Goal: Task Accomplishment & Management: Manage account settings

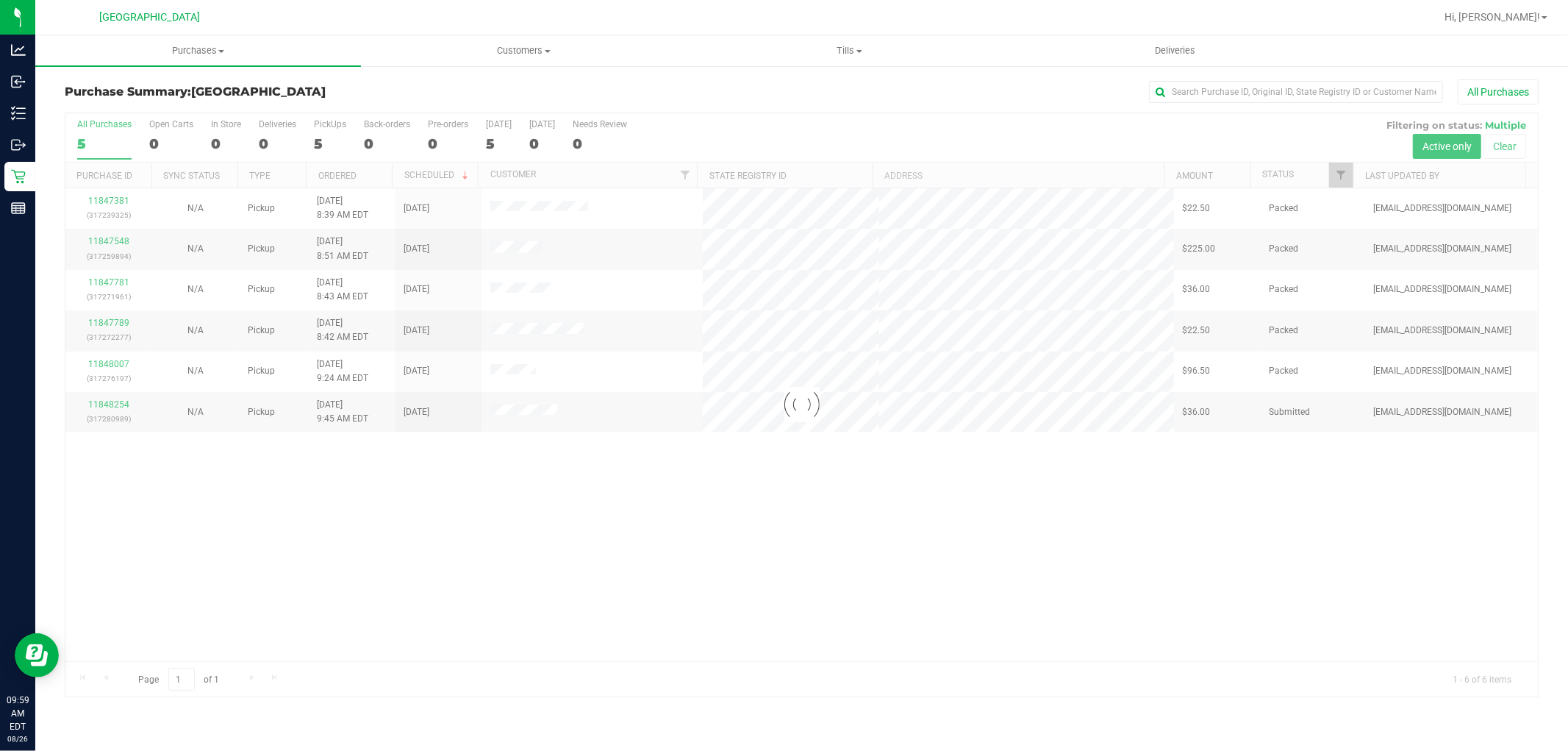
click at [97, 407] on div at bounding box center [802, 405] width 1473 height 583
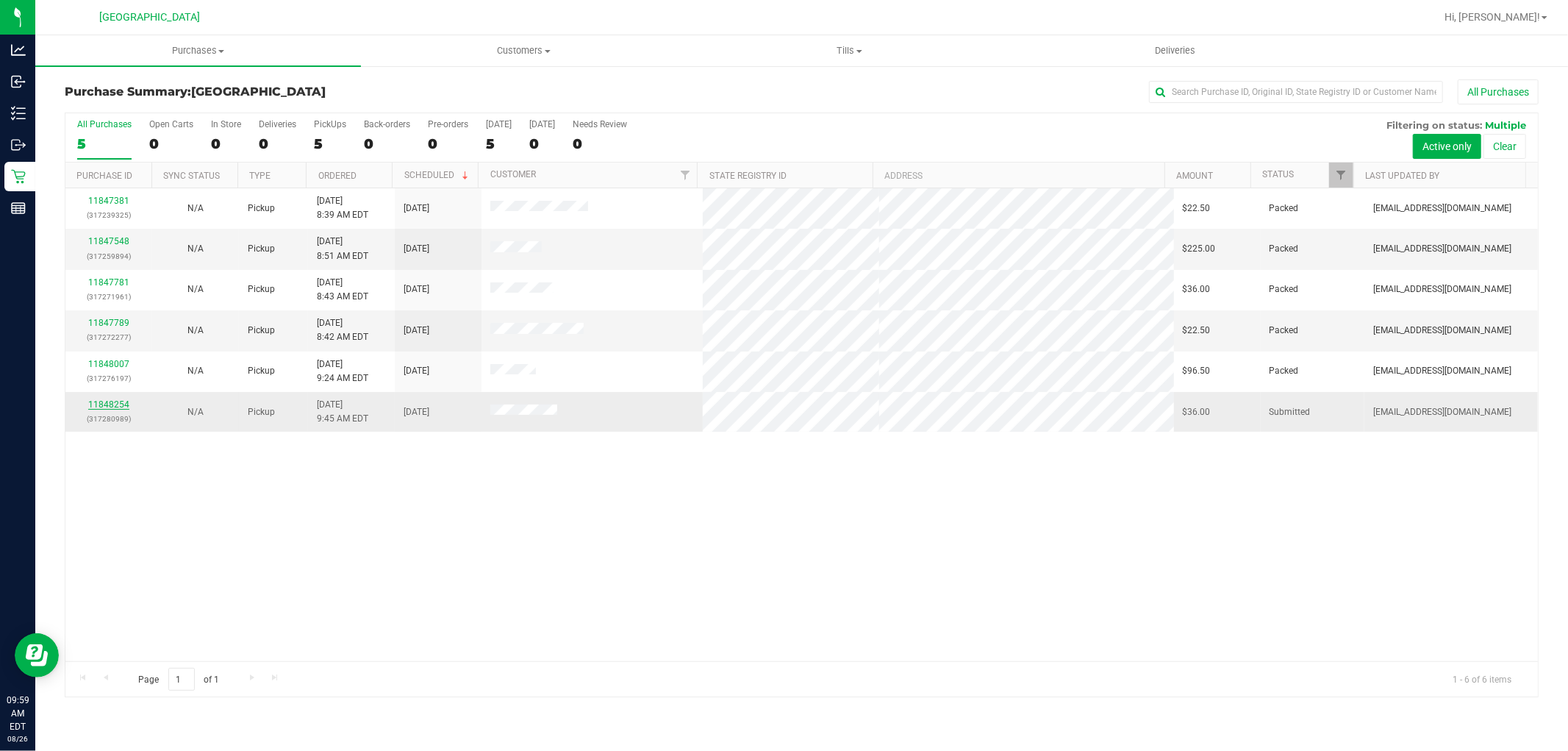
click at [107, 405] on link "11848254" at bounding box center [108, 404] width 41 height 10
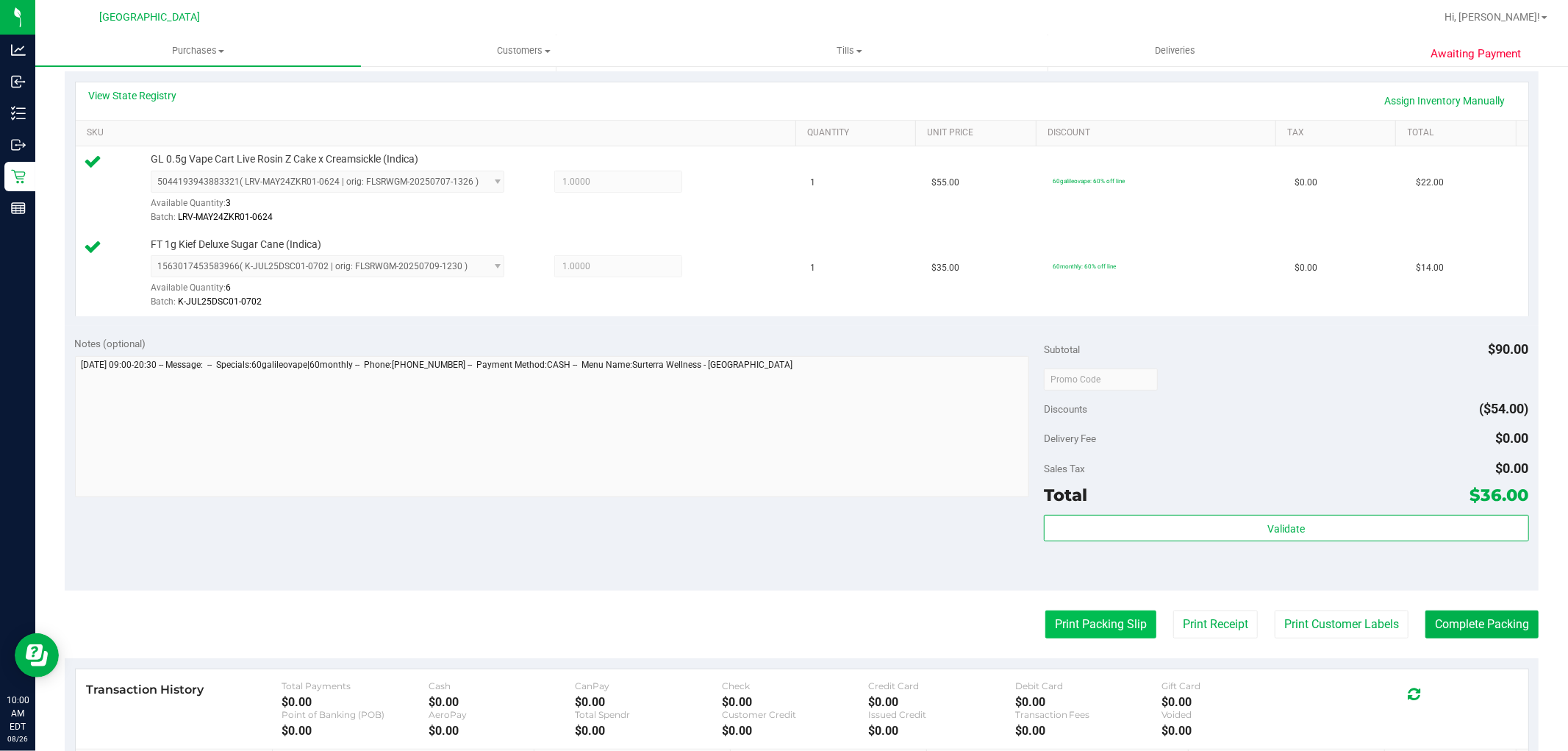
scroll to position [327, 0]
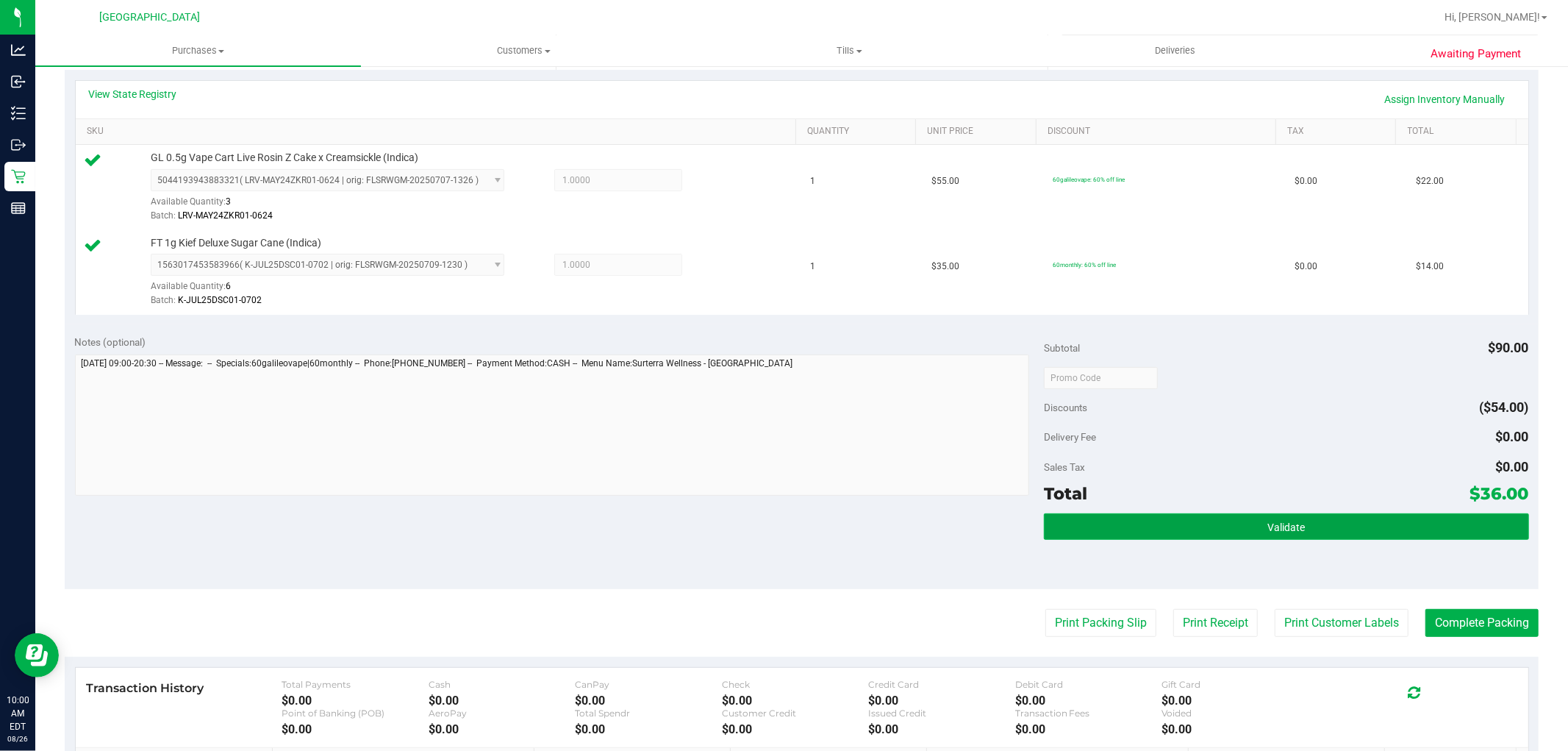
click at [1105, 532] on button "Validate" at bounding box center [1286, 526] width 485 height 26
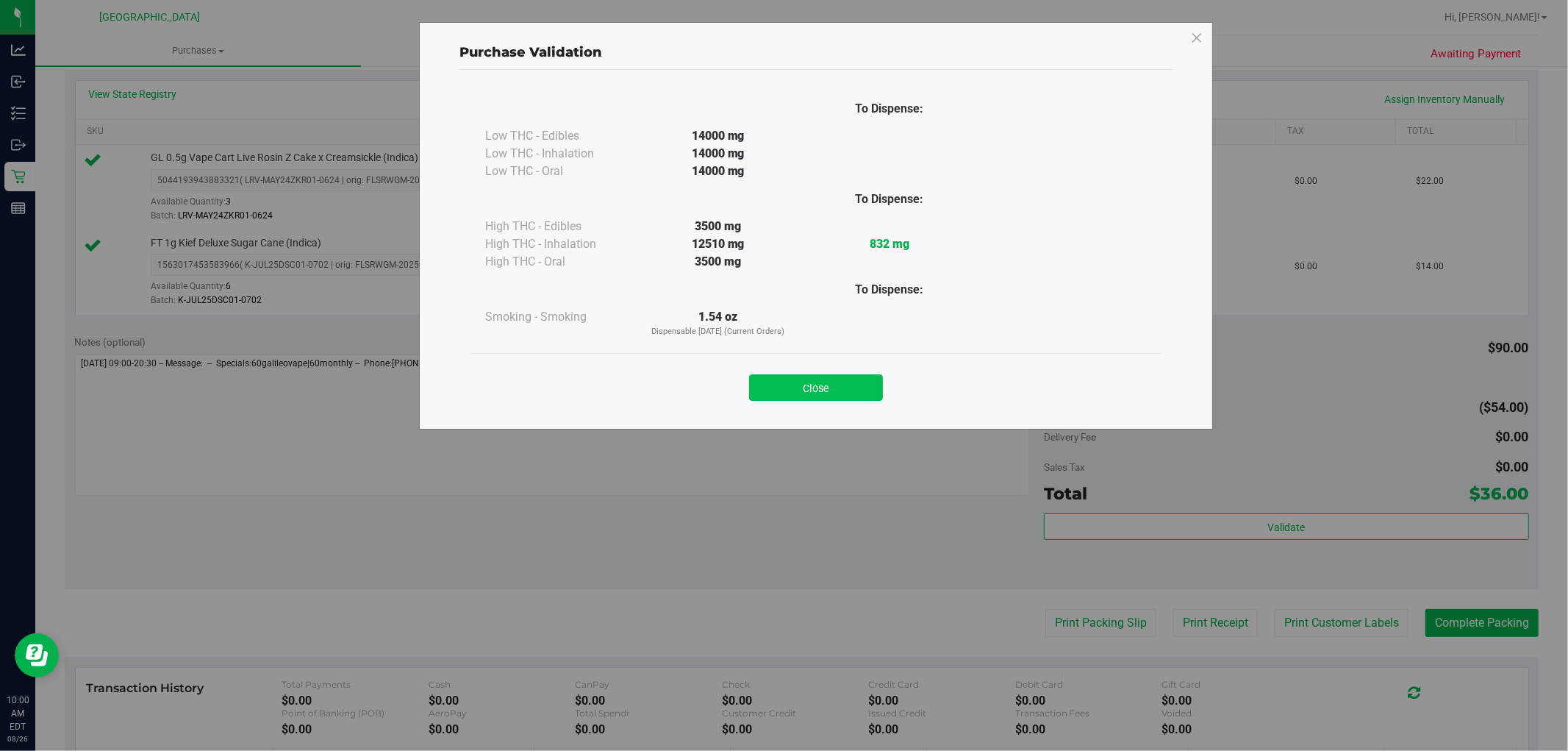
click at [849, 391] on button "Close" at bounding box center [816, 388] width 134 height 26
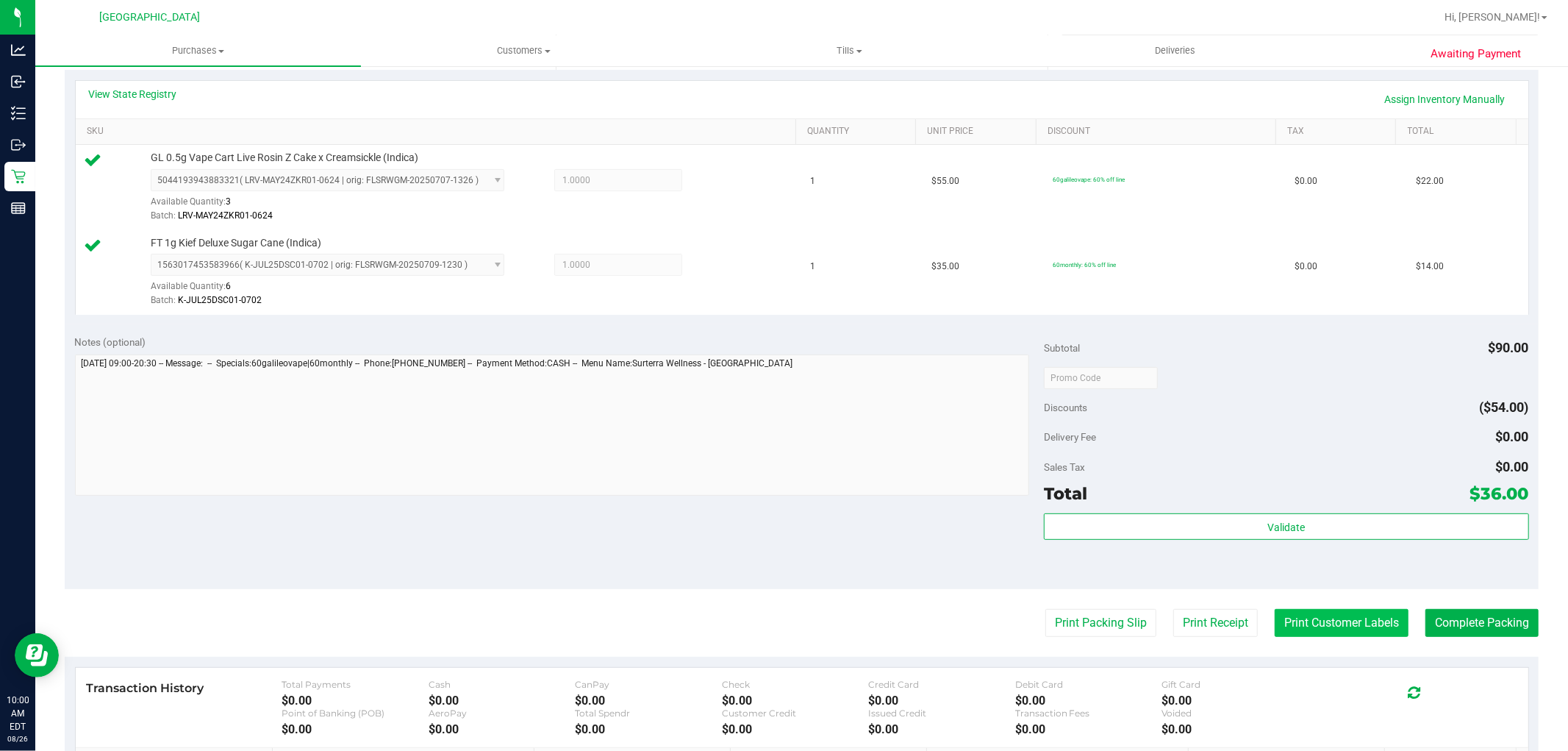
click at [1346, 618] on button "Print Customer Labels" at bounding box center [1342, 623] width 134 height 28
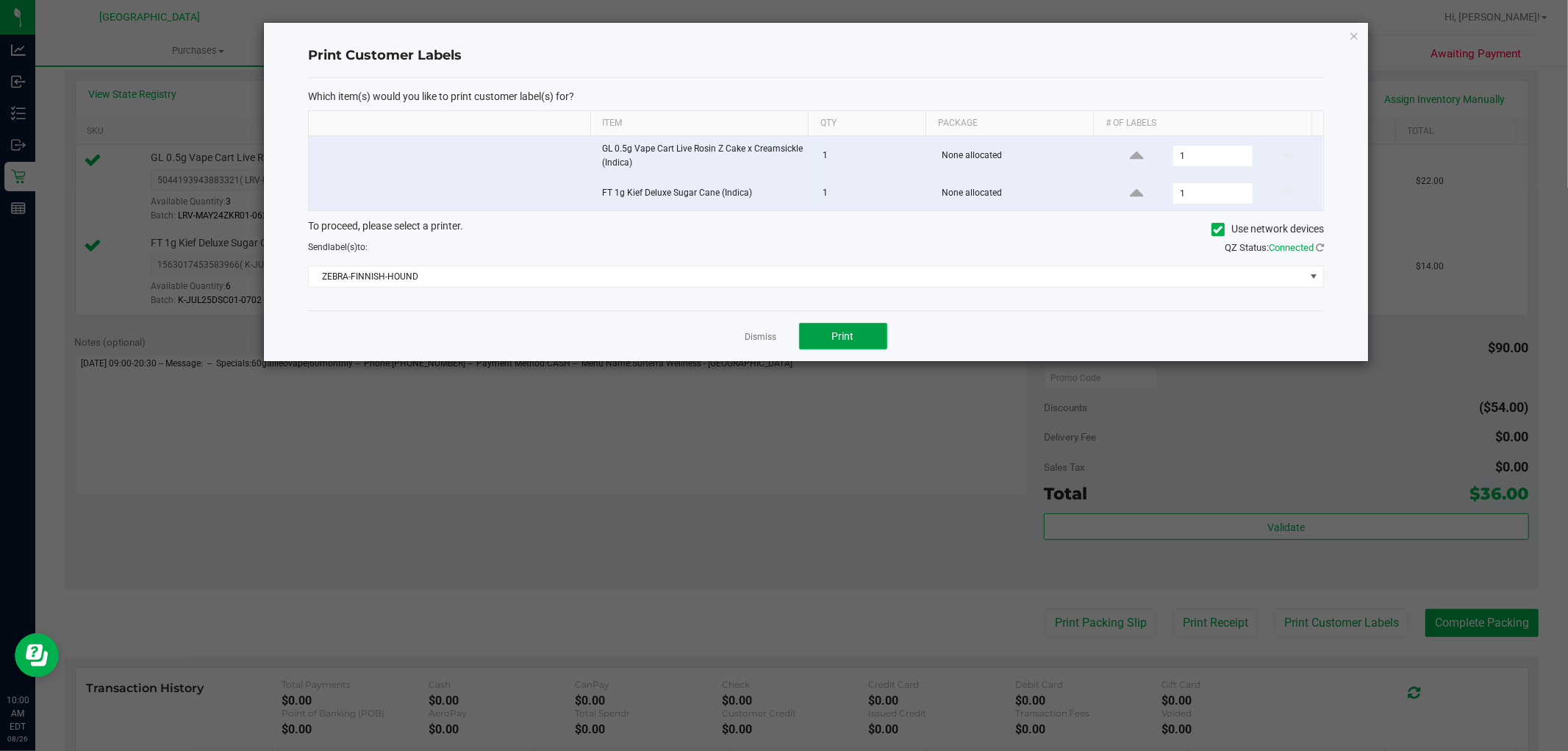
click at [862, 339] on button "Print" at bounding box center [843, 336] width 88 height 26
click at [752, 341] on link "Dismiss" at bounding box center [761, 337] width 32 height 12
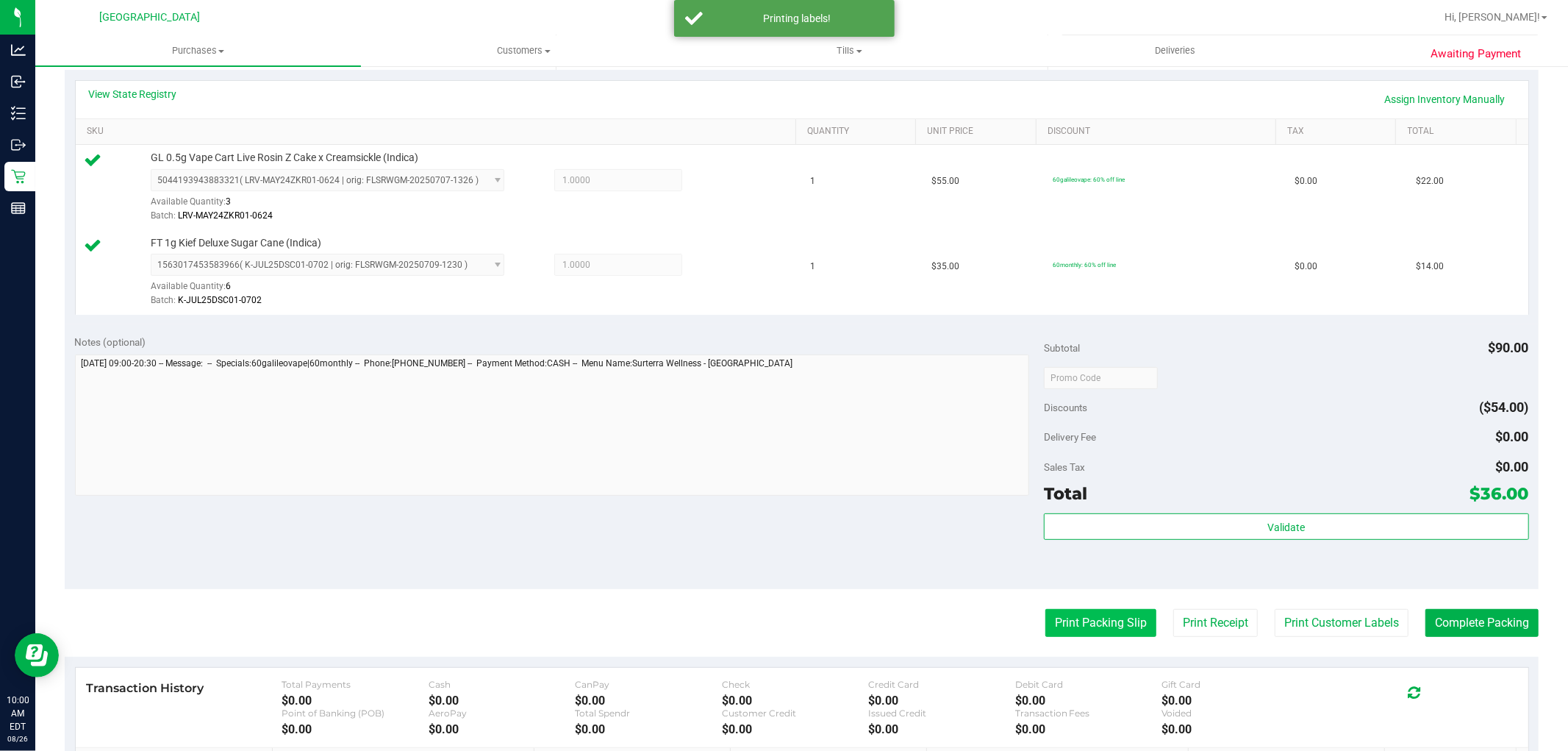
click at [1084, 619] on button "Print Packing Slip" at bounding box center [1101, 623] width 111 height 28
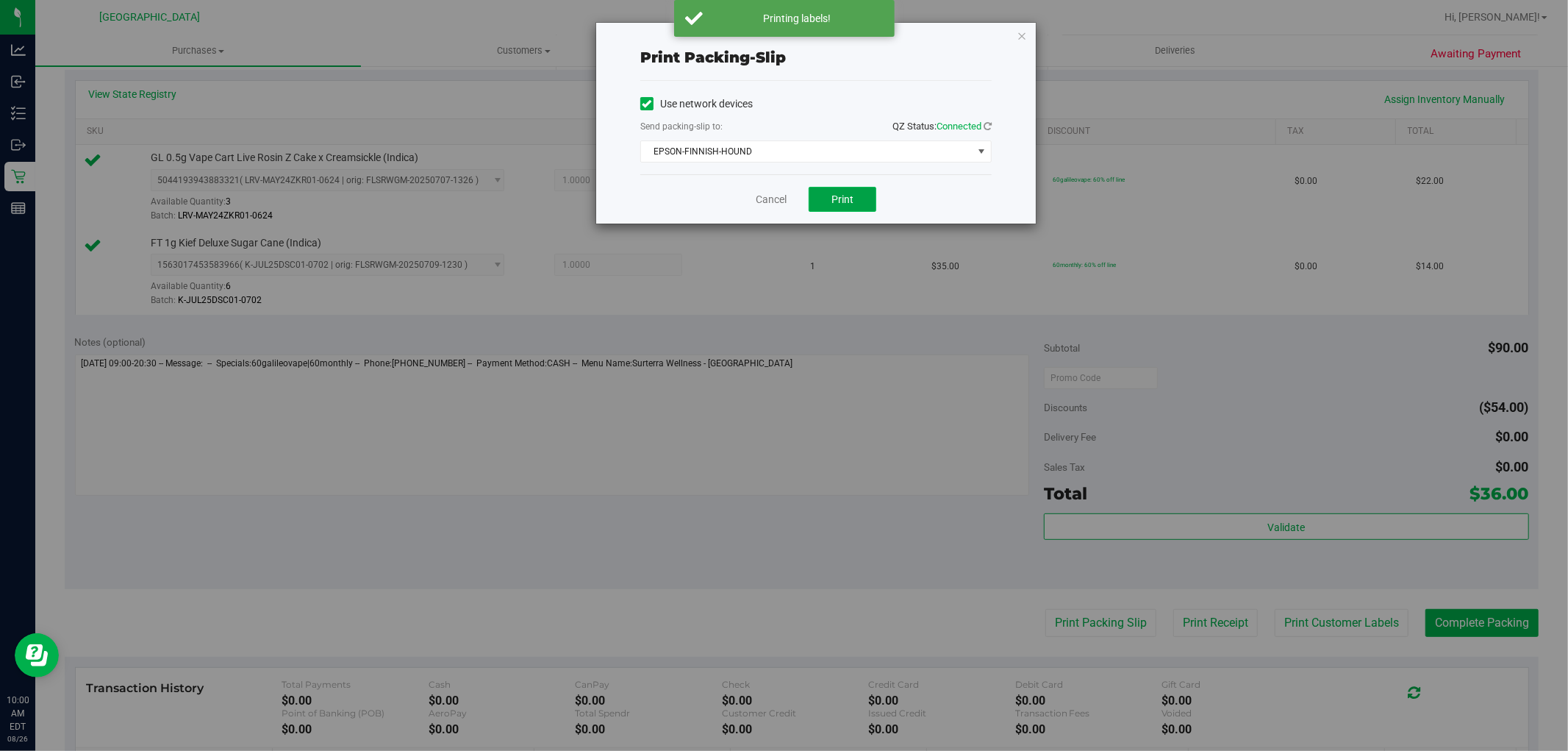
click at [836, 200] on span "Print" at bounding box center [843, 198] width 22 height 12
click at [766, 199] on link "Cancel" at bounding box center [771, 200] width 31 height 16
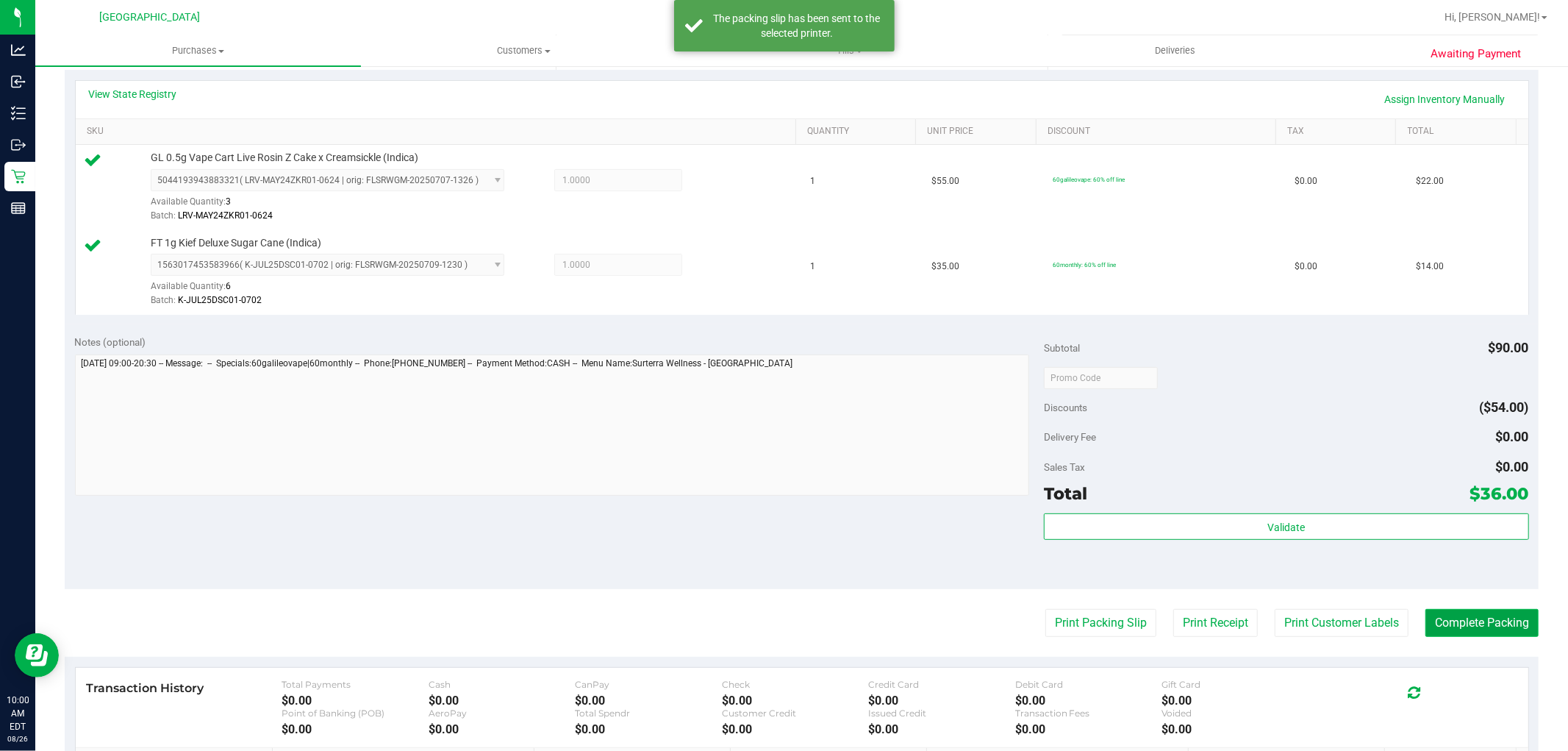
click at [1482, 619] on button "Complete Packing" at bounding box center [1482, 623] width 114 height 28
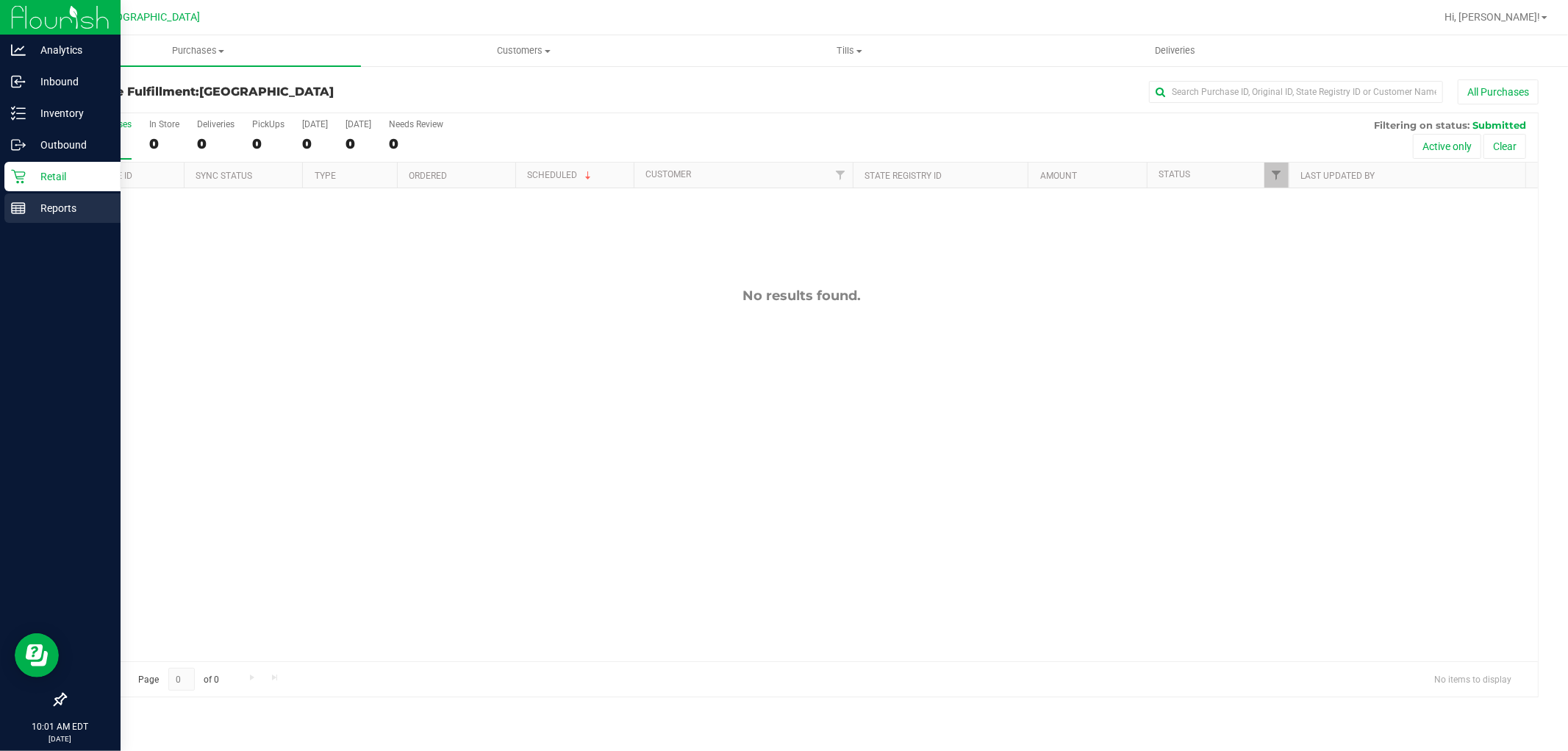
click at [18, 208] on line at bounding box center [18, 208] width 13 height 0
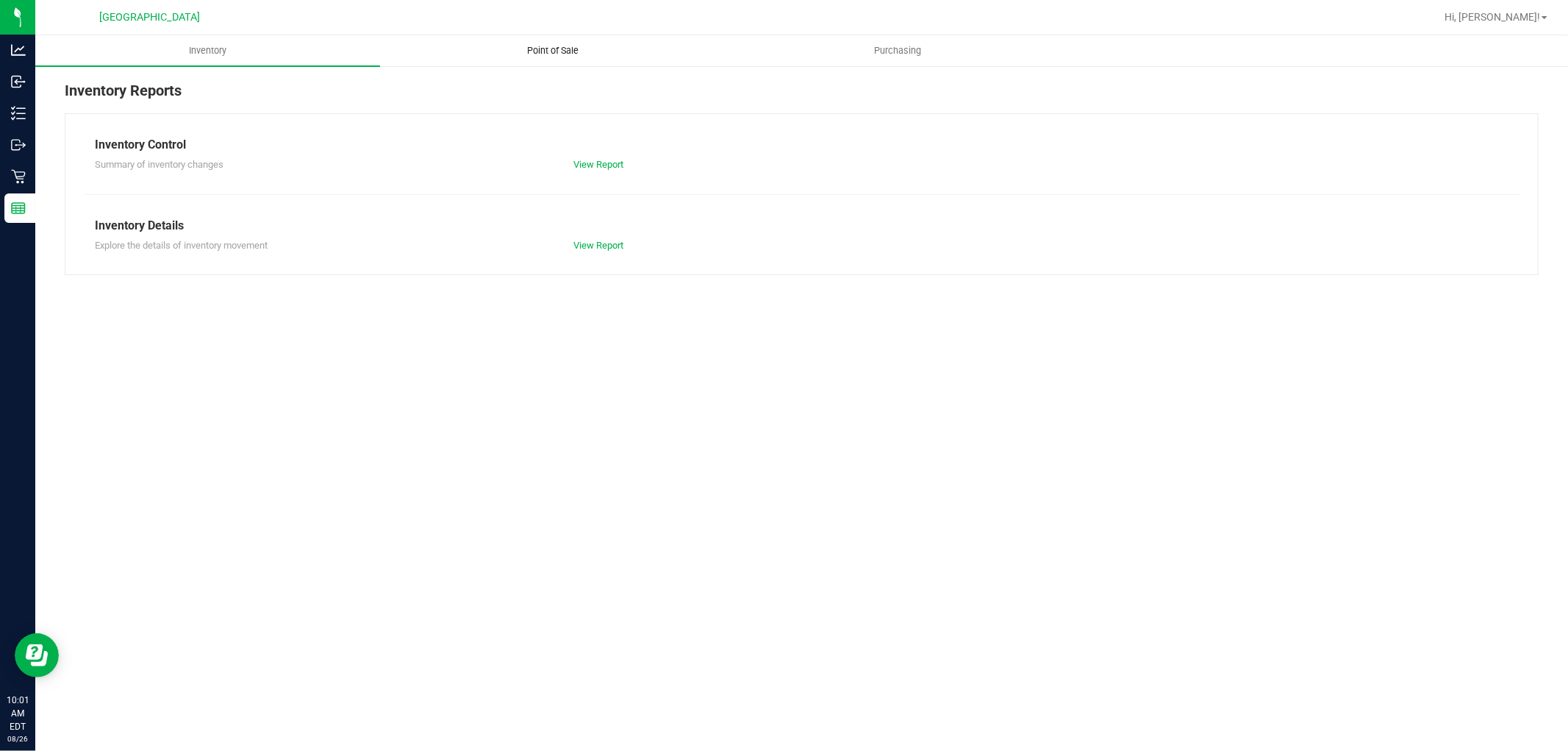
click at [538, 53] on span "Point of Sale" at bounding box center [552, 51] width 91 height 13
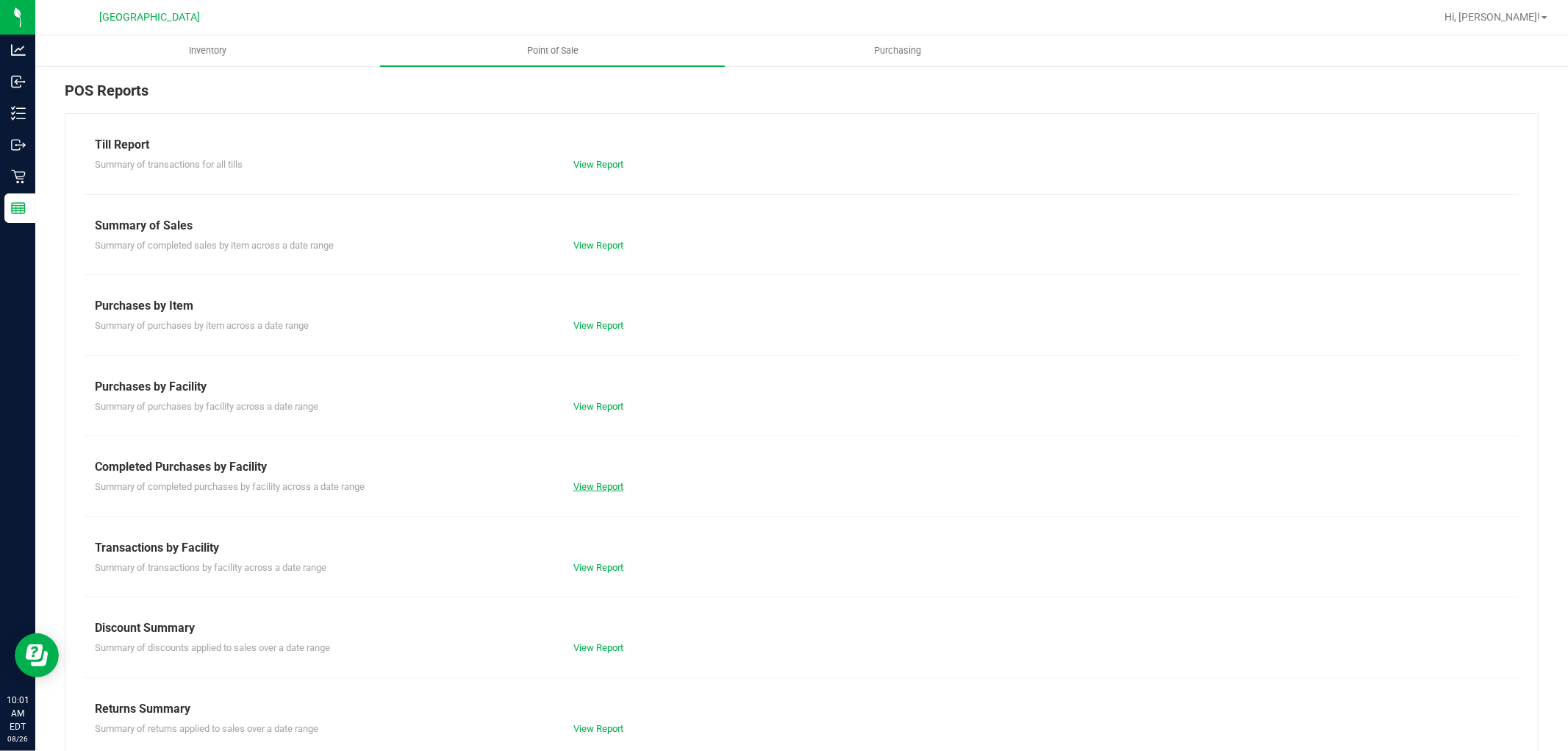
click at [597, 481] on link "View Report" at bounding box center [598, 486] width 50 height 11
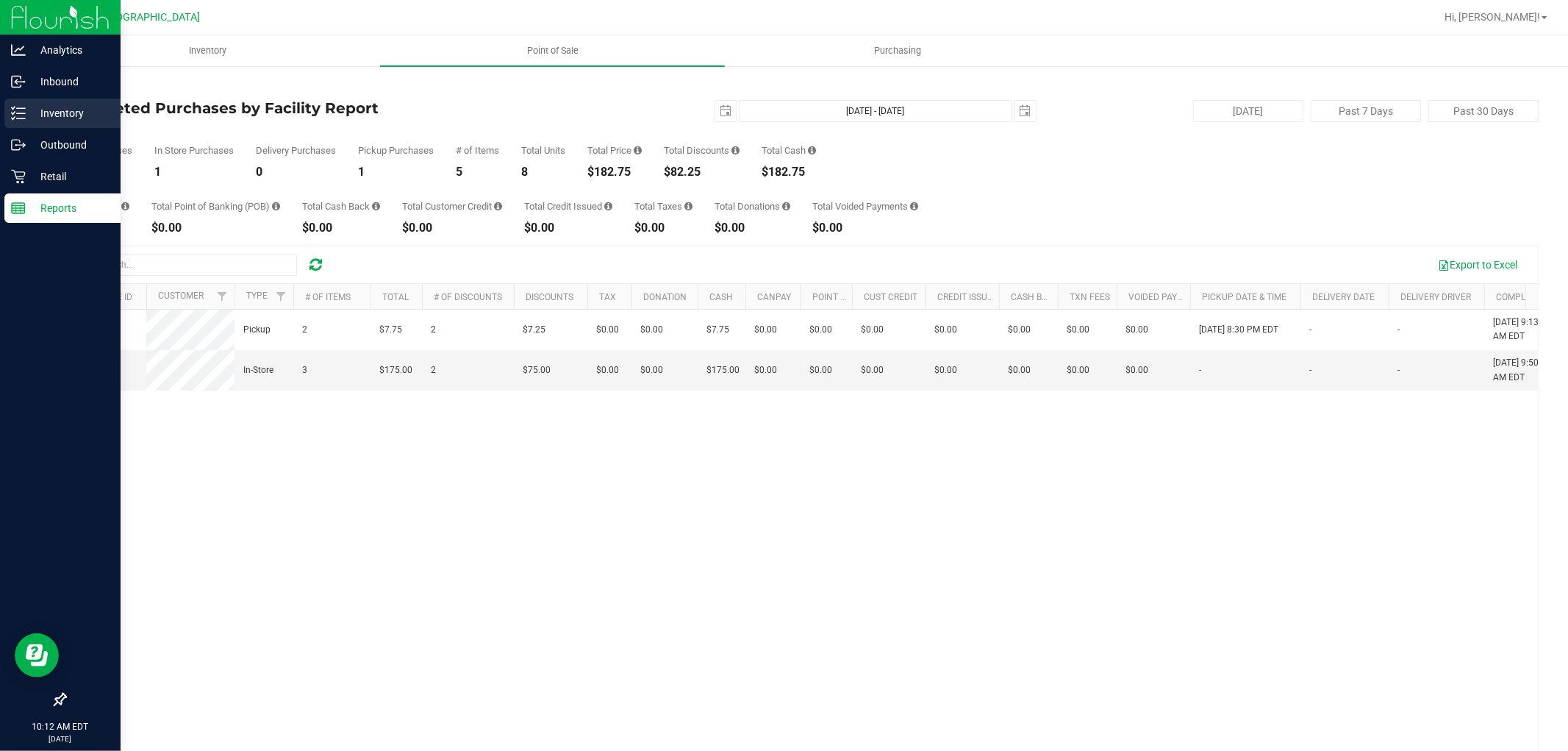
click at [37, 107] on p "Inventory" at bounding box center [69, 113] width 88 height 18
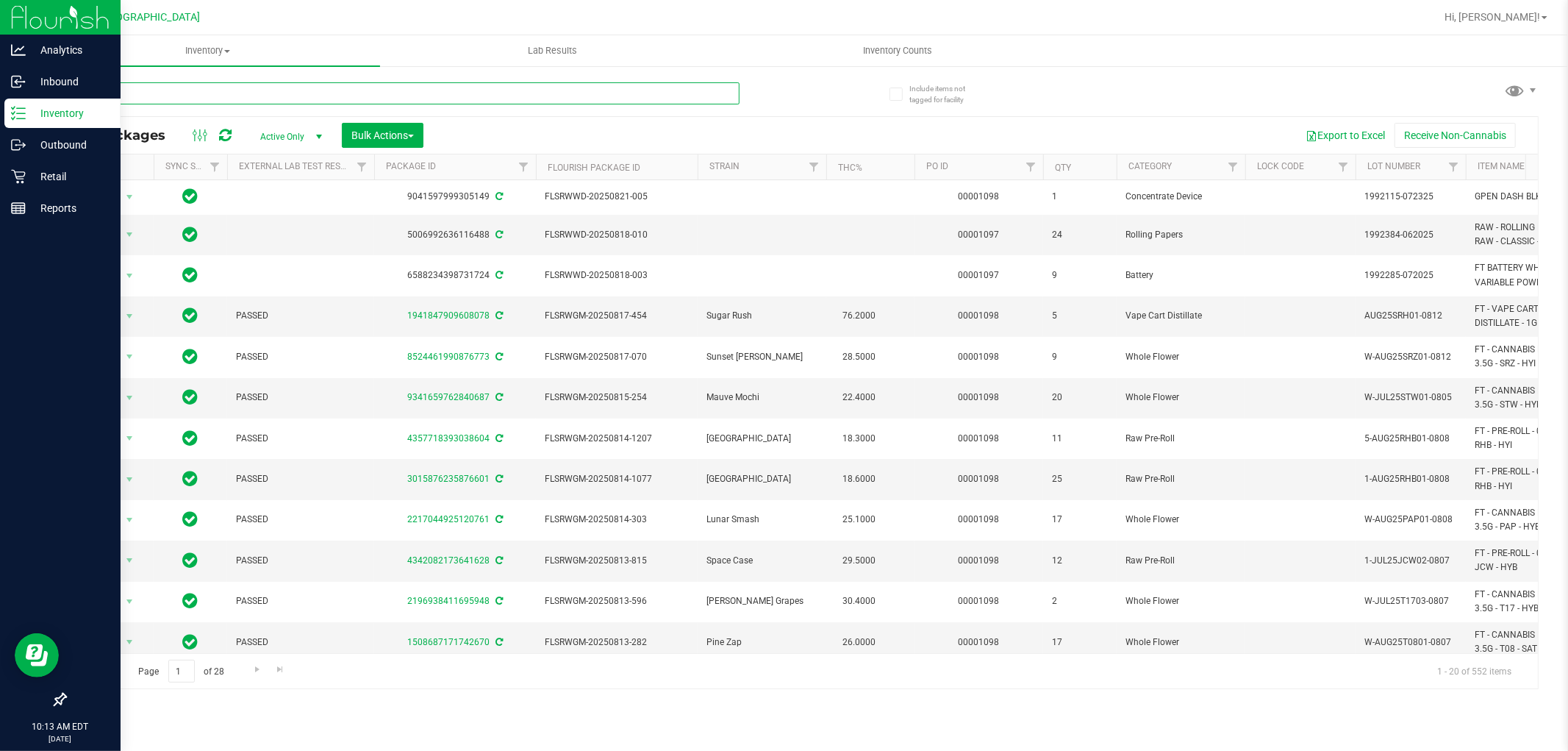
click at [201, 92] on input "text" at bounding box center [402, 93] width 675 height 22
paste input "W-JUN25FFP01-0701"
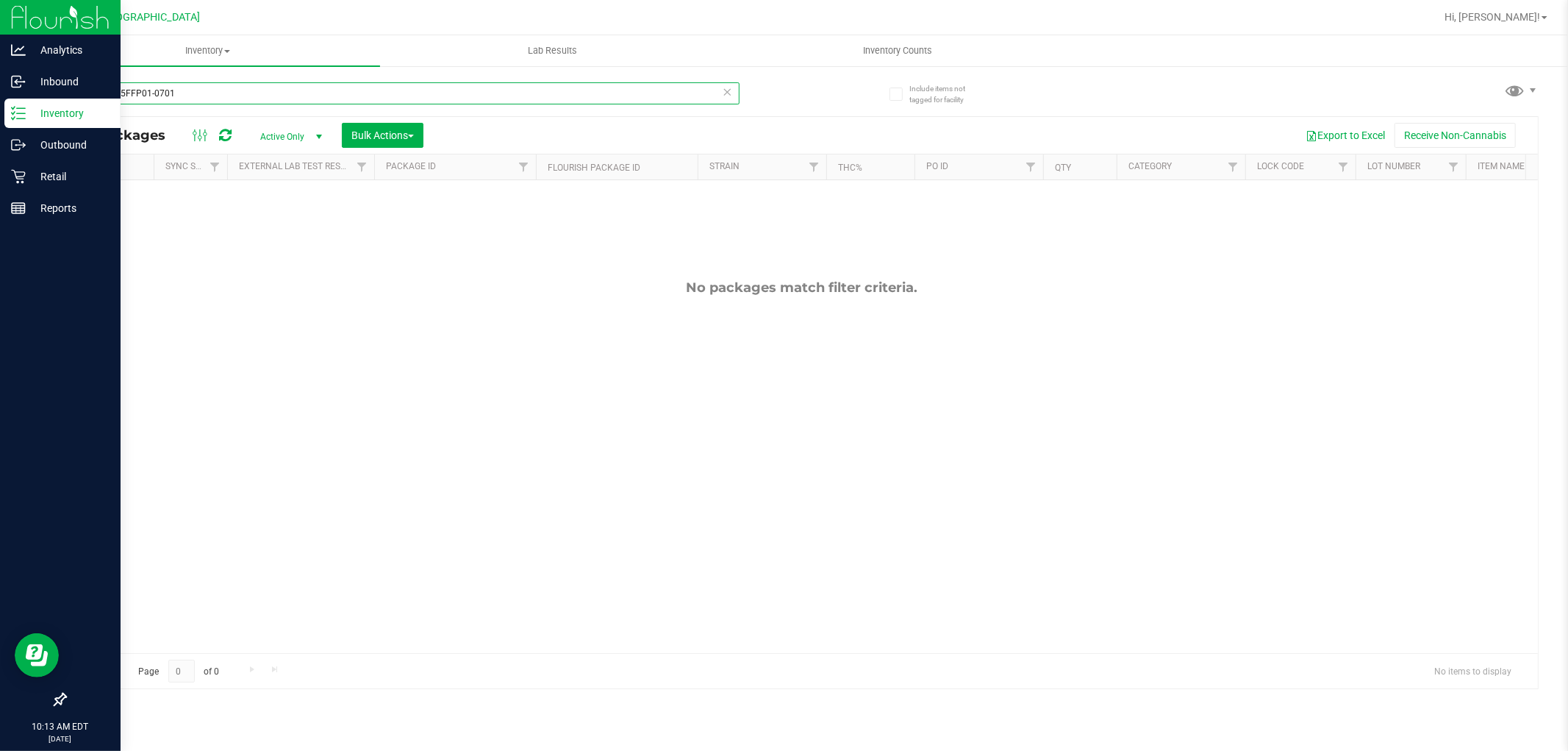
type input "W-JUN25FFP01-0701"
click at [19, 180] on icon at bounding box center [18, 176] width 15 height 15
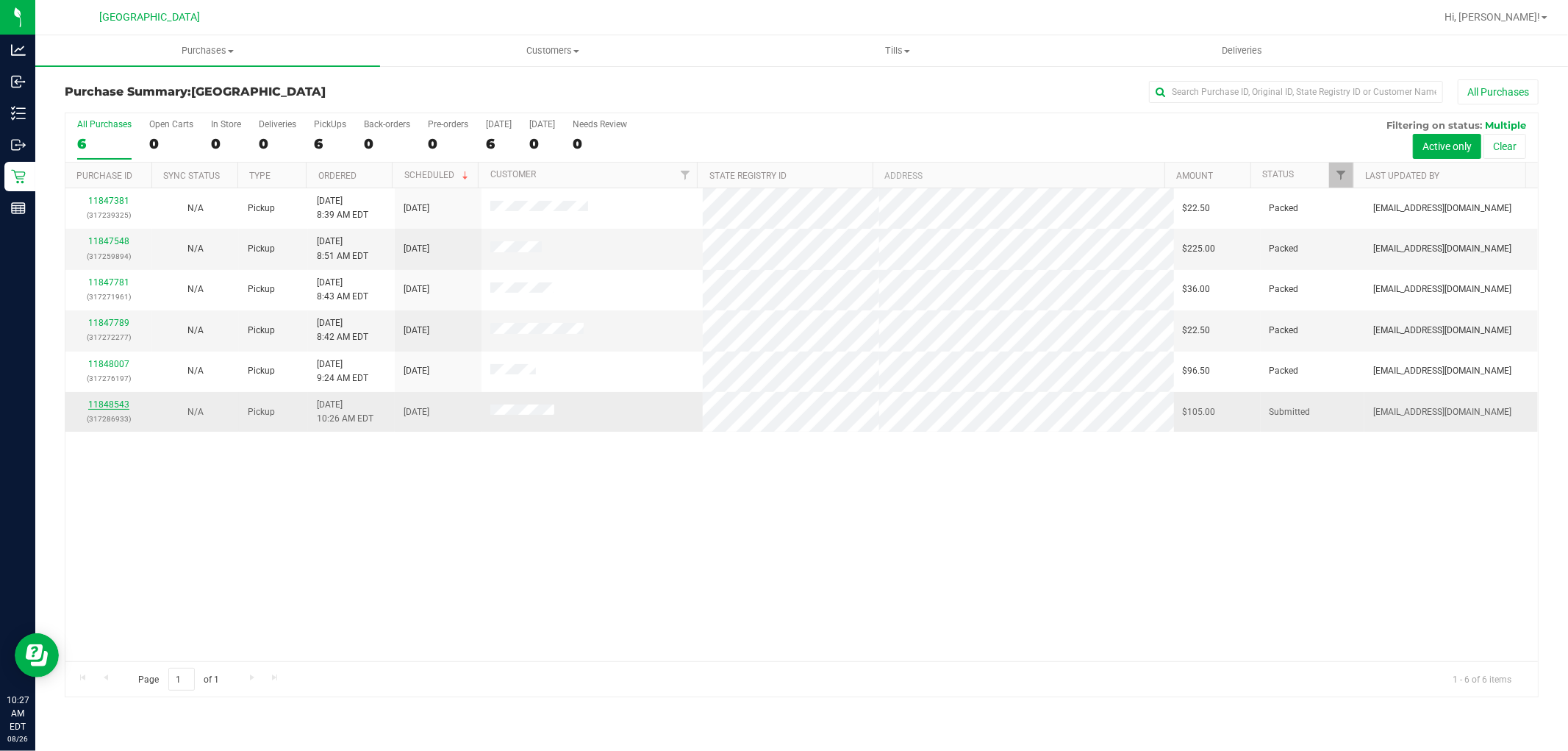
click at [108, 407] on link "11848543" at bounding box center [108, 404] width 41 height 10
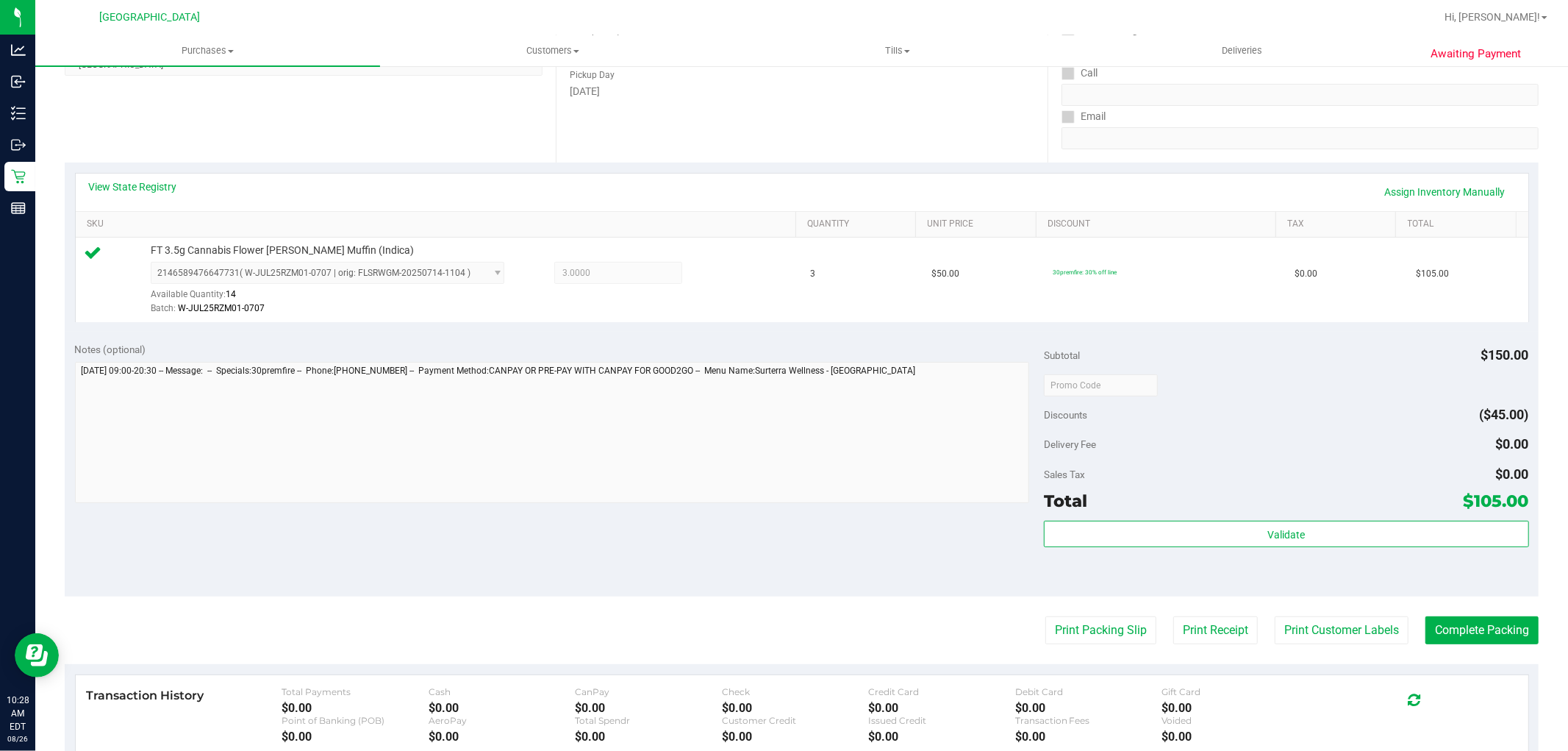
scroll to position [245, 0]
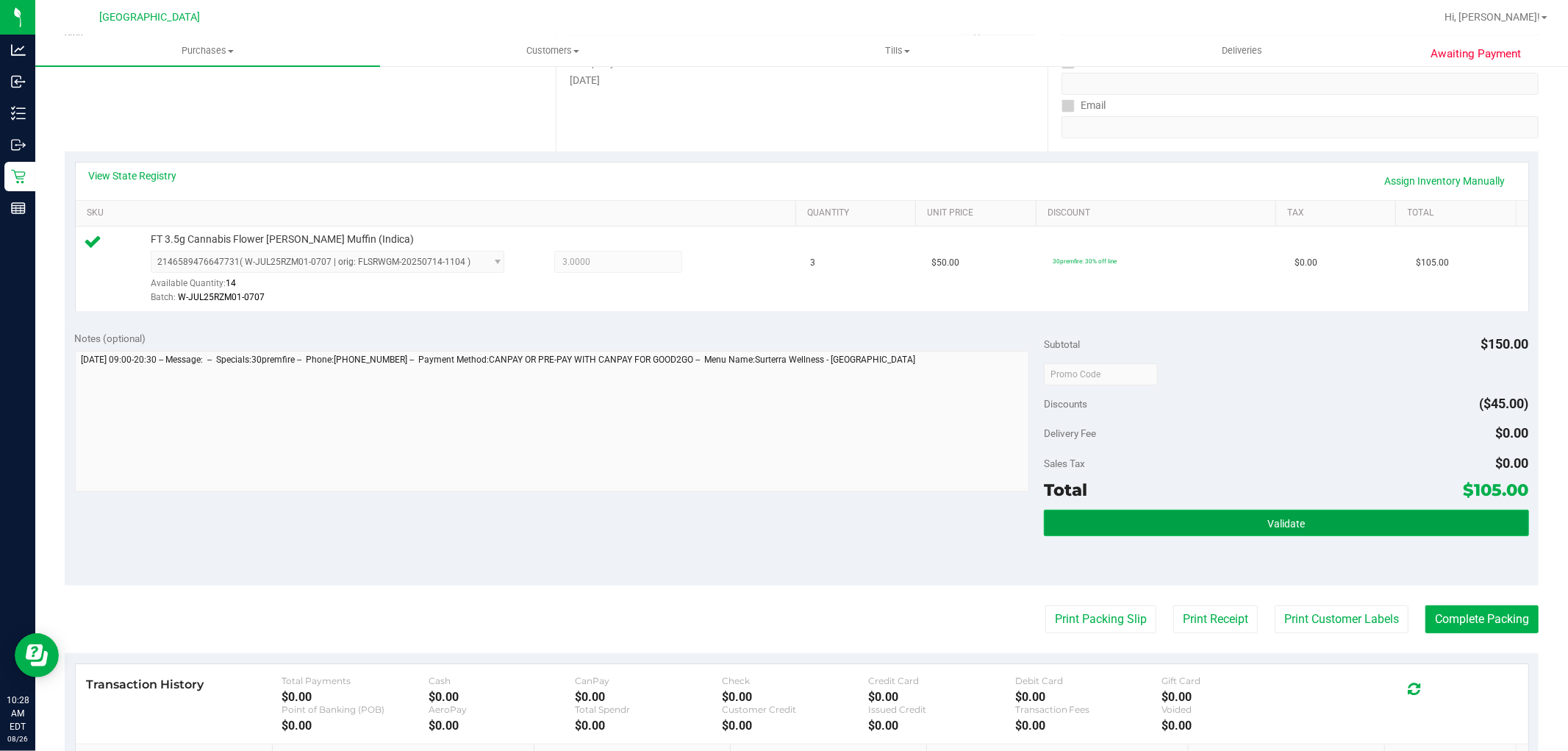
click at [1150, 530] on button "Validate" at bounding box center [1286, 523] width 485 height 26
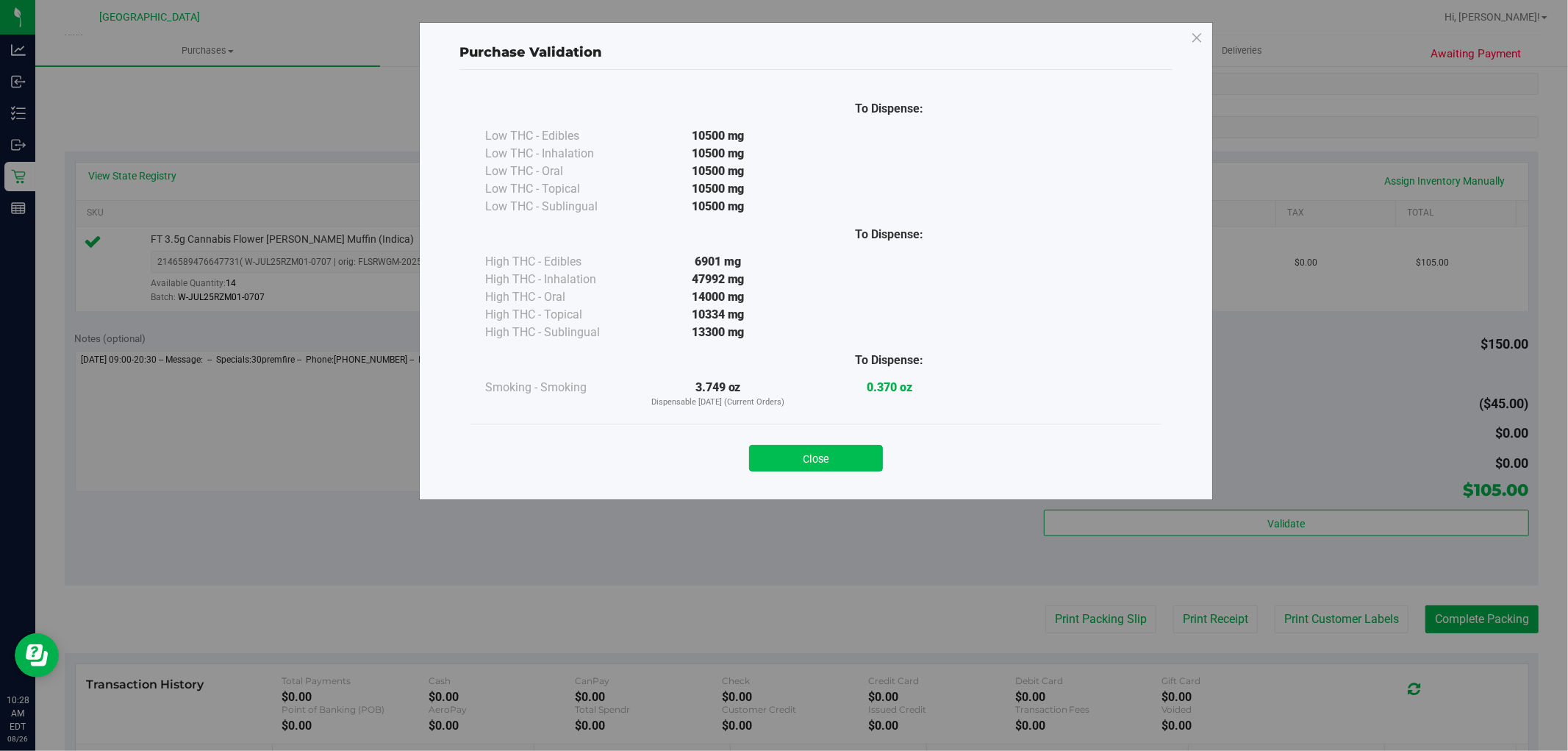
click at [831, 454] on button "Close" at bounding box center [816, 458] width 134 height 26
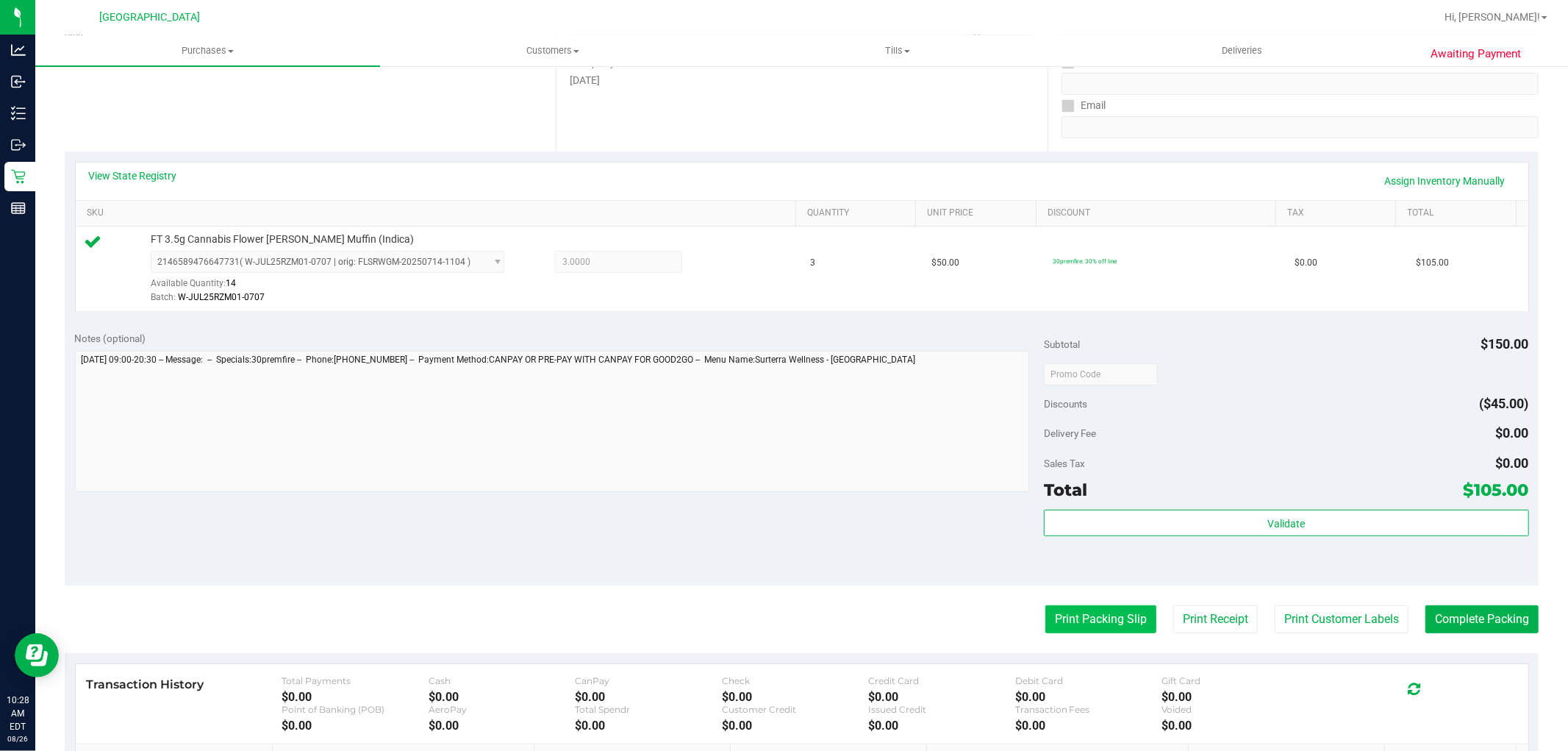
click at [1079, 616] on button "Print Packing Slip" at bounding box center [1101, 619] width 111 height 28
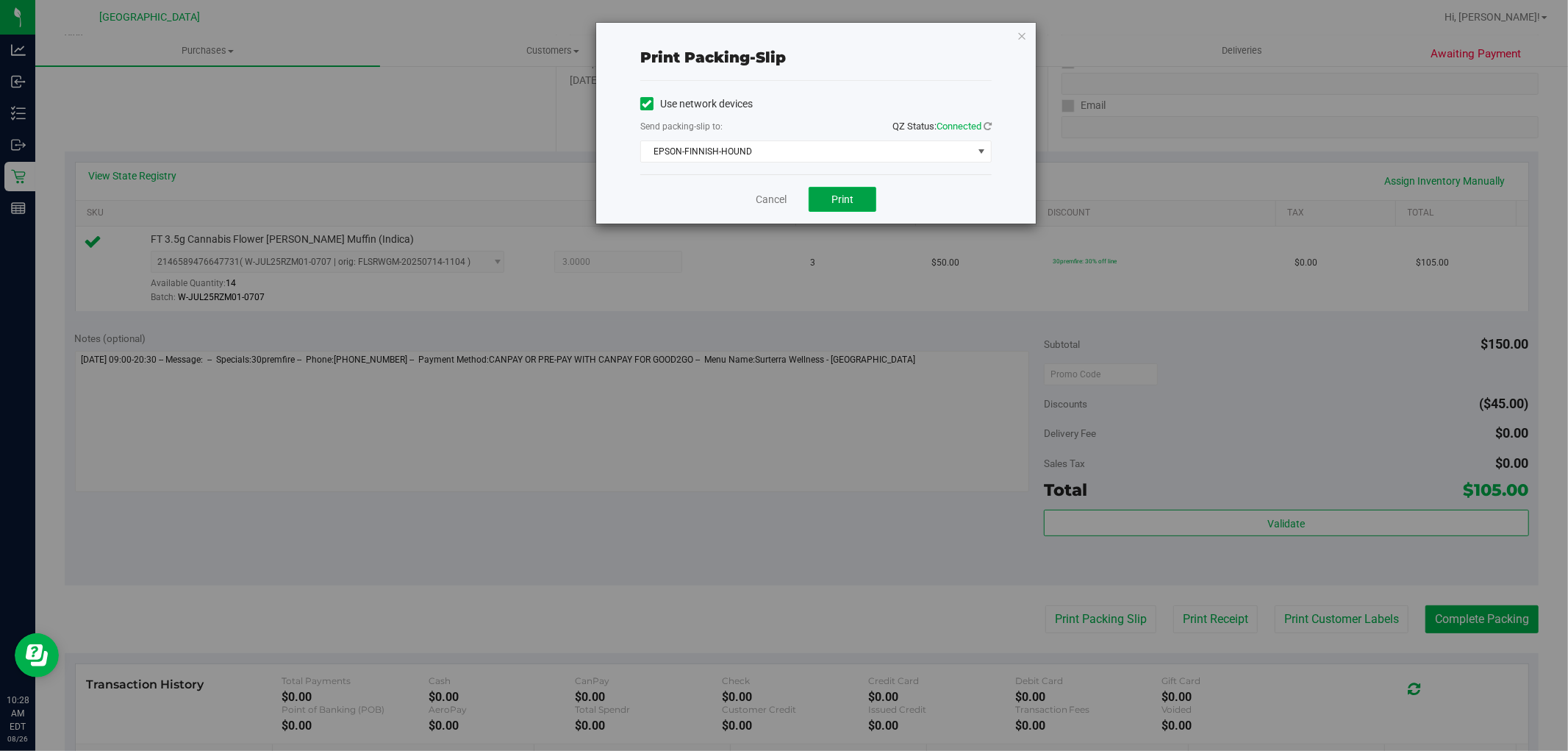
click at [856, 203] on button "Print" at bounding box center [842, 199] width 68 height 25
click at [763, 201] on link "Cancel" at bounding box center [771, 200] width 31 height 16
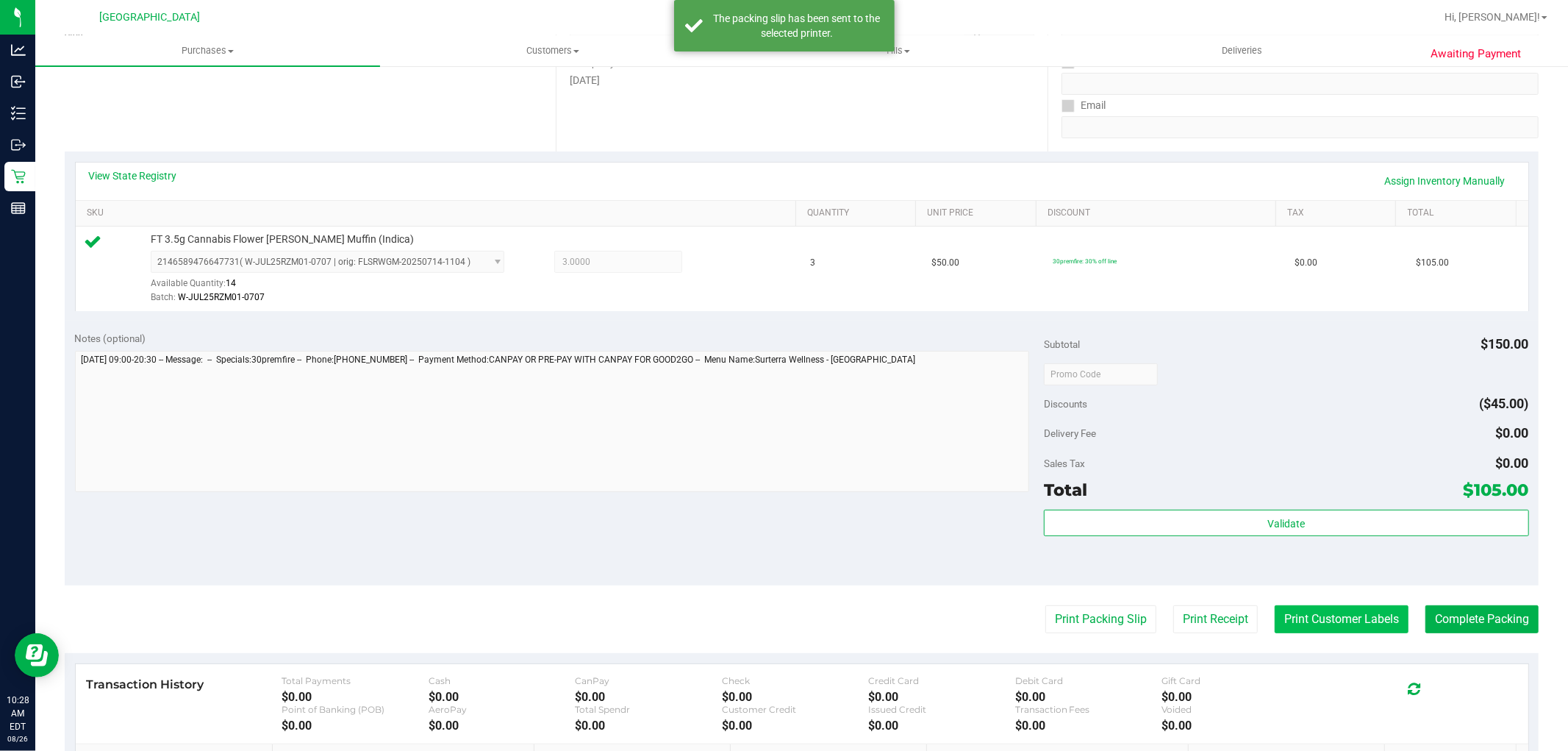
click at [1299, 616] on button "Print Customer Labels" at bounding box center [1342, 619] width 134 height 28
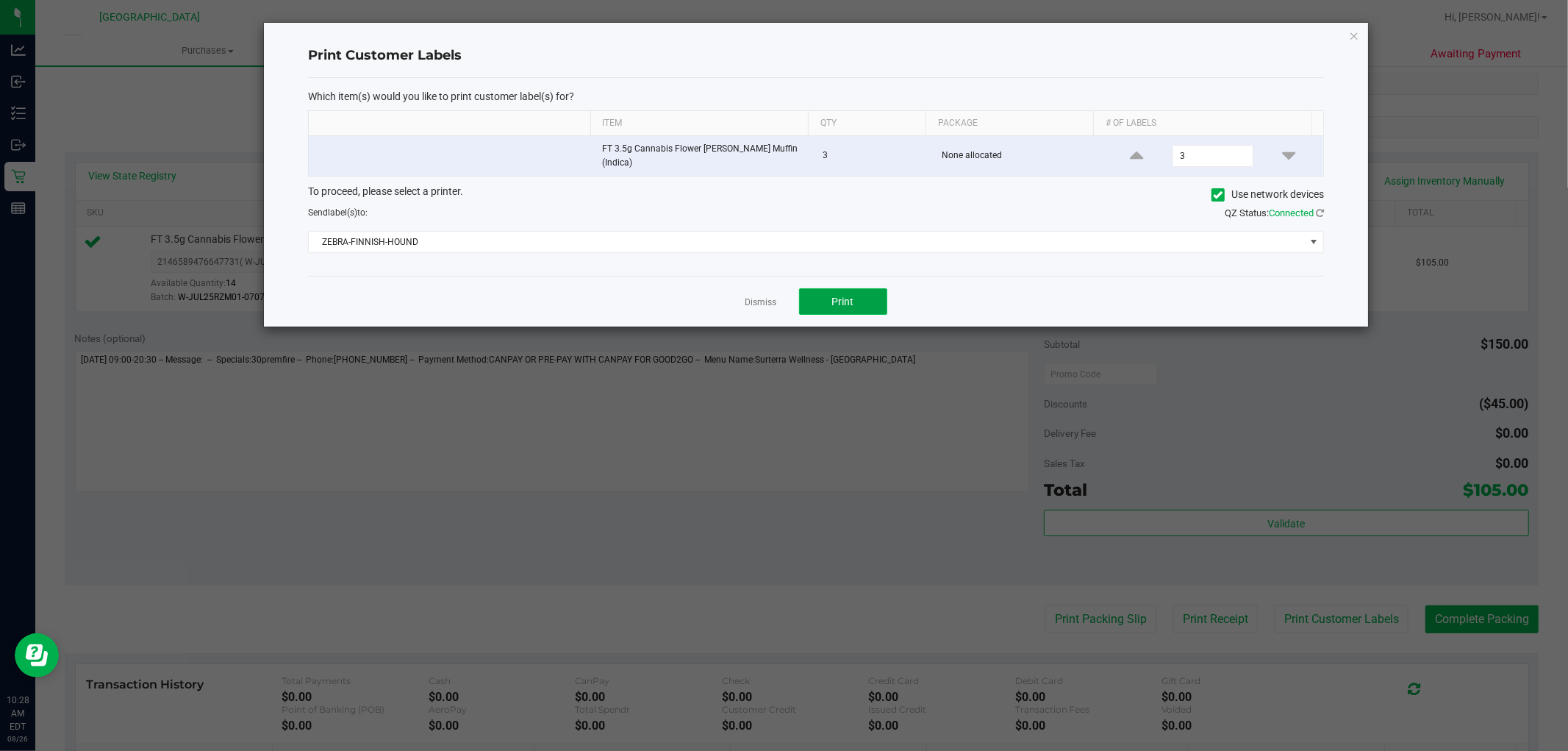
click at [870, 304] on button "Print" at bounding box center [843, 301] width 88 height 26
click at [757, 298] on link "Dismiss" at bounding box center [761, 303] width 32 height 12
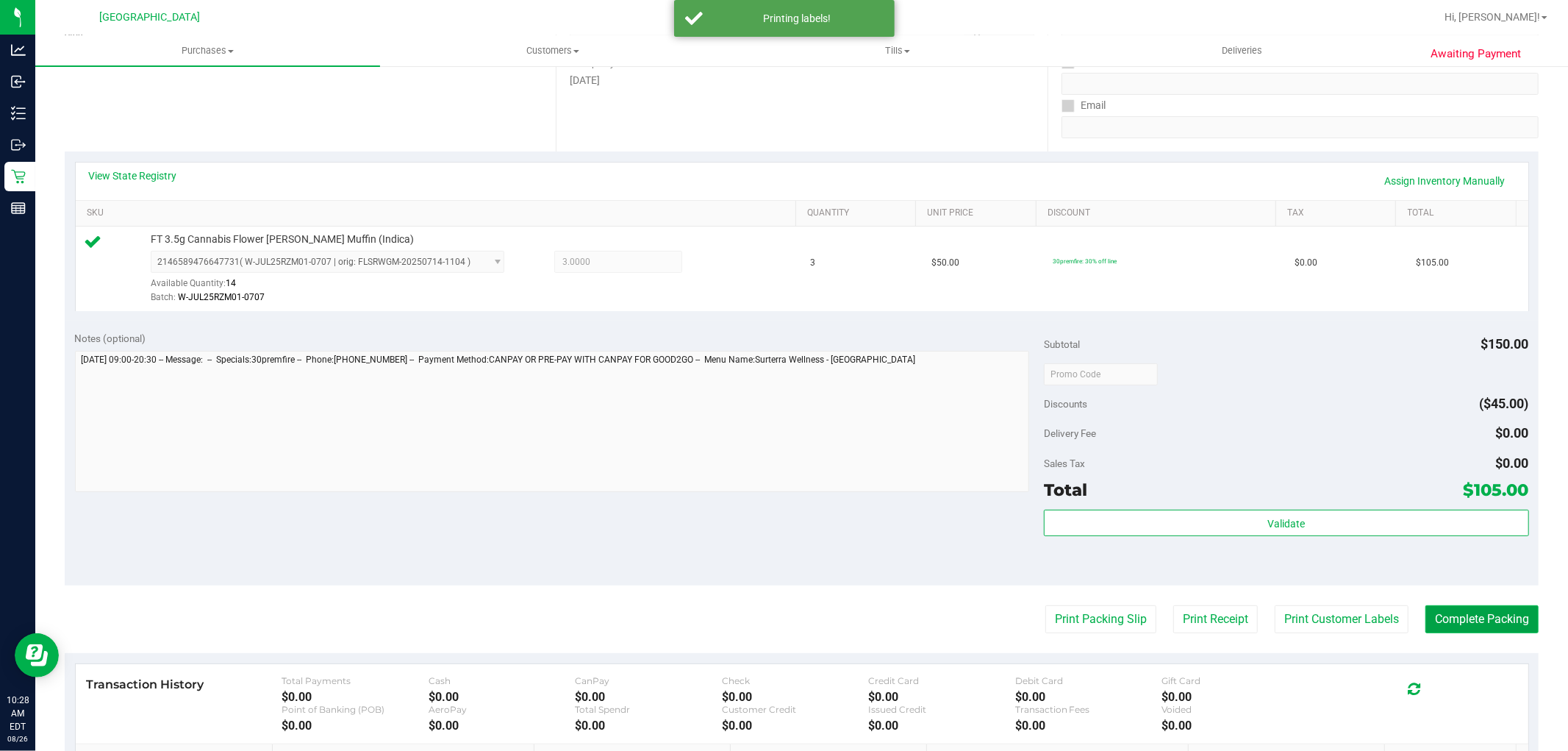
click at [1426, 628] on button "Complete Packing" at bounding box center [1482, 619] width 114 height 28
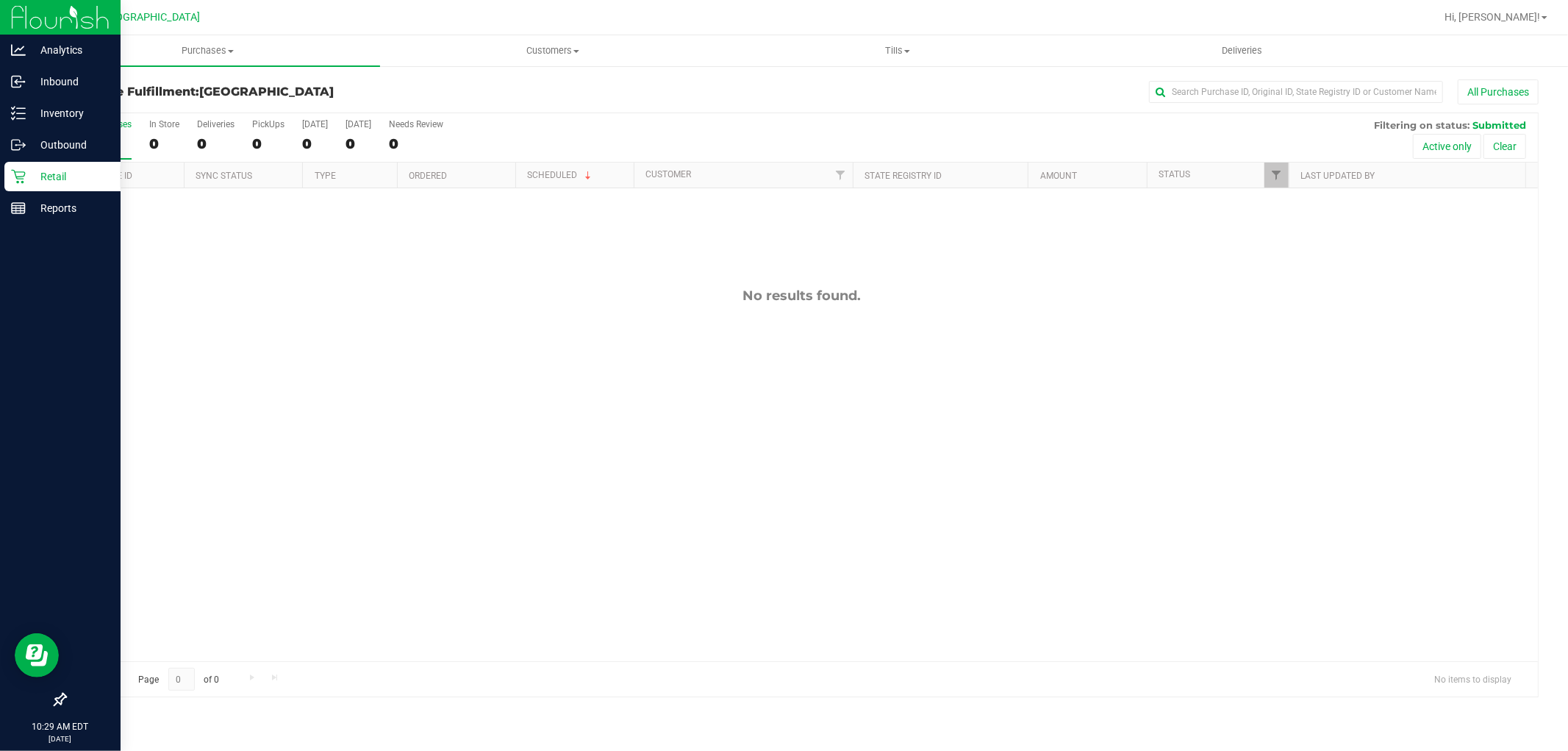
click at [55, 181] on p "Retail" at bounding box center [69, 176] width 88 height 18
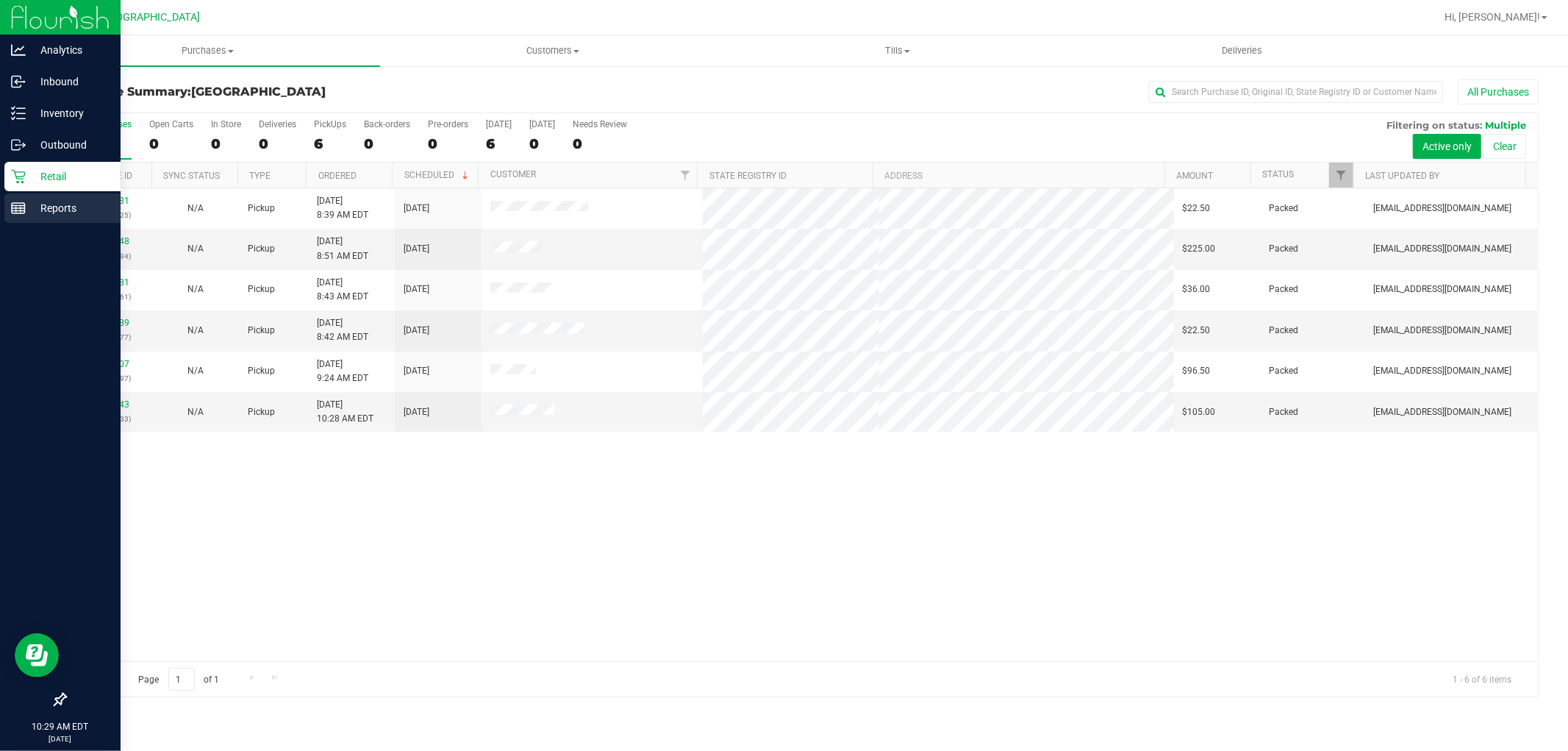
click at [32, 208] on p "Reports" at bounding box center [69, 208] width 88 height 18
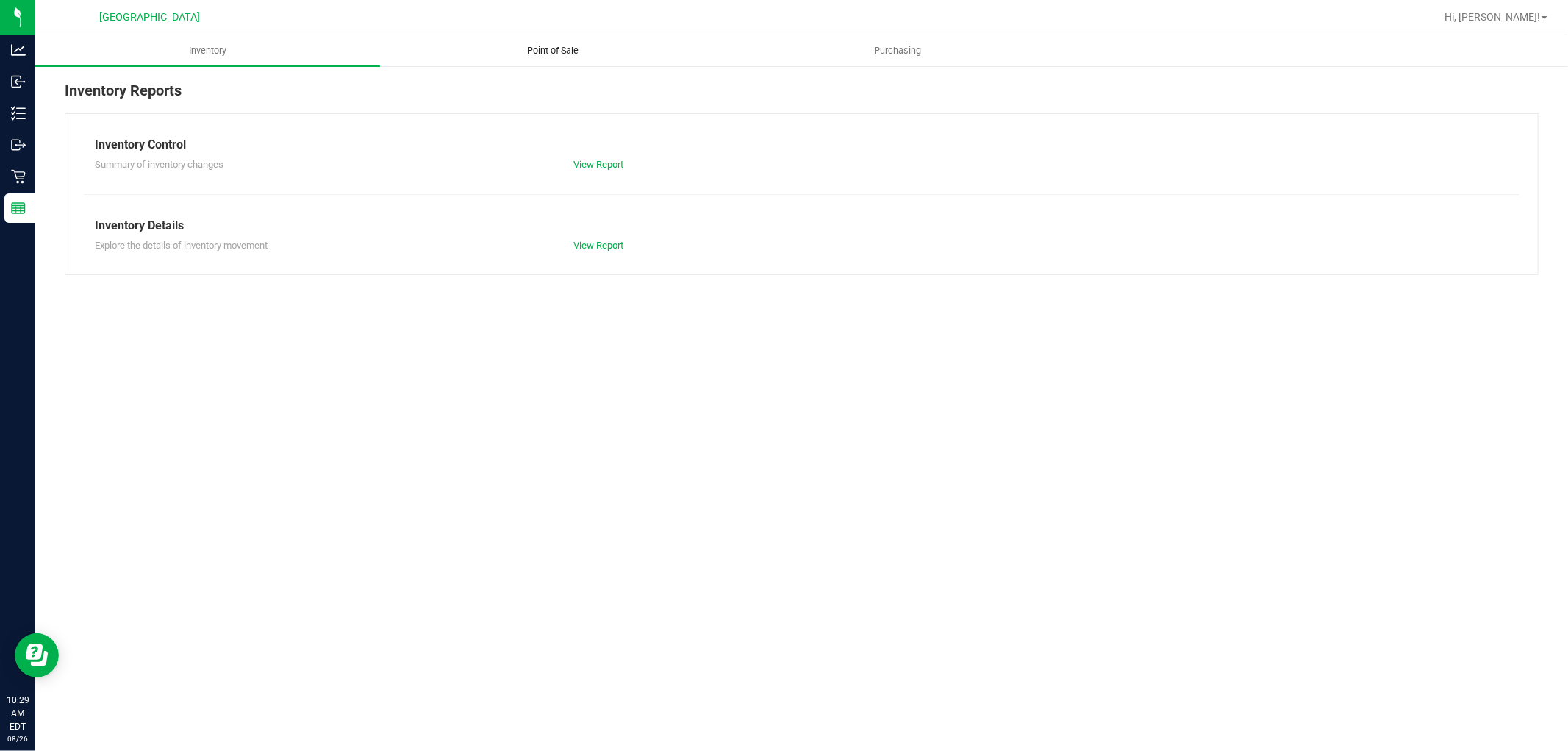
click at [567, 46] on span "Point of Sale" at bounding box center [552, 51] width 91 height 13
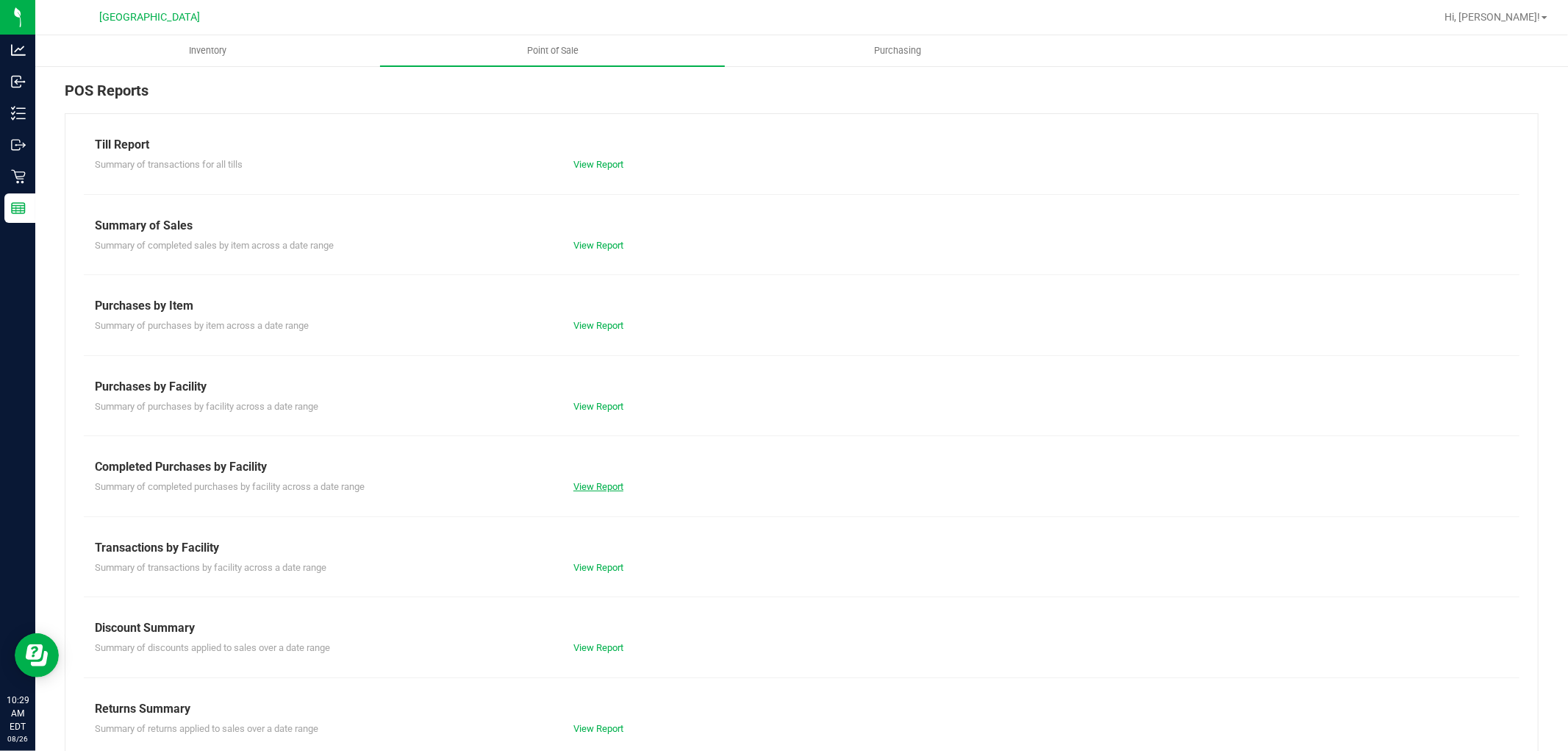
click at [591, 486] on link "View Report" at bounding box center [598, 486] width 50 height 11
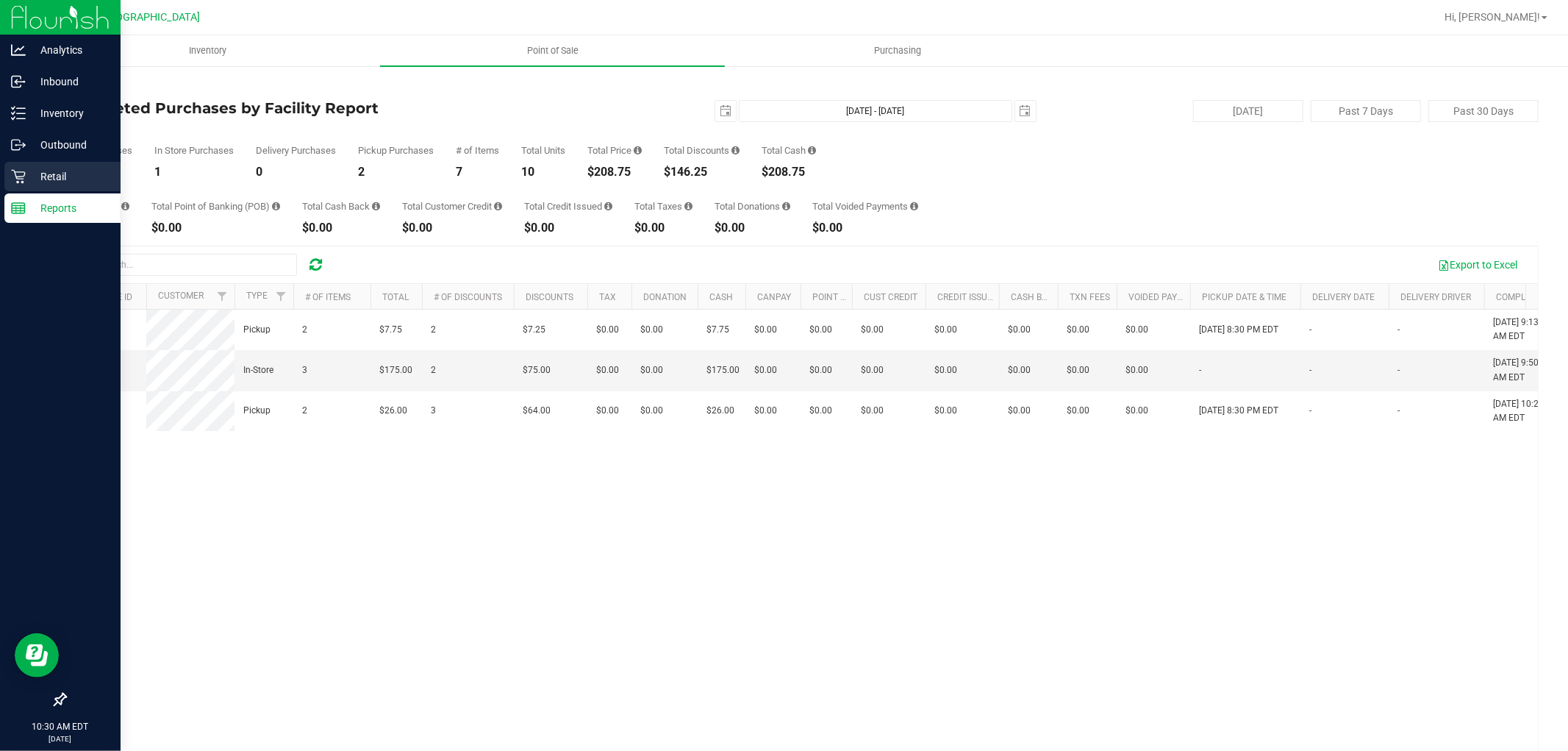
click at [60, 179] on p "Retail" at bounding box center [69, 176] width 88 height 18
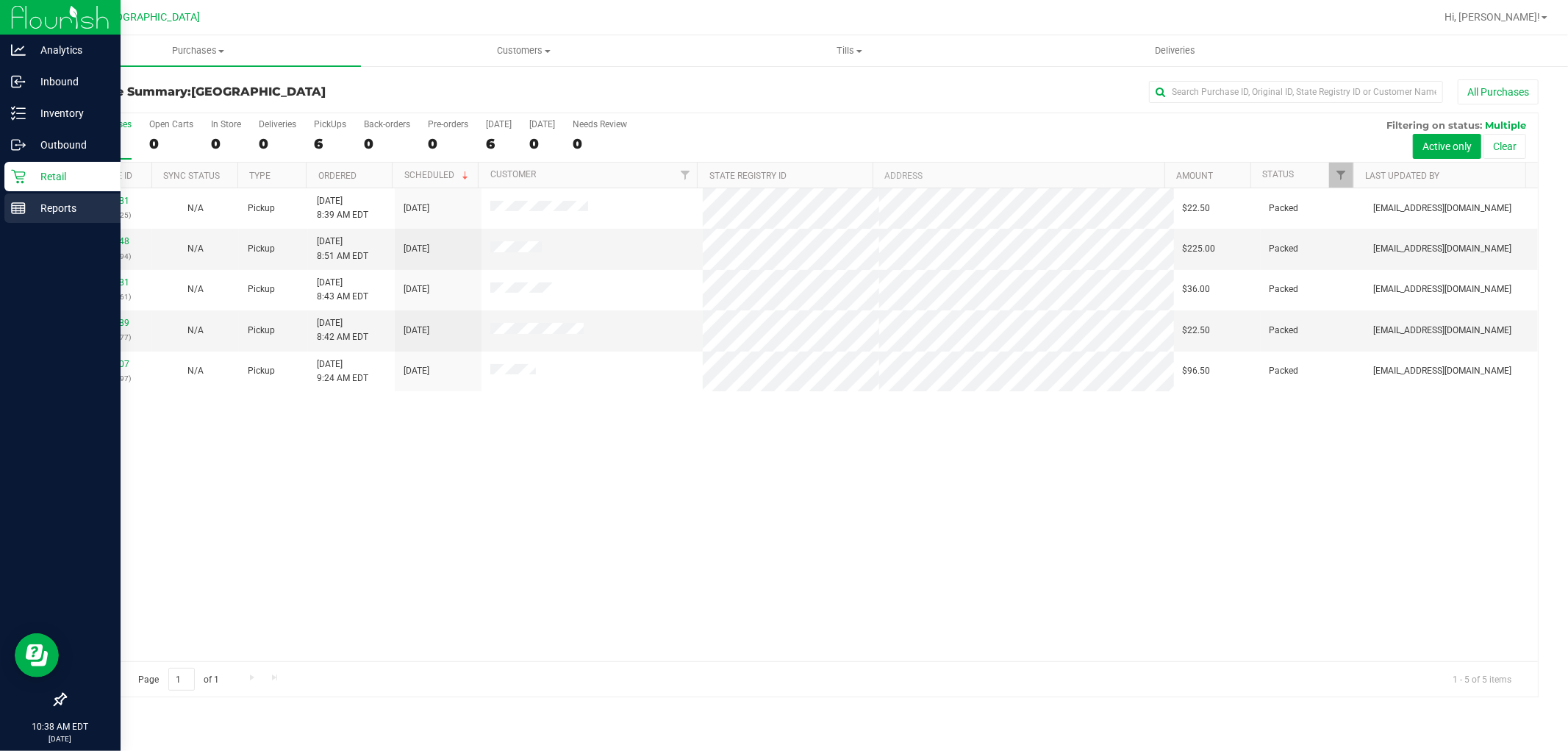
click at [27, 210] on p "Reports" at bounding box center [69, 208] width 88 height 18
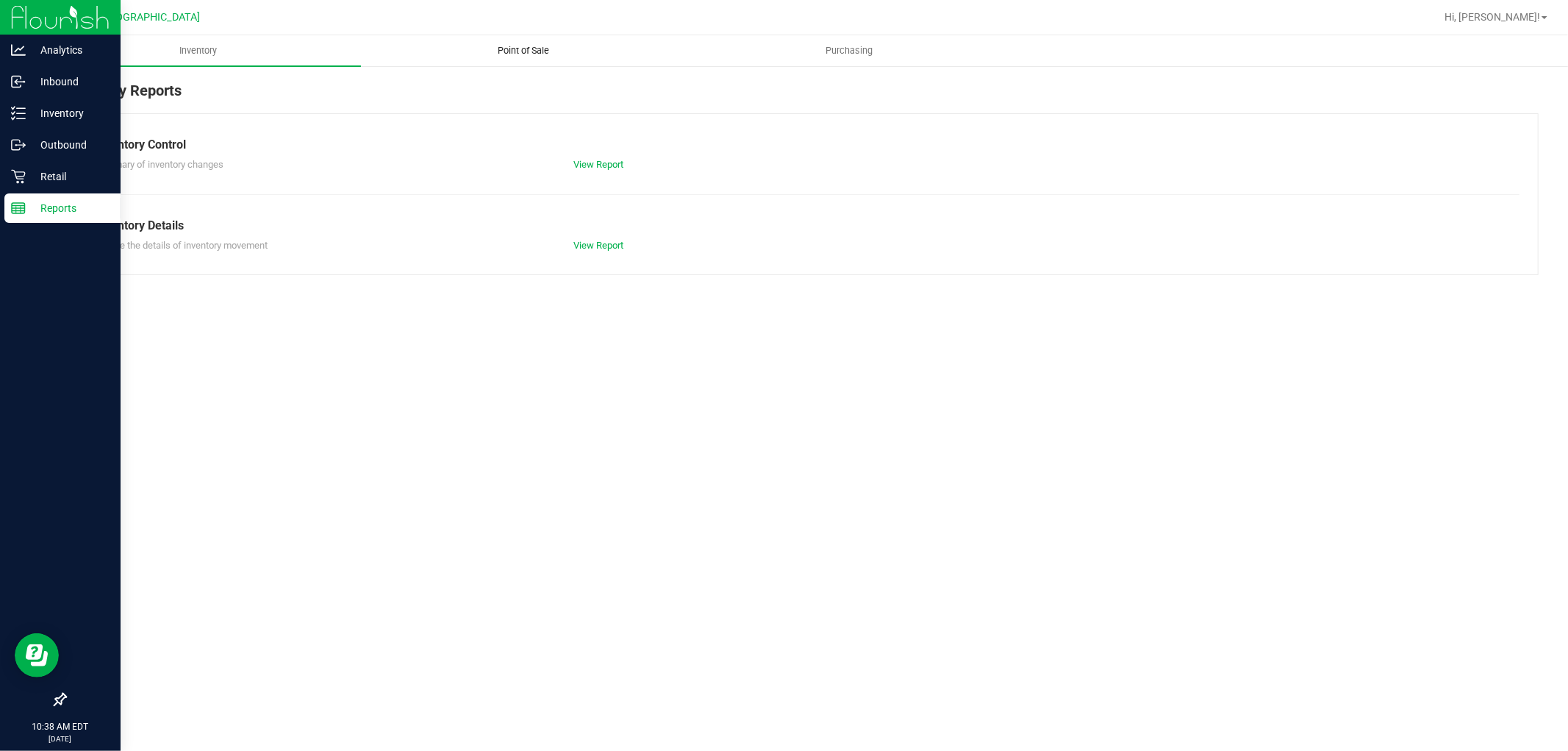
click at [514, 48] on span "Point of Sale" at bounding box center [524, 51] width 91 height 13
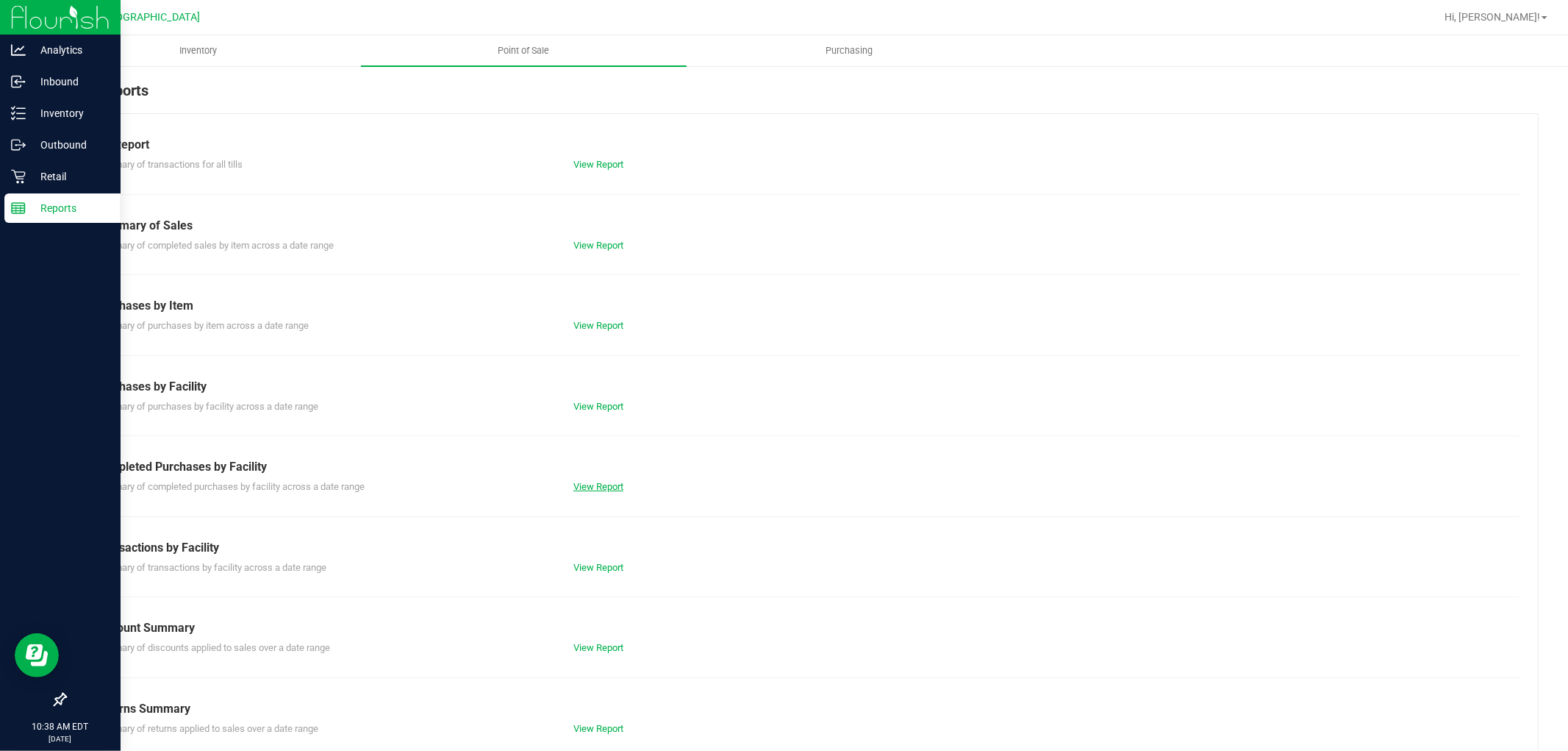
click at [584, 486] on link "View Report" at bounding box center [598, 486] width 50 height 11
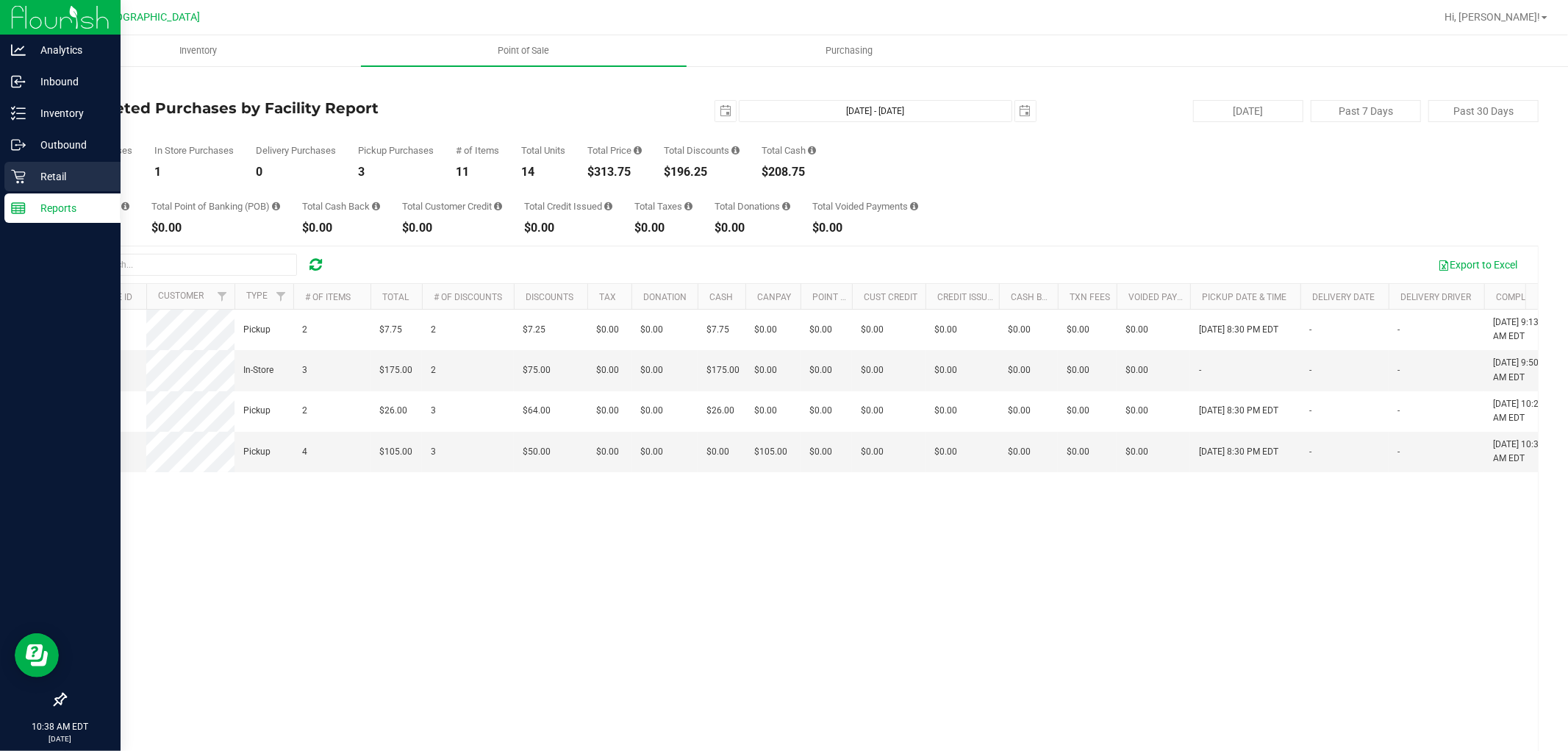
click at [28, 173] on p "Retail" at bounding box center [69, 176] width 88 height 18
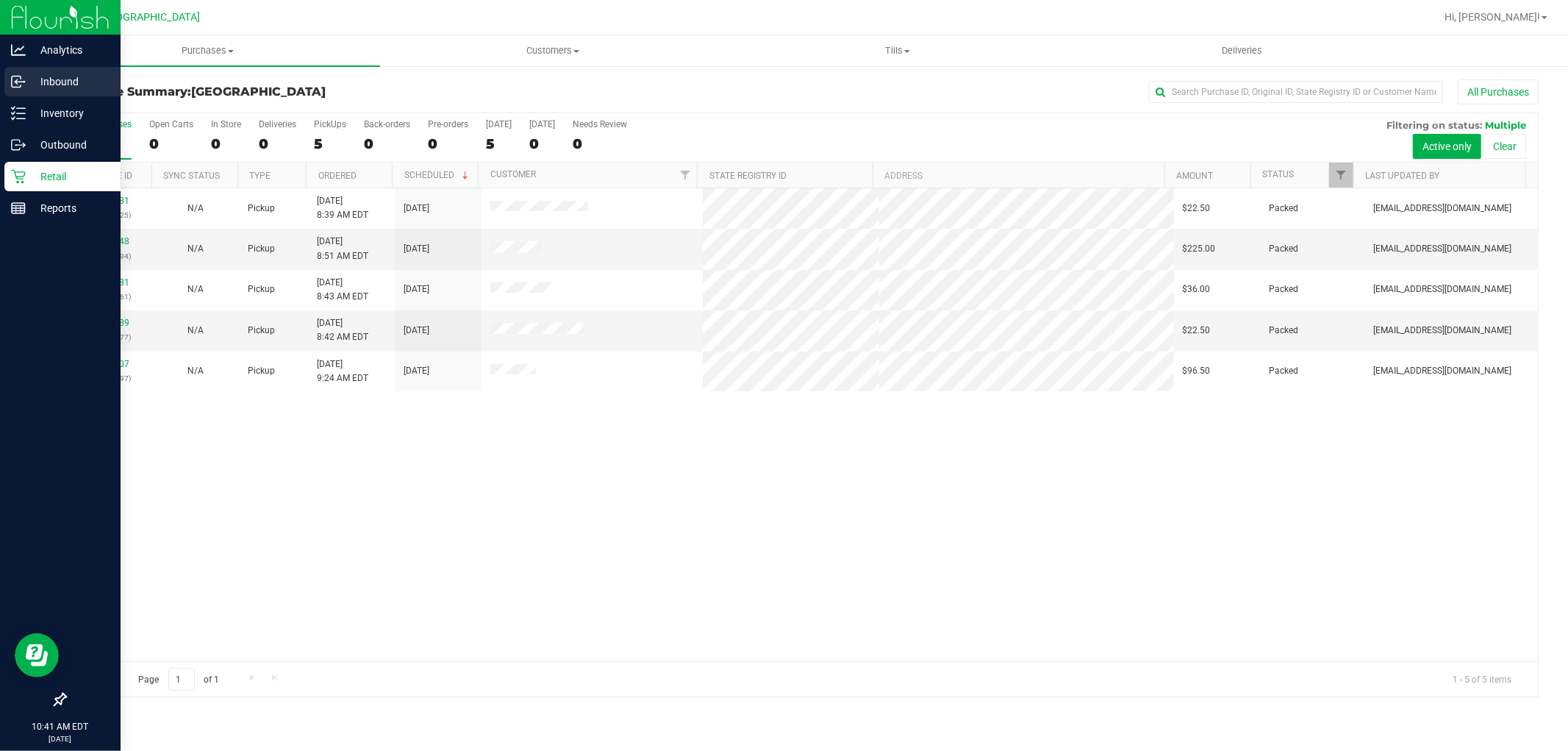
click at [44, 81] on p "Inbound" at bounding box center [69, 82] width 88 height 18
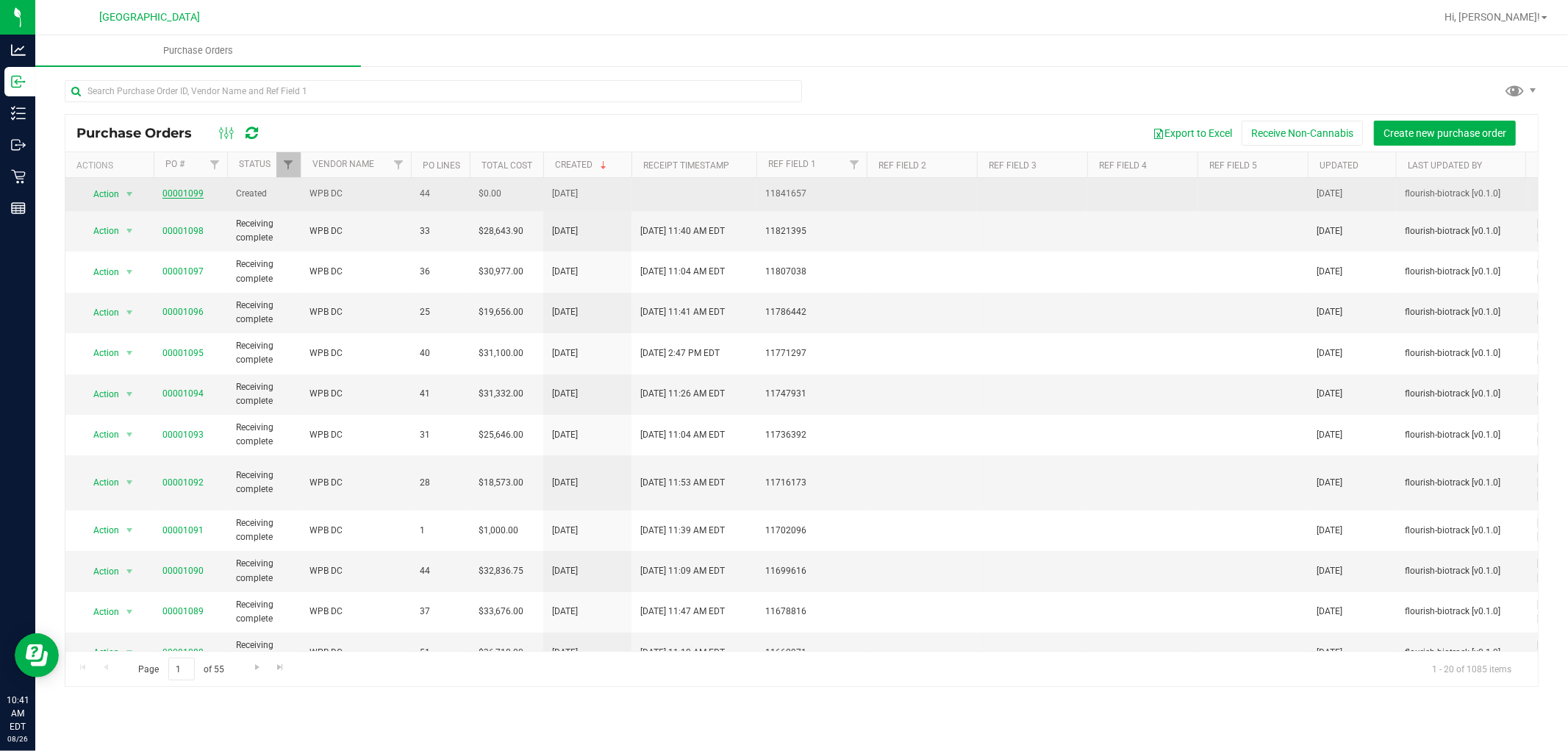
click at [190, 193] on link "00001099" at bounding box center [183, 193] width 41 height 10
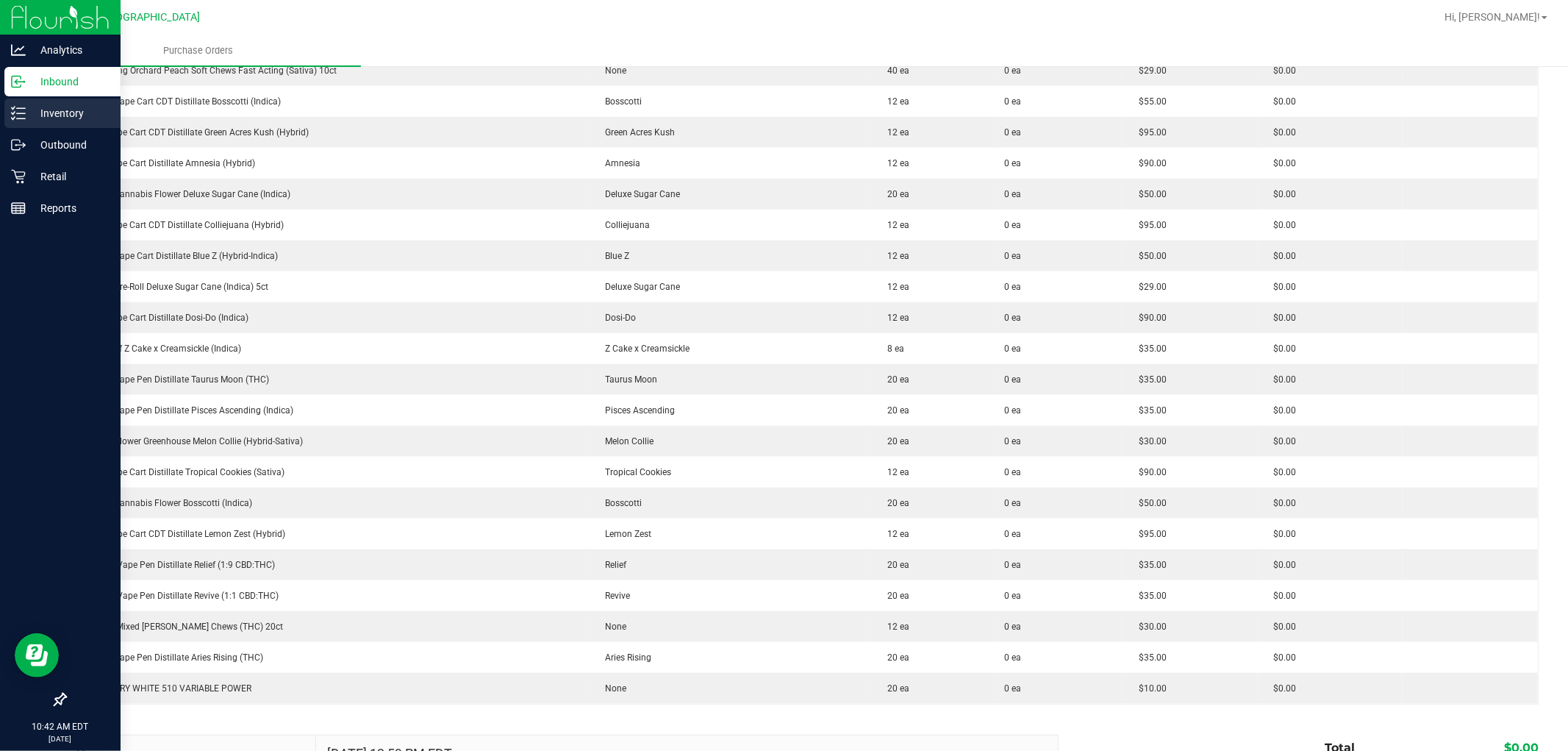
scroll to position [899, 0]
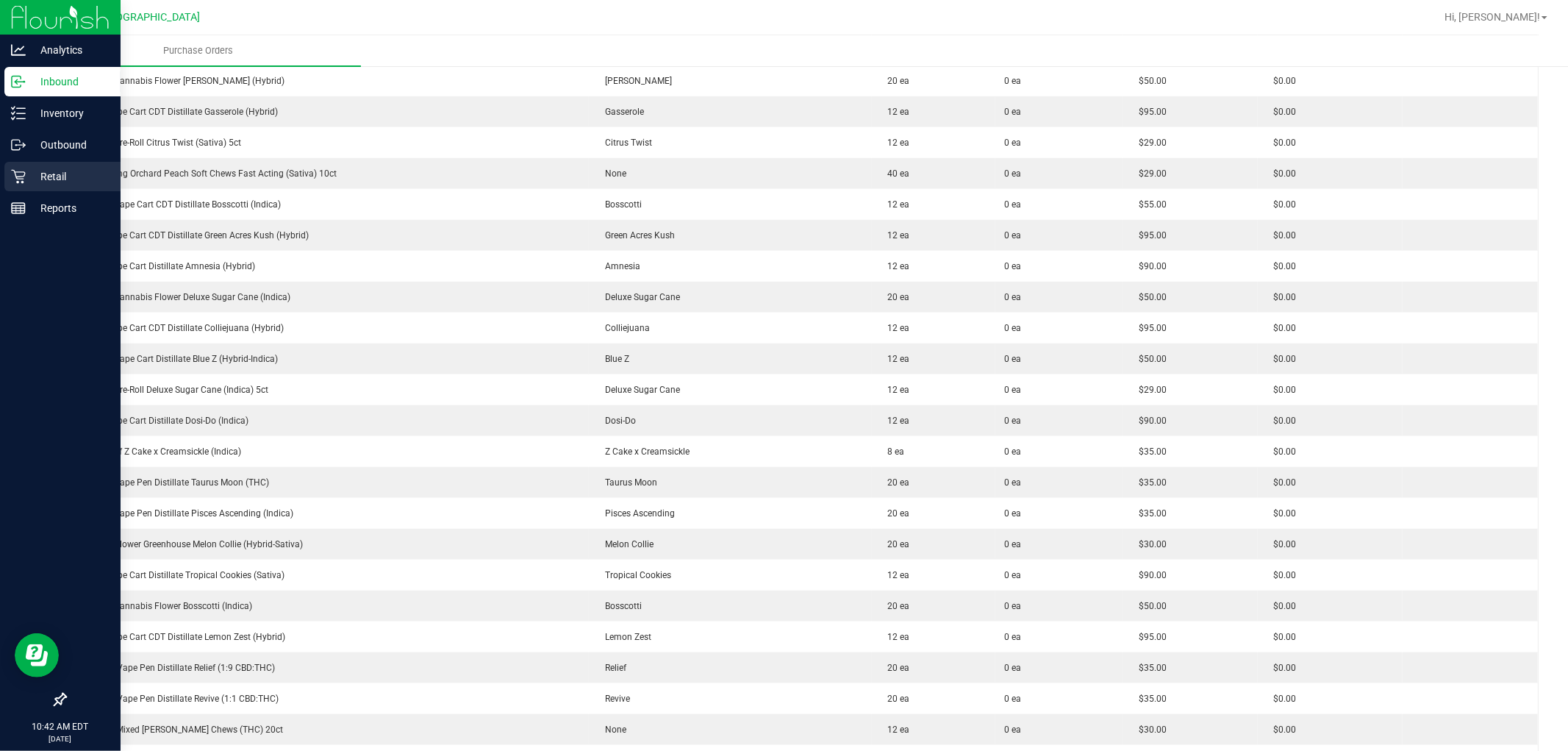
click at [34, 177] on p "Retail" at bounding box center [69, 176] width 88 height 18
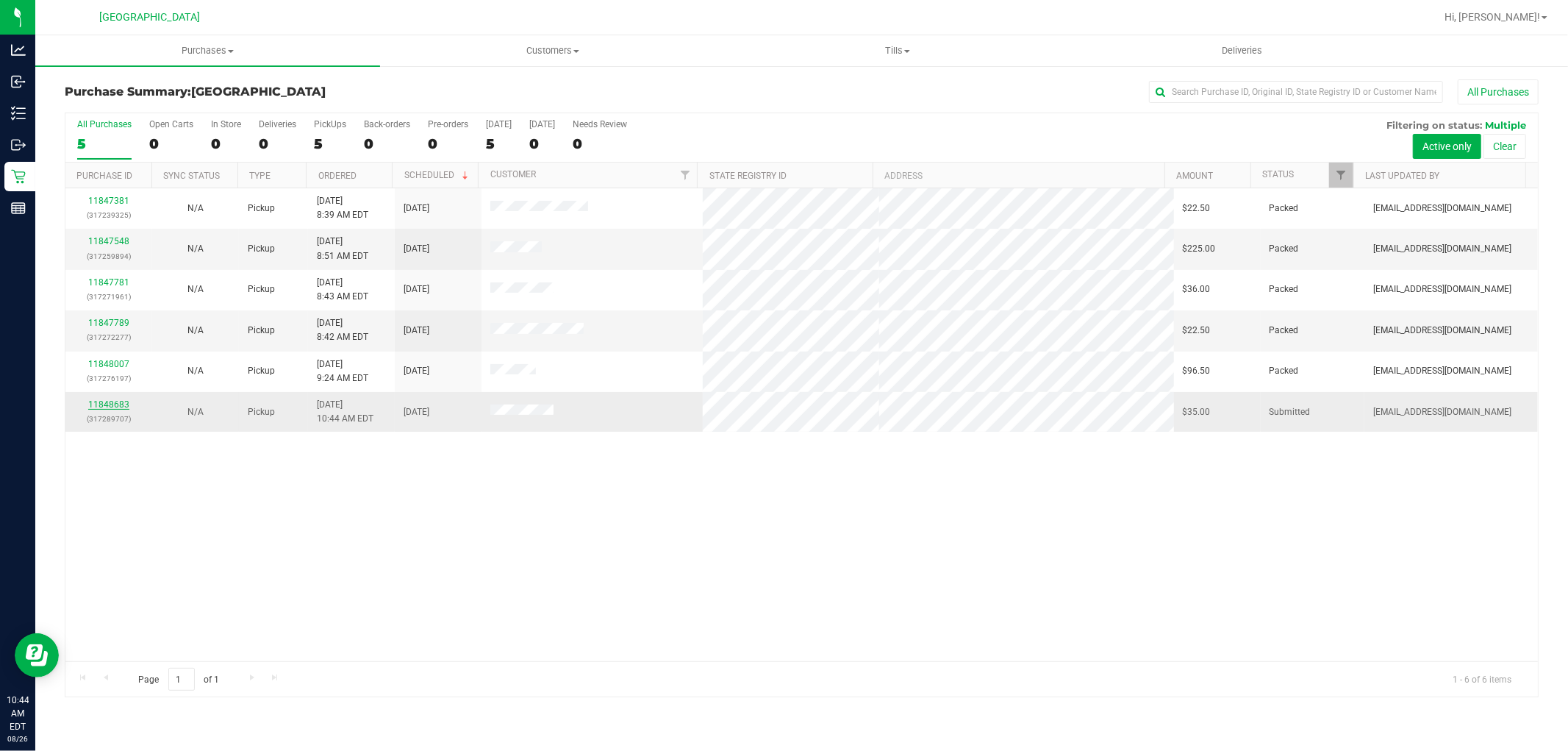
click at [116, 401] on link "11848683" at bounding box center [108, 404] width 41 height 10
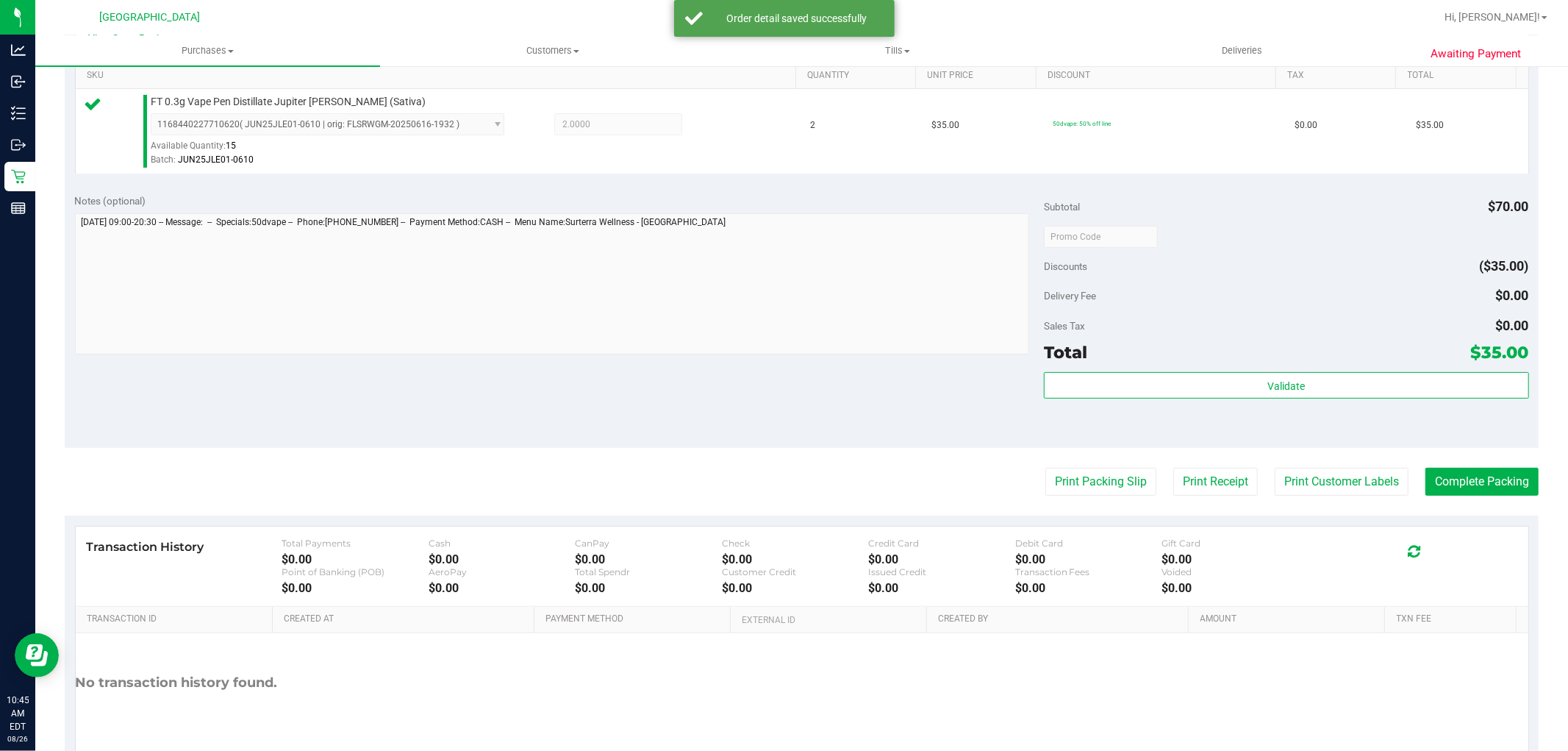
scroll to position [380, 0]
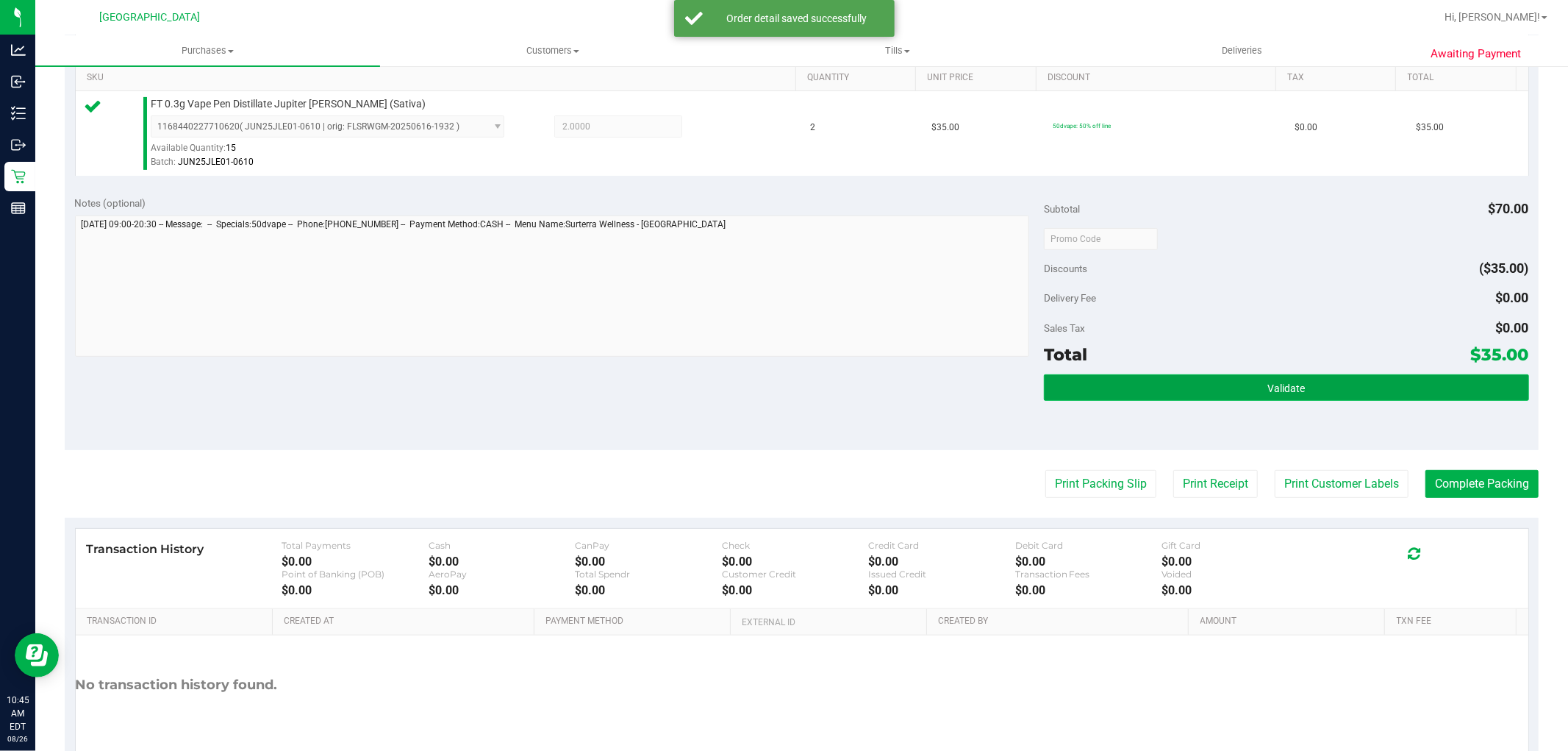
click at [1206, 390] on button "Validate" at bounding box center [1286, 388] width 485 height 26
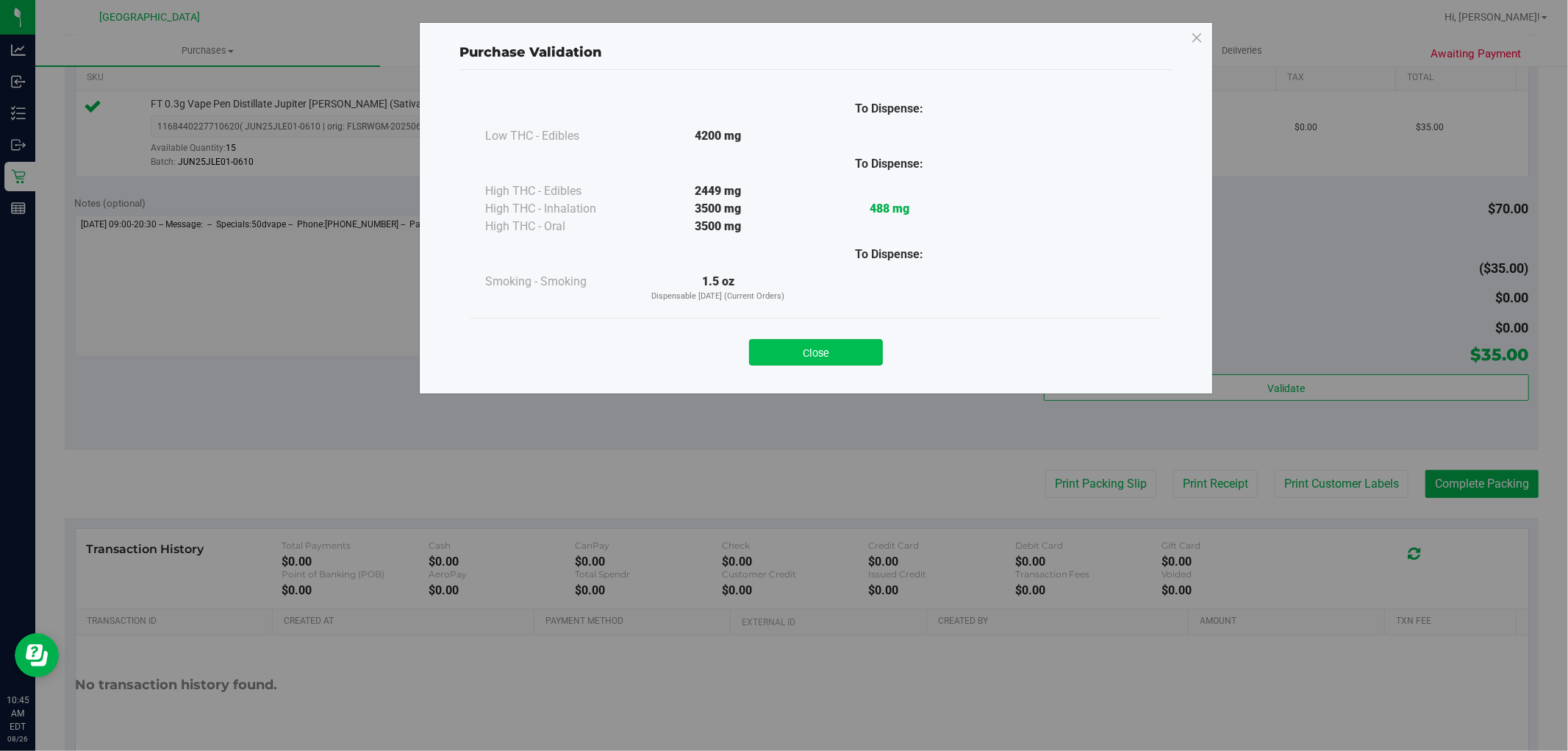
click at [777, 342] on button "Close" at bounding box center [816, 353] width 134 height 26
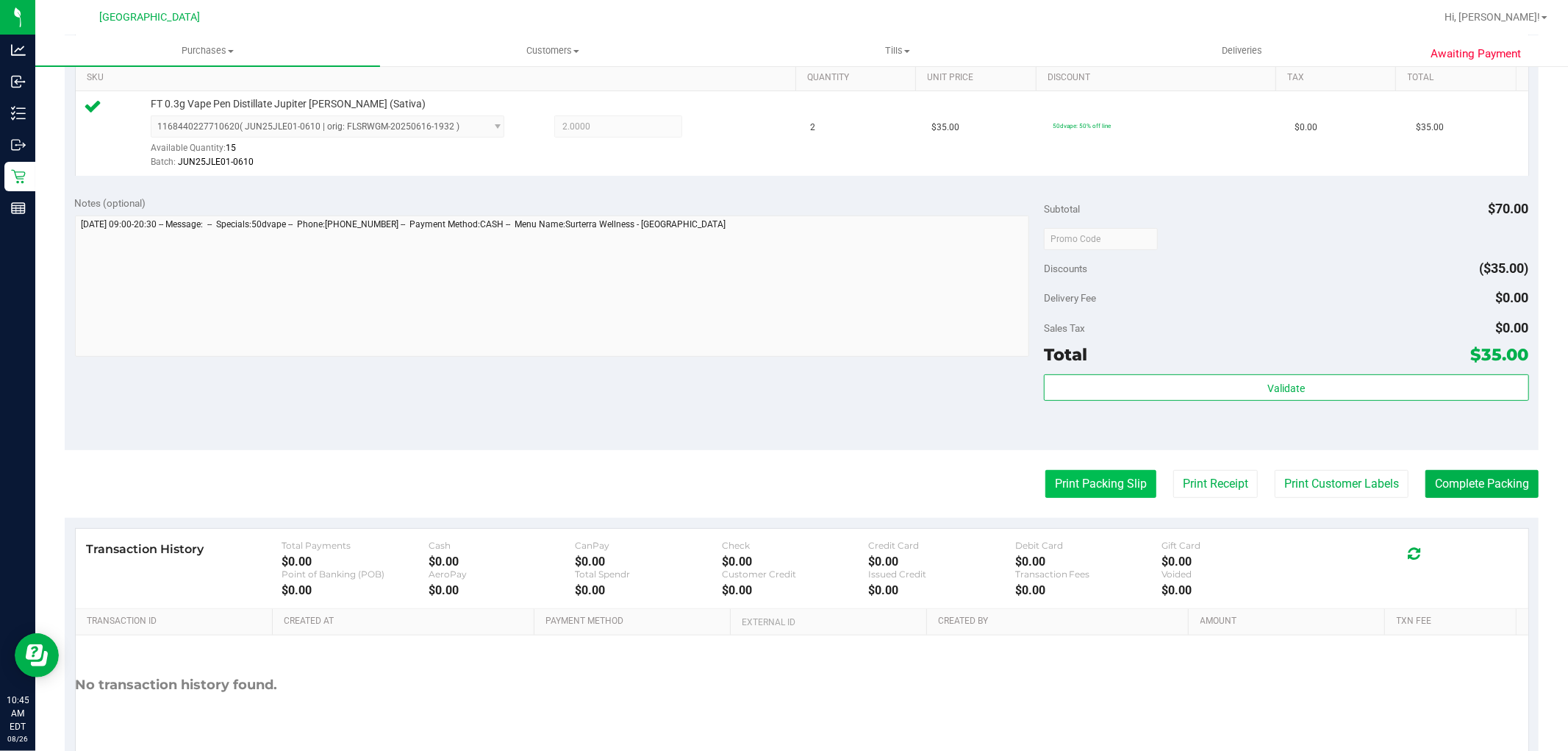
click at [1083, 482] on button "Print Packing Slip" at bounding box center [1101, 484] width 111 height 28
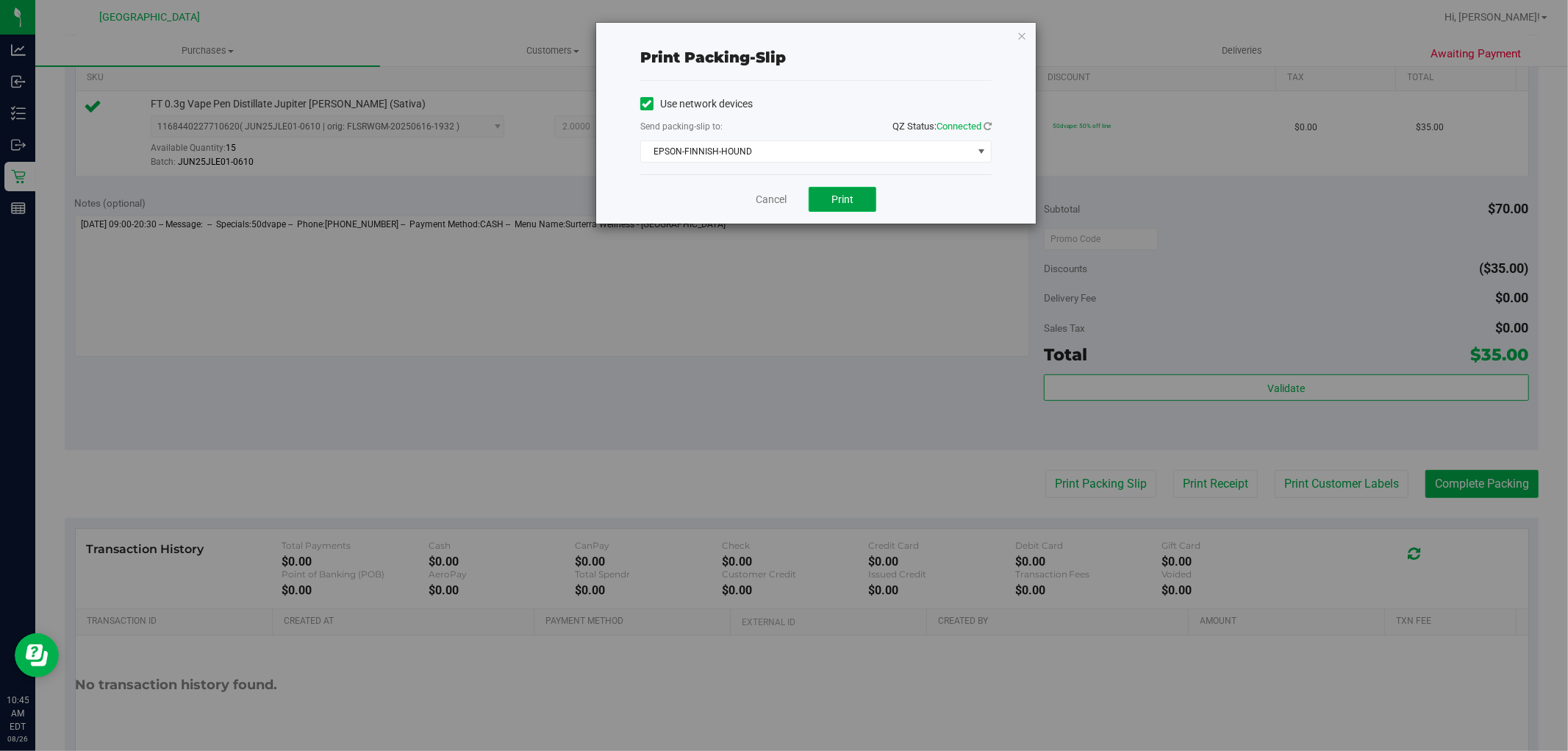
click at [826, 204] on button "Print" at bounding box center [842, 199] width 68 height 25
click at [760, 203] on link "Cancel" at bounding box center [771, 200] width 31 height 16
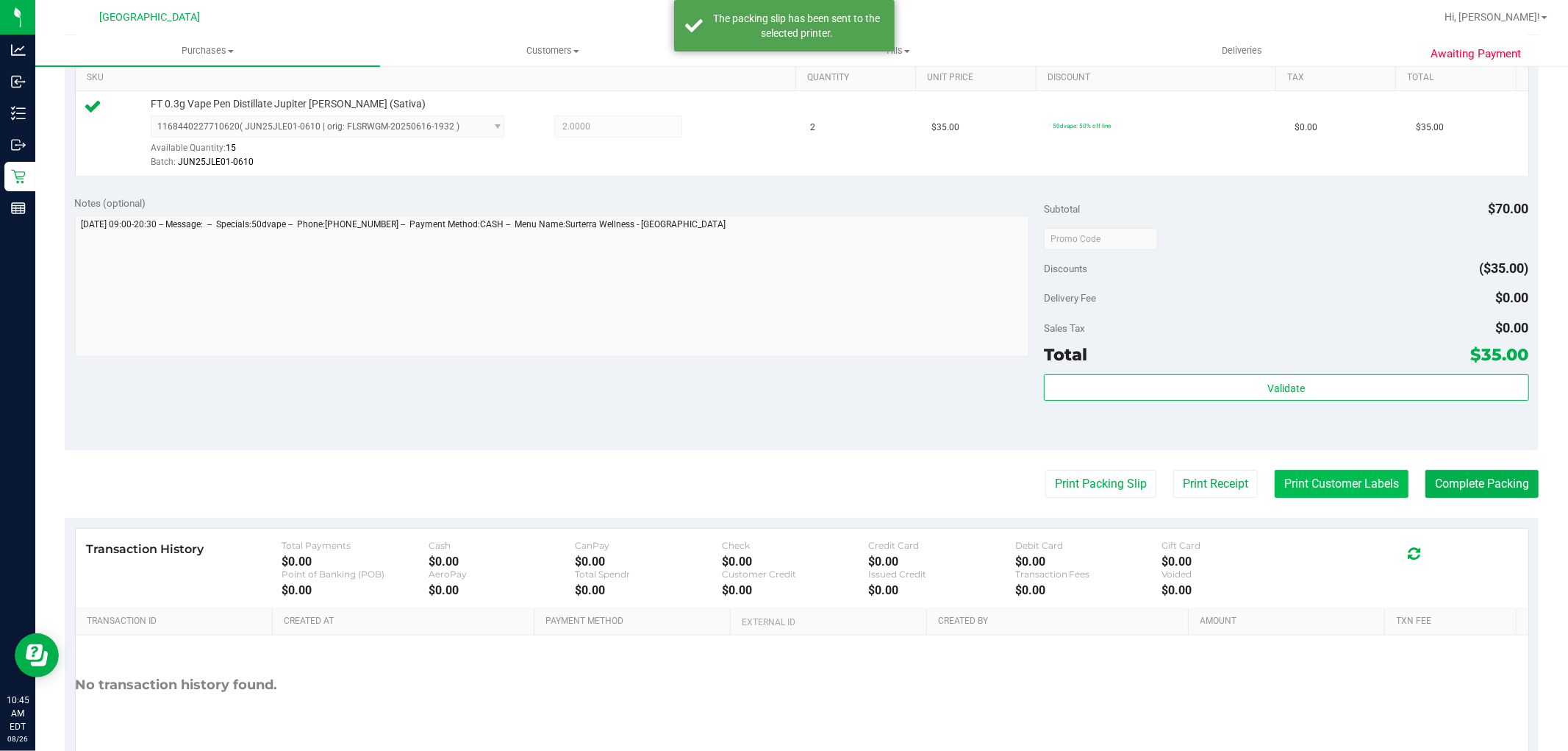
click at [1333, 486] on button "Print Customer Labels" at bounding box center [1342, 484] width 134 height 28
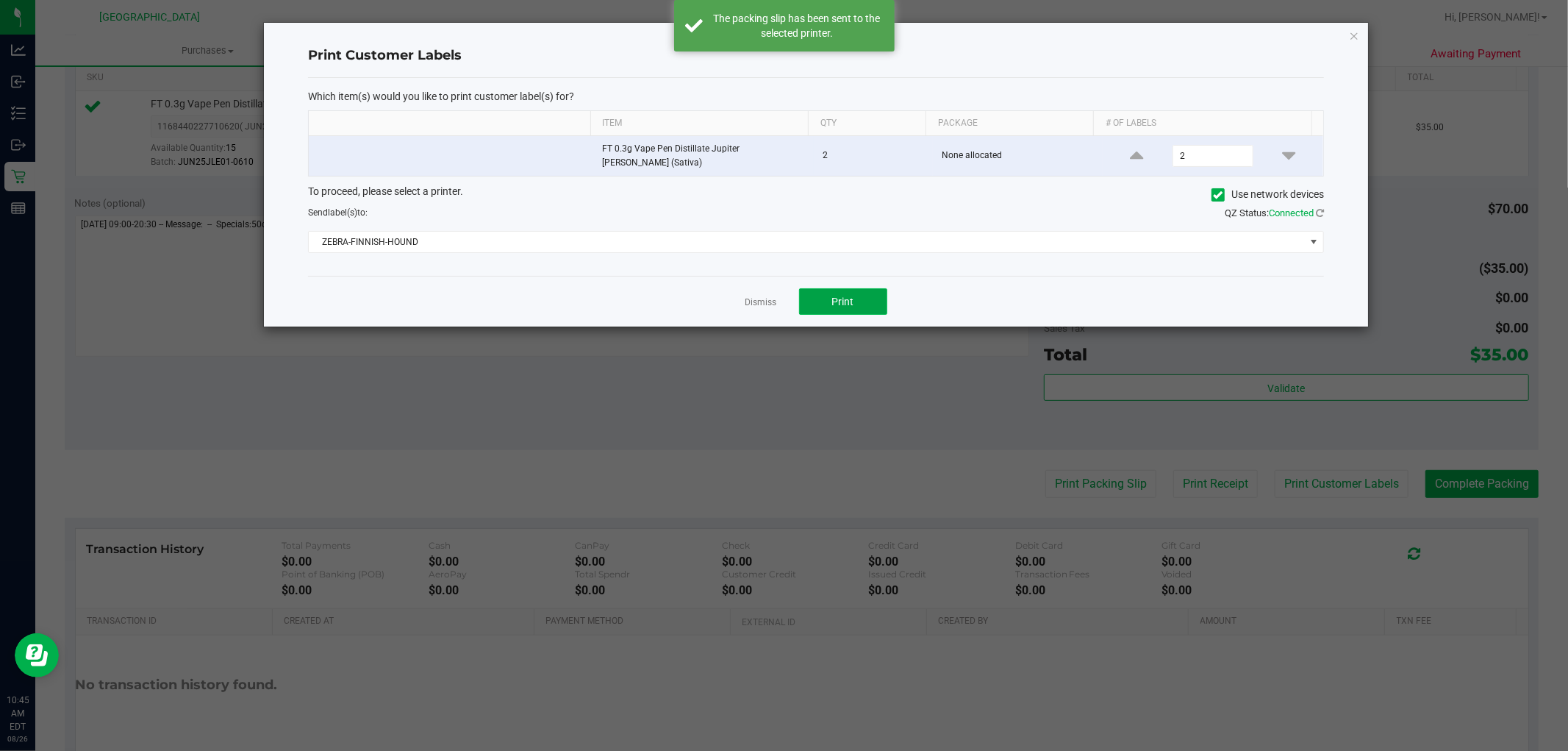
click at [834, 304] on button "Print" at bounding box center [843, 301] width 88 height 26
click at [760, 297] on link "Dismiss" at bounding box center [761, 303] width 32 height 12
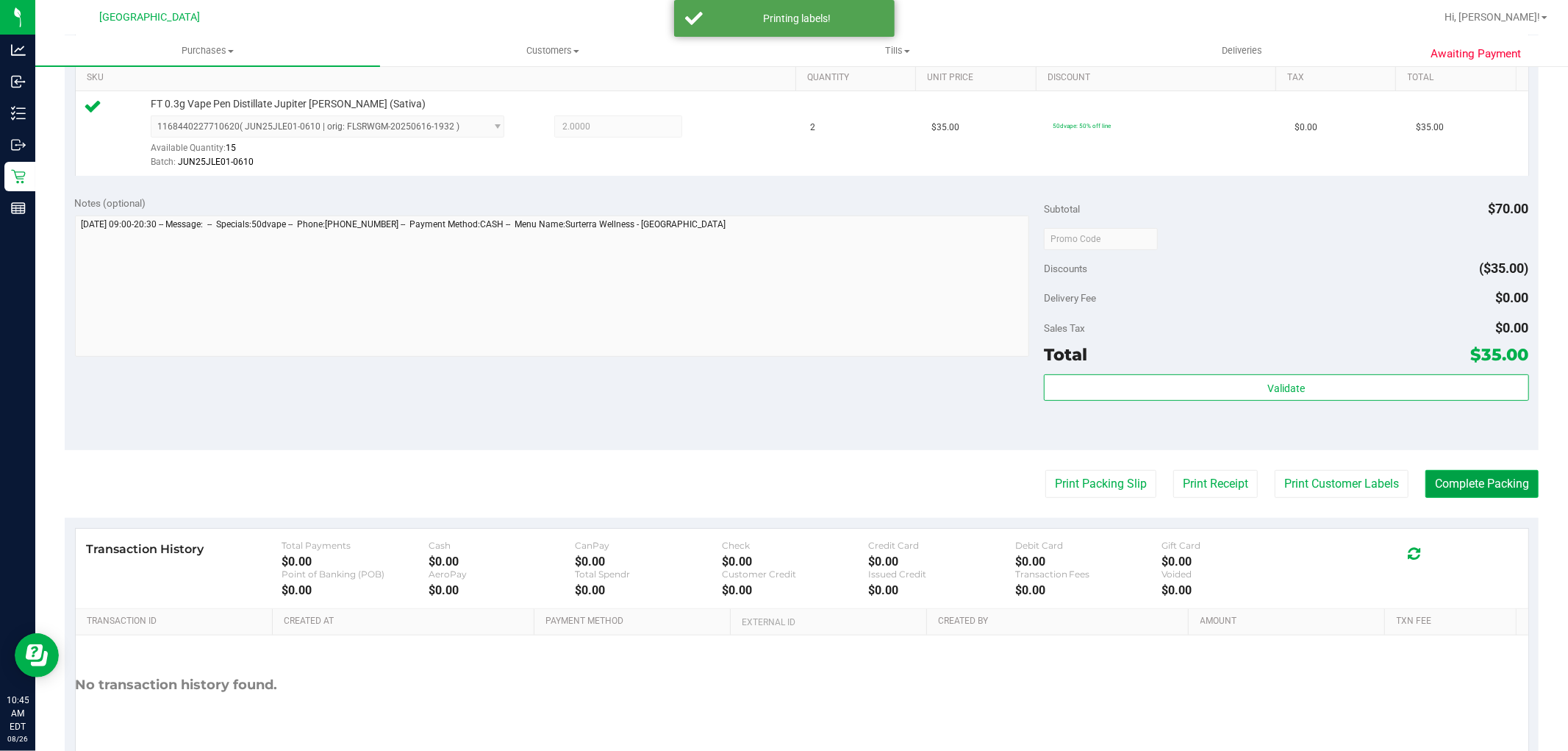
click at [1482, 480] on button "Complete Packing" at bounding box center [1482, 484] width 114 height 28
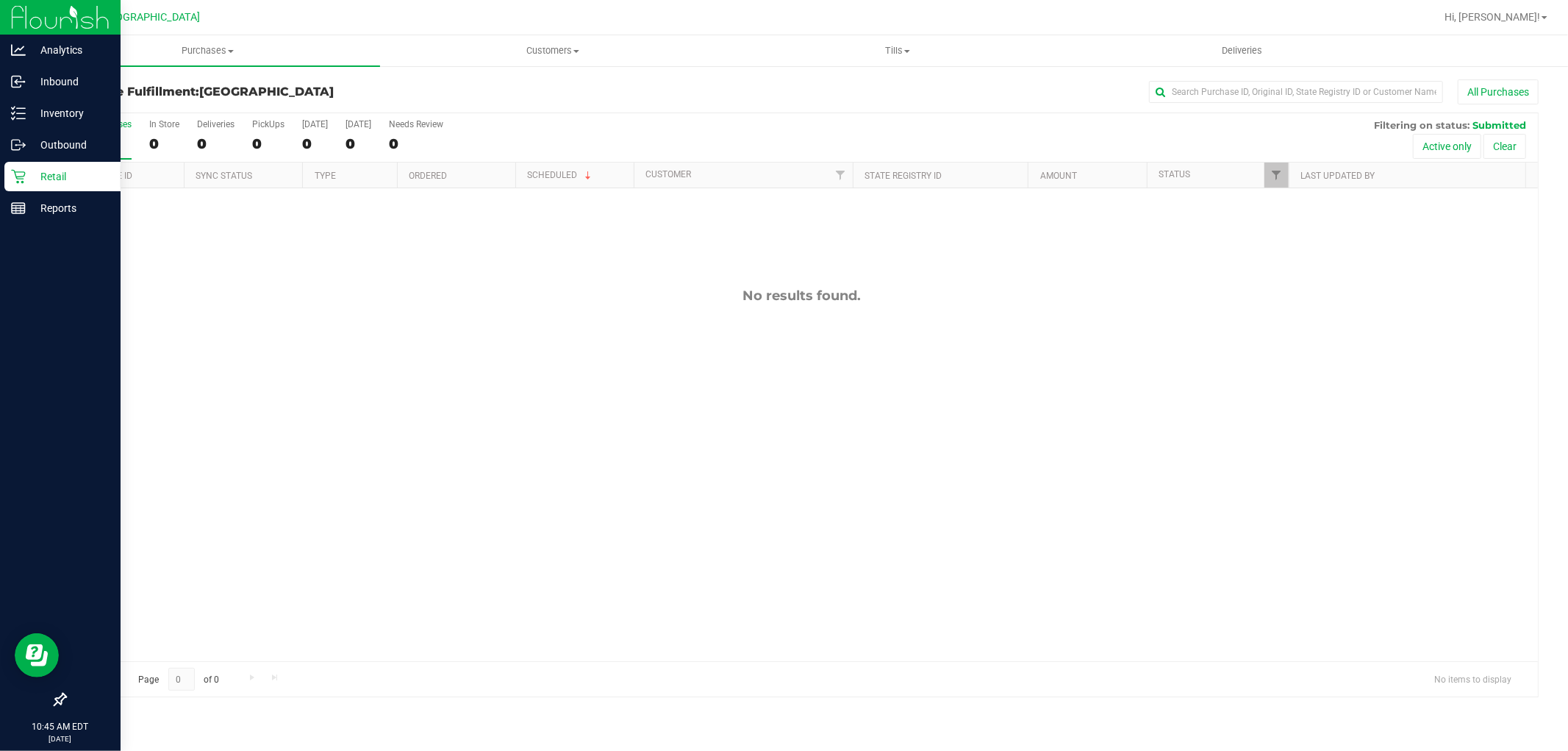
click at [16, 181] on icon at bounding box center [18, 176] width 15 height 15
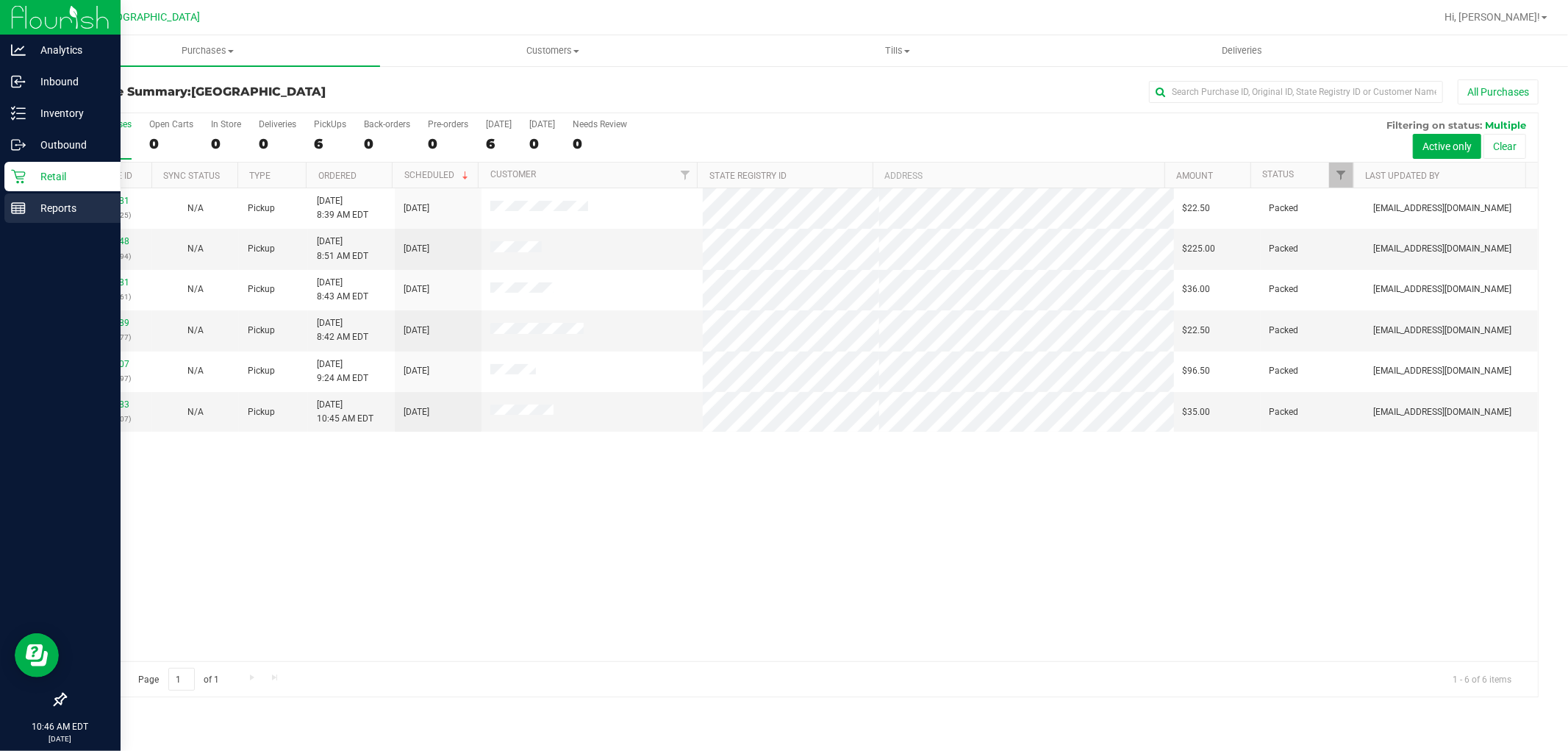
click at [33, 202] on p "Reports" at bounding box center [69, 208] width 88 height 18
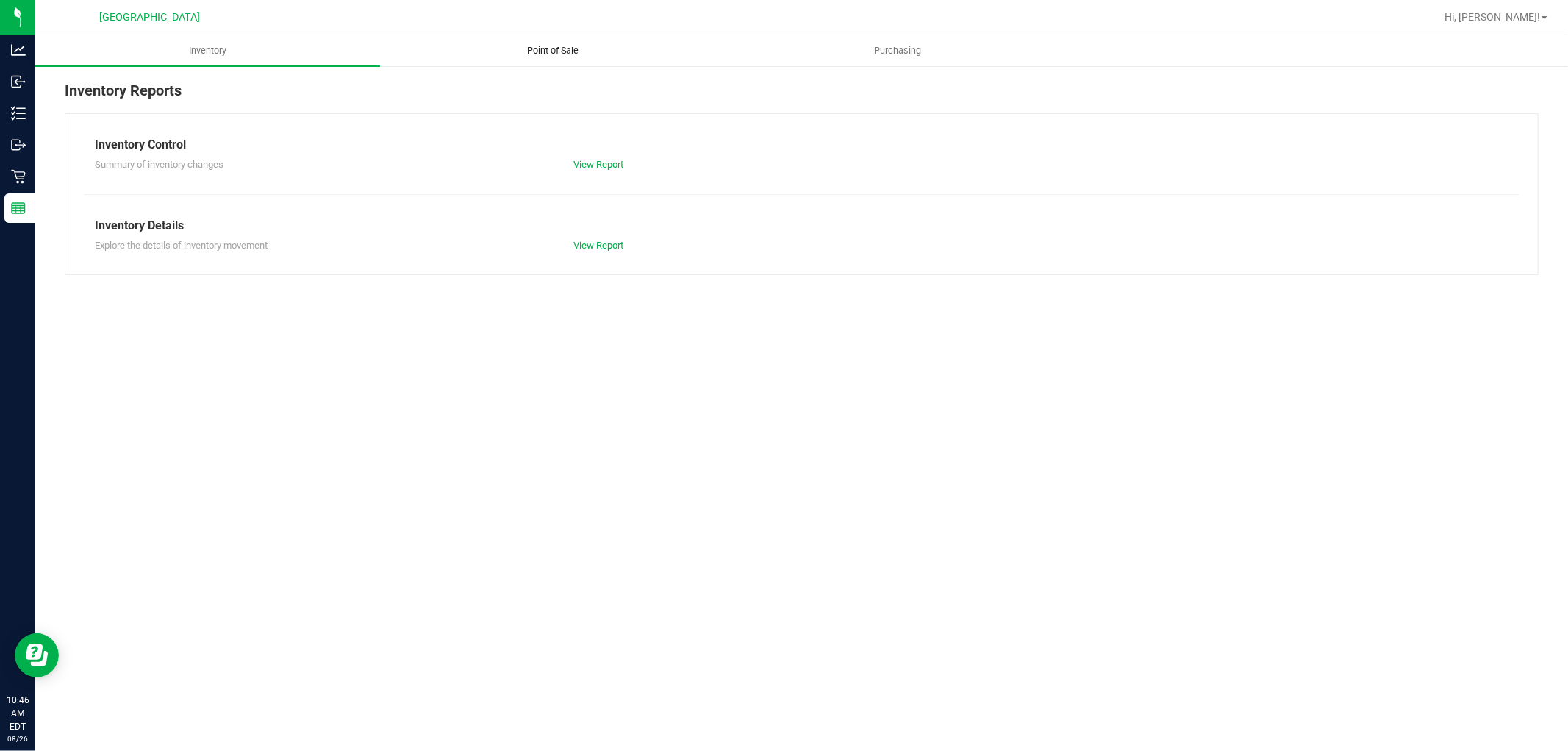
click at [525, 52] on span "Point of Sale" at bounding box center [552, 51] width 91 height 13
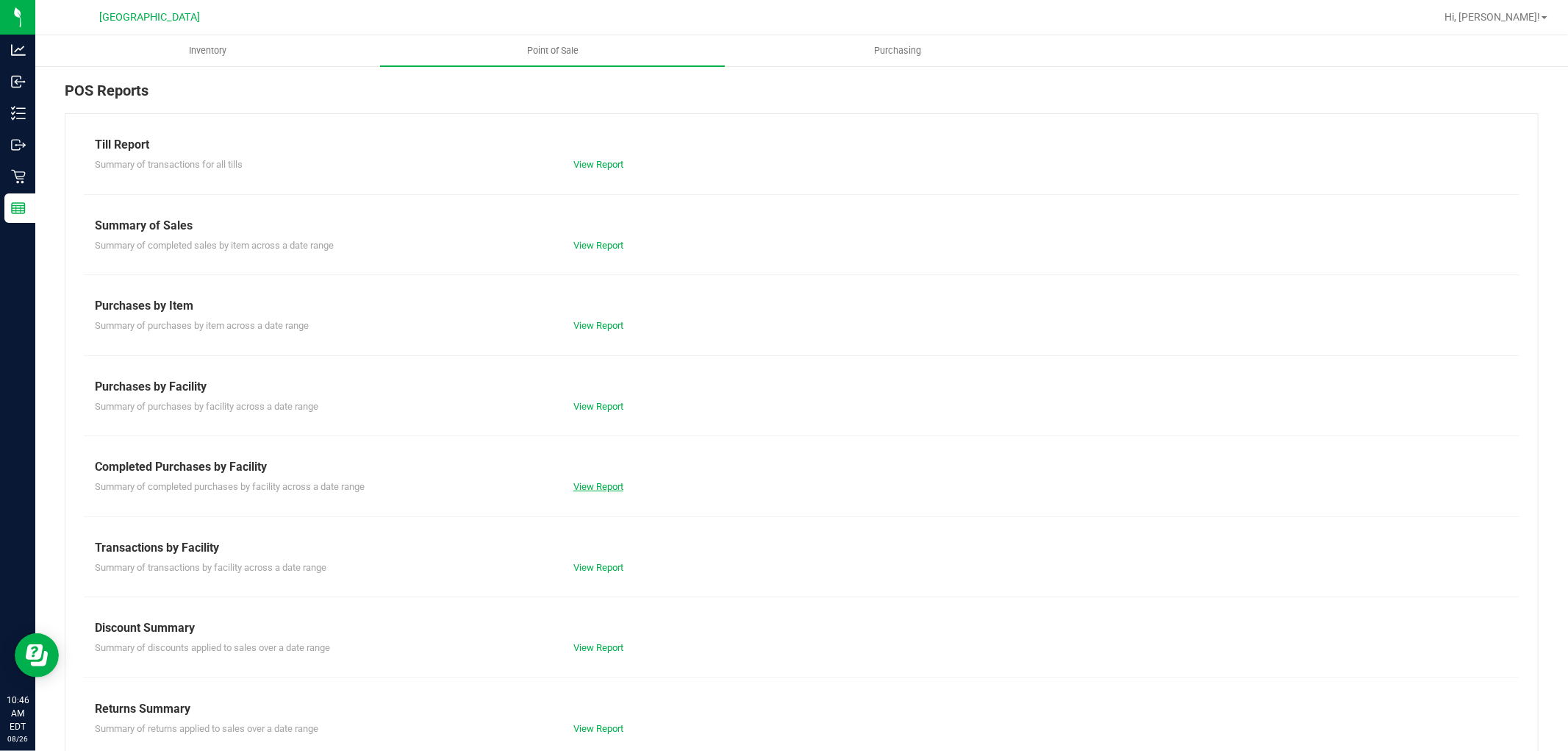
click at [588, 483] on link "View Report" at bounding box center [598, 486] width 50 height 11
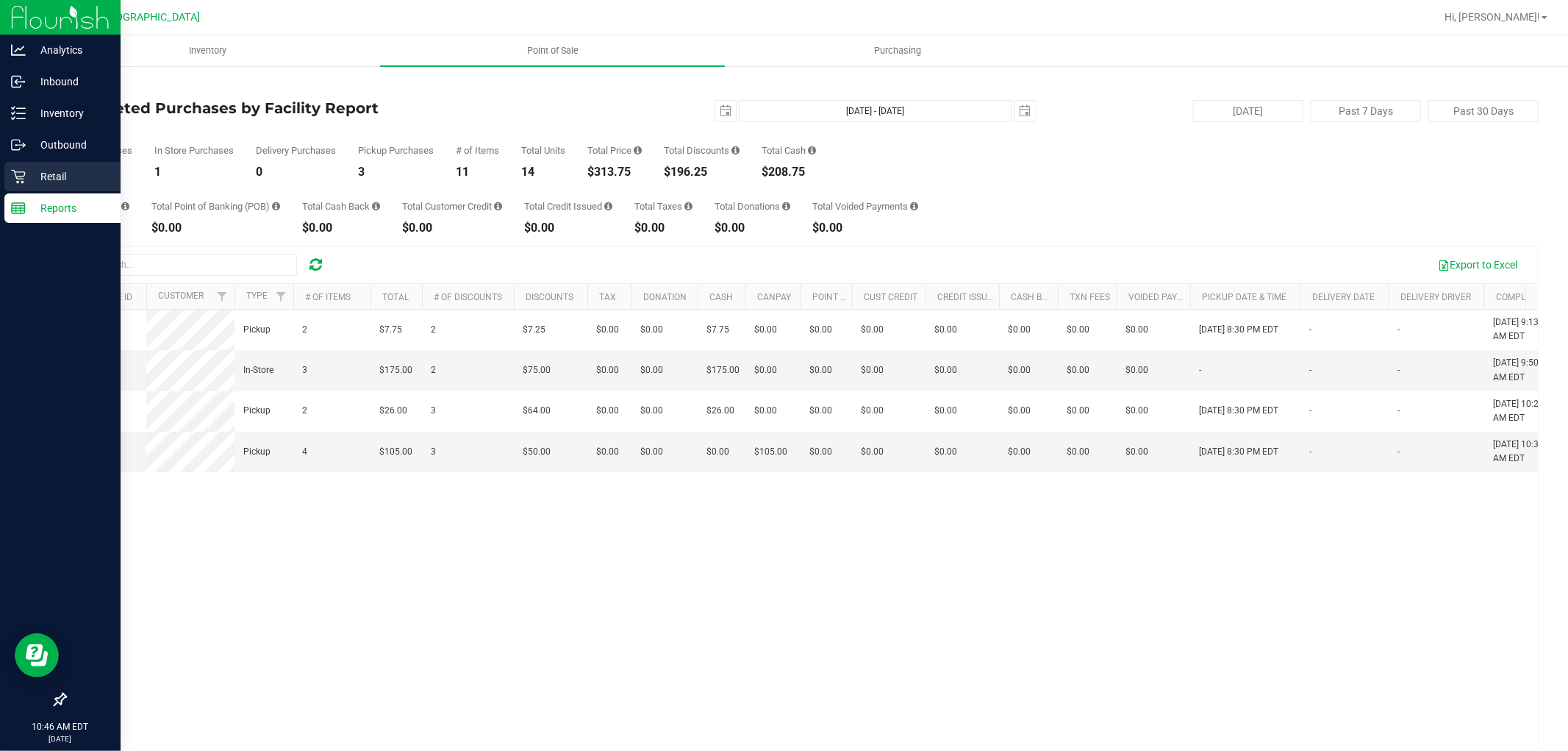
click at [31, 177] on p "Retail" at bounding box center [69, 176] width 88 height 18
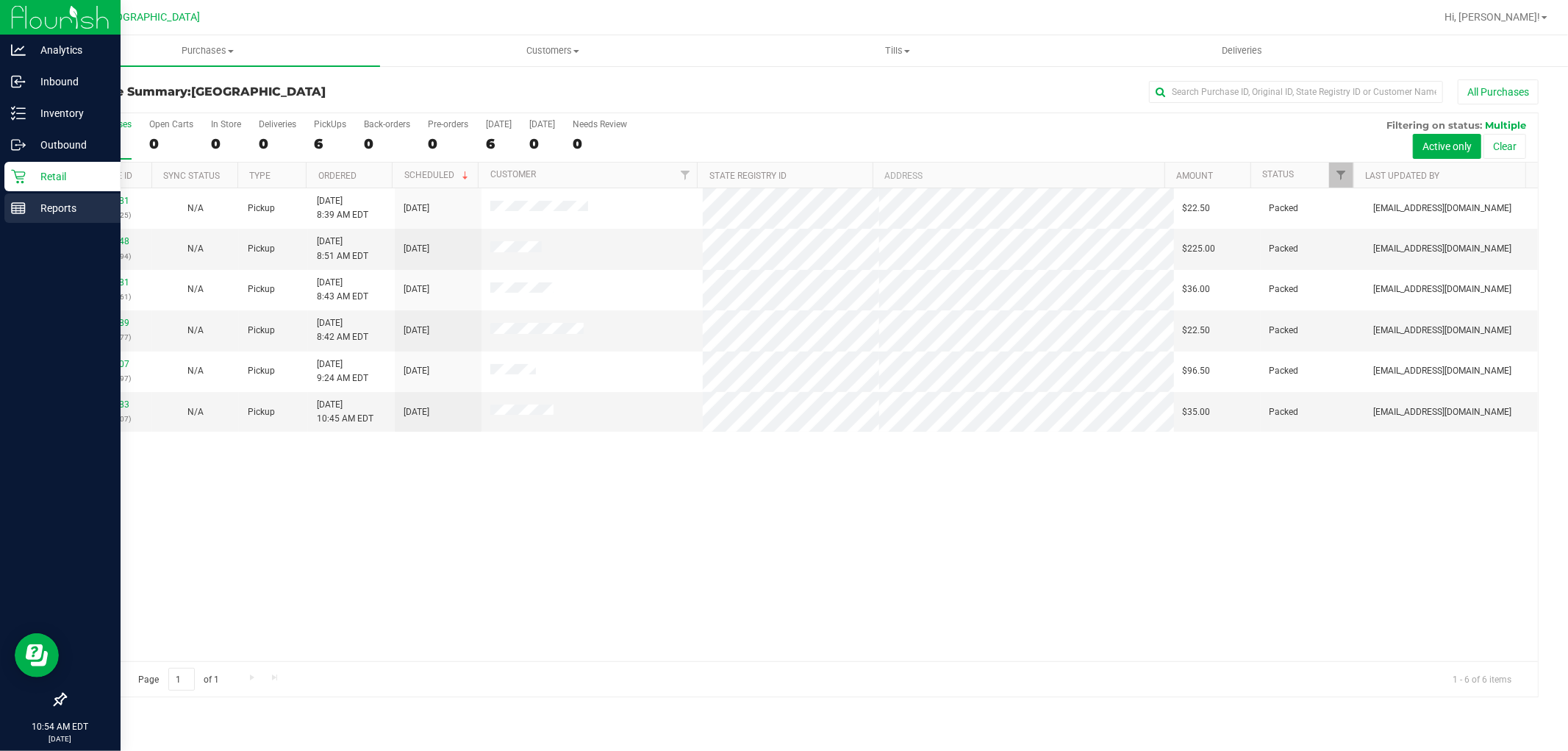
click at [73, 209] on p "Reports" at bounding box center [69, 208] width 88 height 18
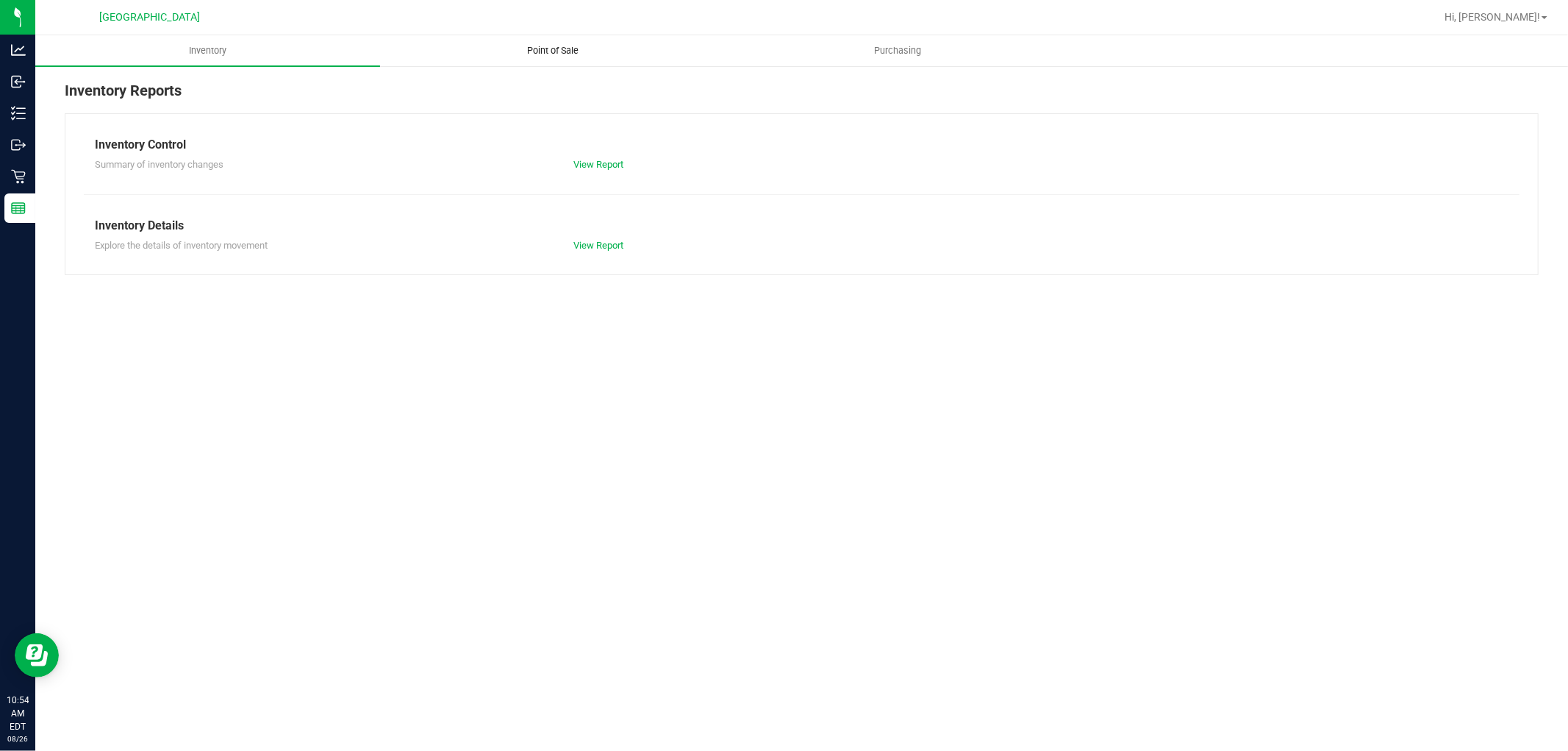
click at [542, 53] on span "Point of Sale" at bounding box center [552, 51] width 91 height 13
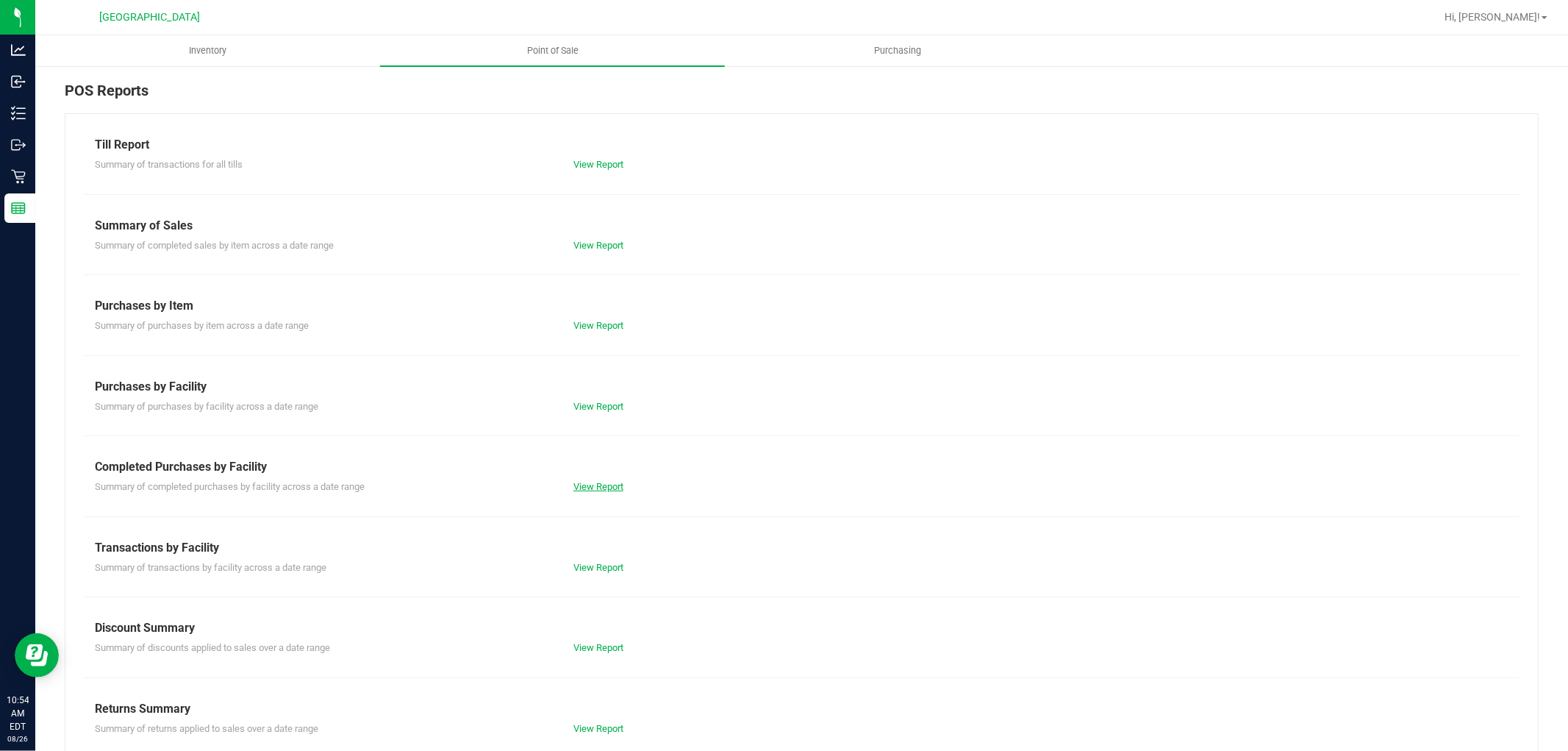
click at [582, 481] on link "View Report" at bounding box center [598, 486] width 50 height 11
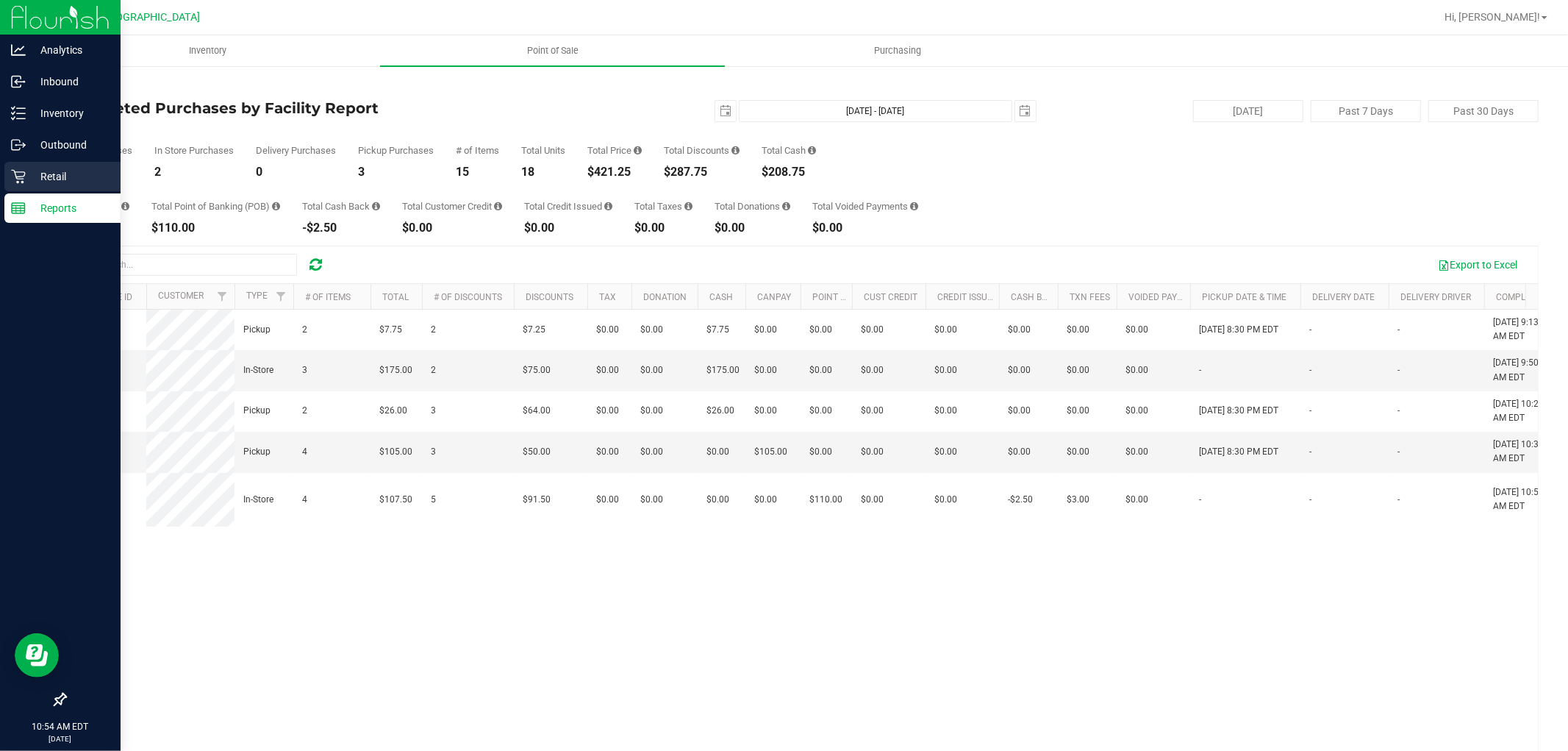
click at [11, 177] on icon at bounding box center [18, 176] width 15 height 15
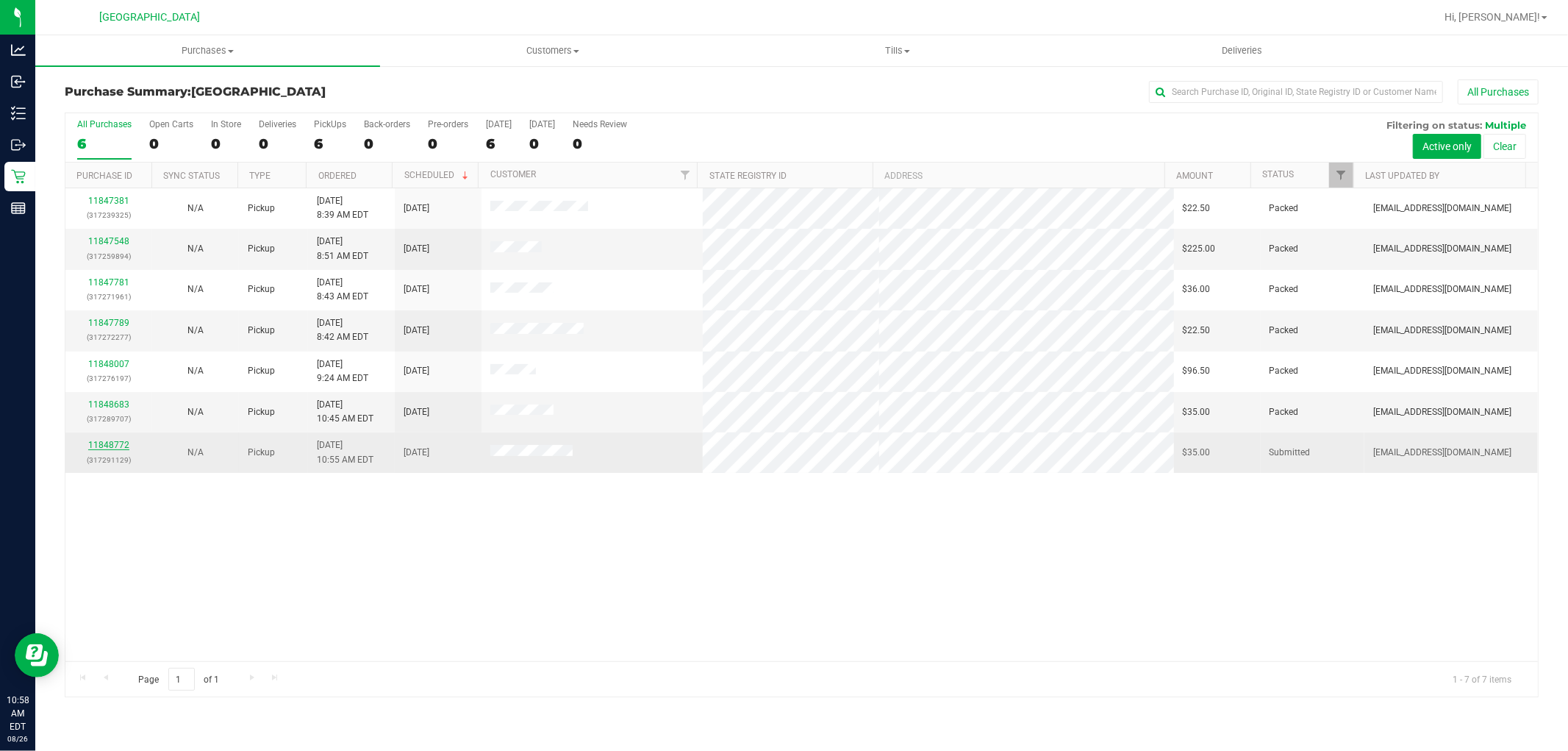
click at [100, 446] on link "11848772" at bounding box center [108, 444] width 41 height 10
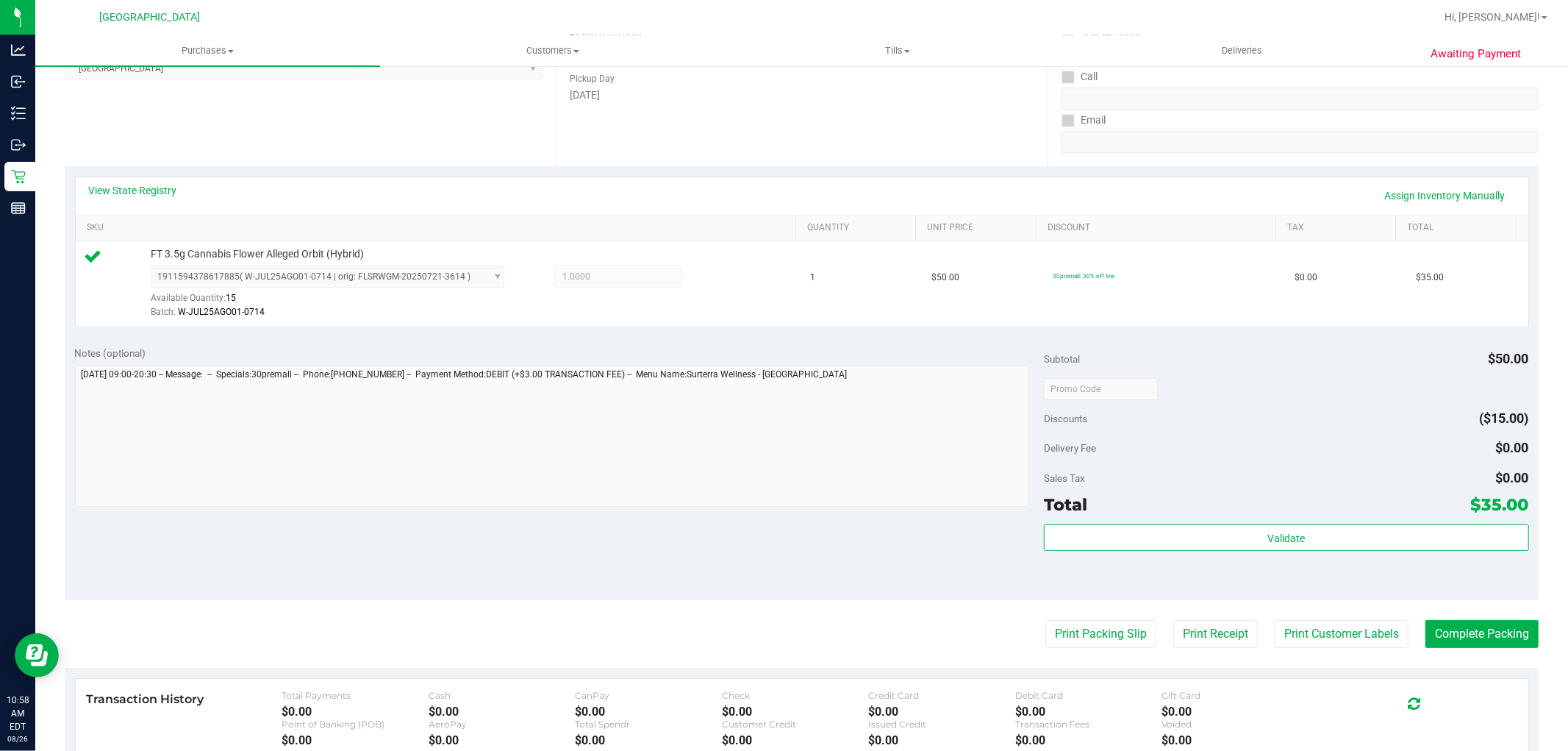
scroll to position [245, 0]
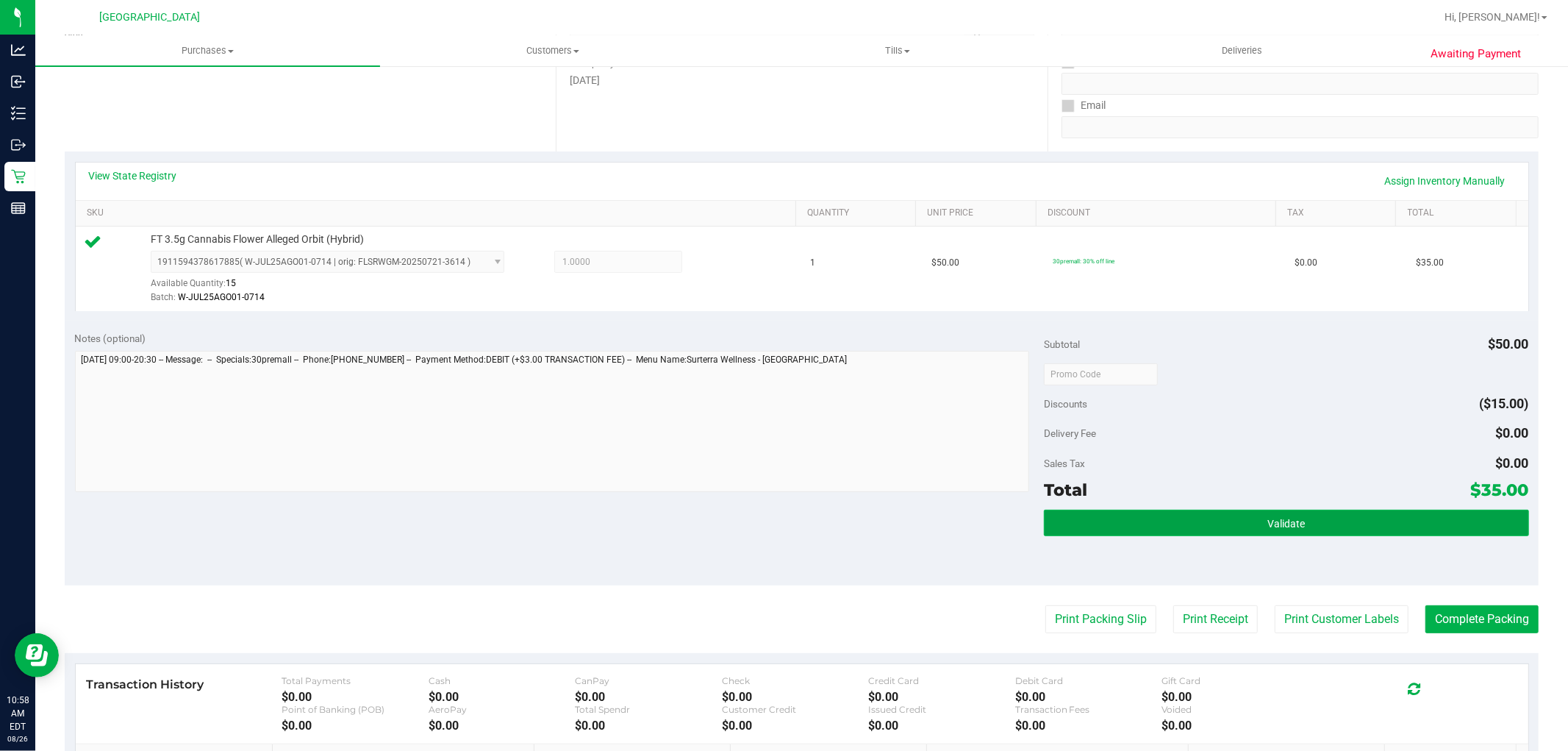
click at [1163, 527] on button "Validate" at bounding box center [1286, 523] width 485 height 26
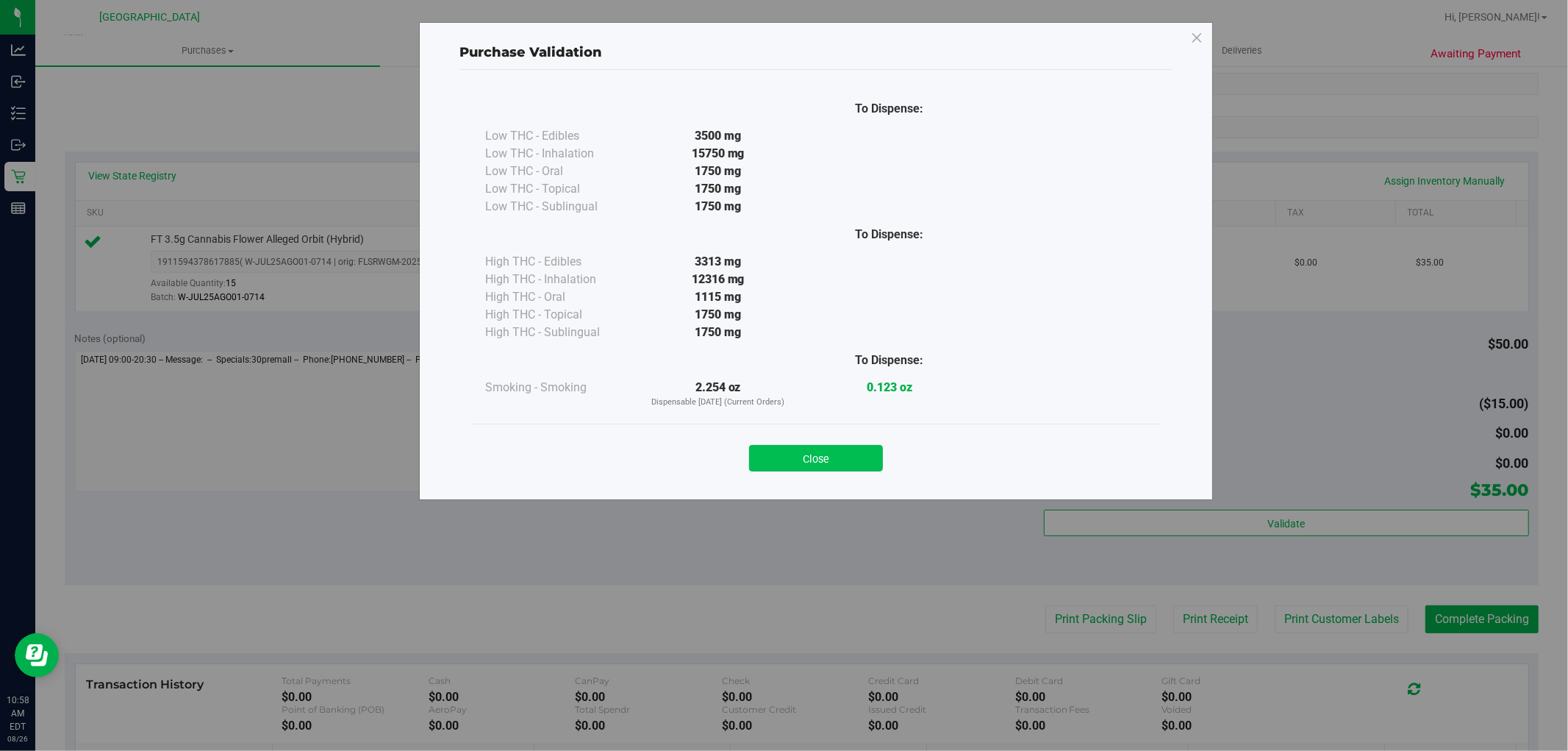
click at [854, 452] on button "Close" at bounding box center [816, 458] width 134 height 26
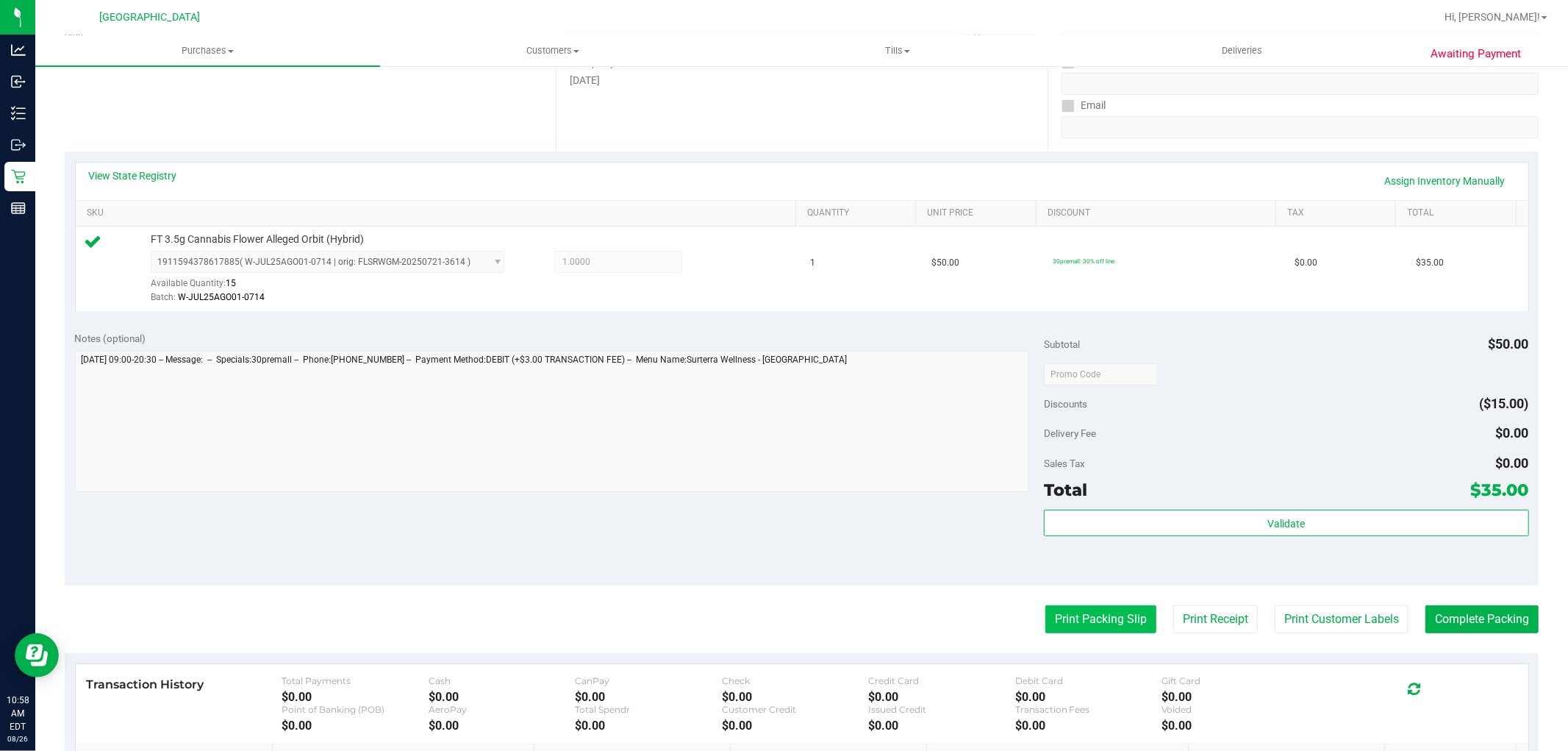
click at [1078, 626] on button "Print Packing Slip" at bounding box center [1101, 619] width 111 height 28
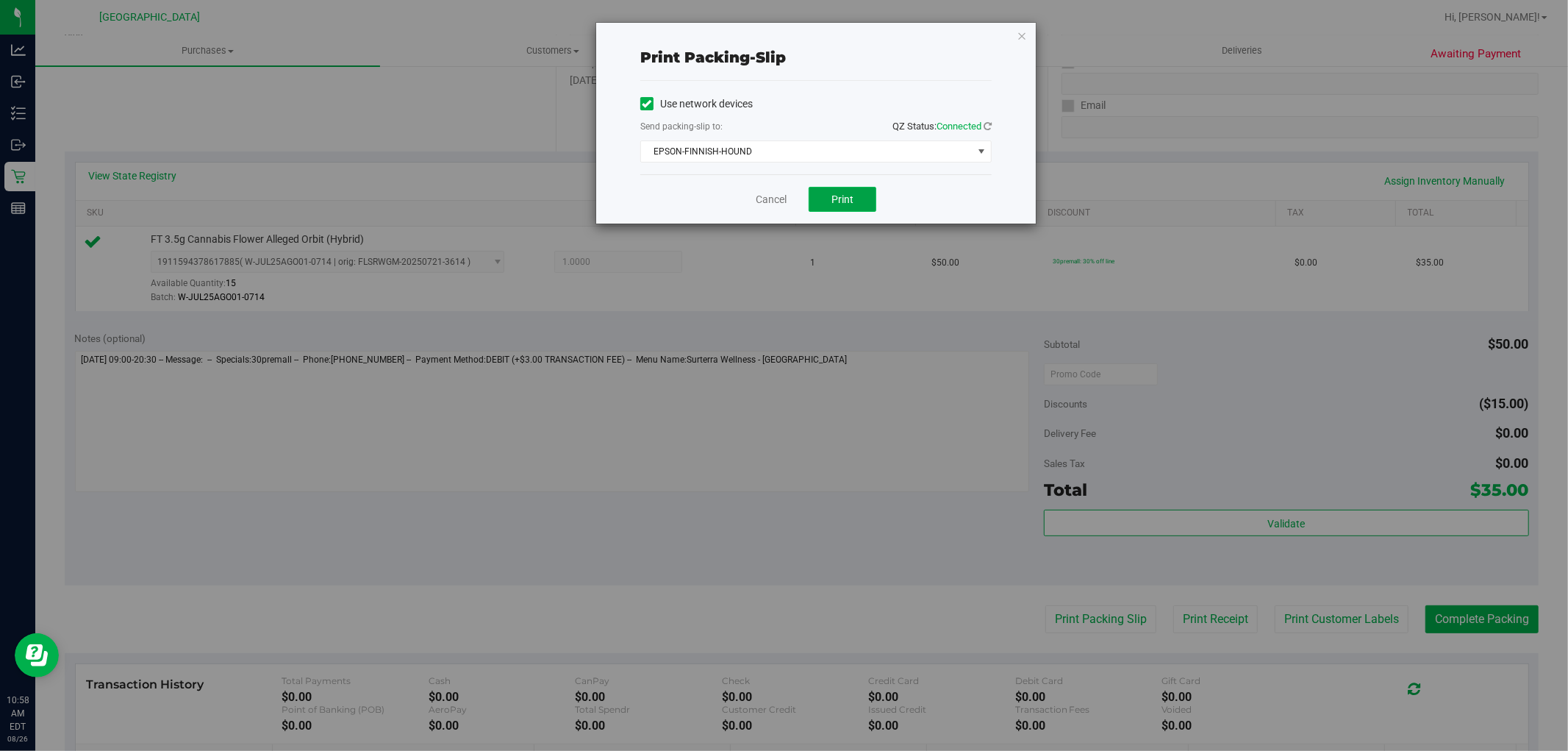
click at [830, 199] on button "Print" at bounding box center [842, 199] width 68 height 25
click at [766, 197] on link "Cancel" at bounding box center [771, 200] width 31 height 16
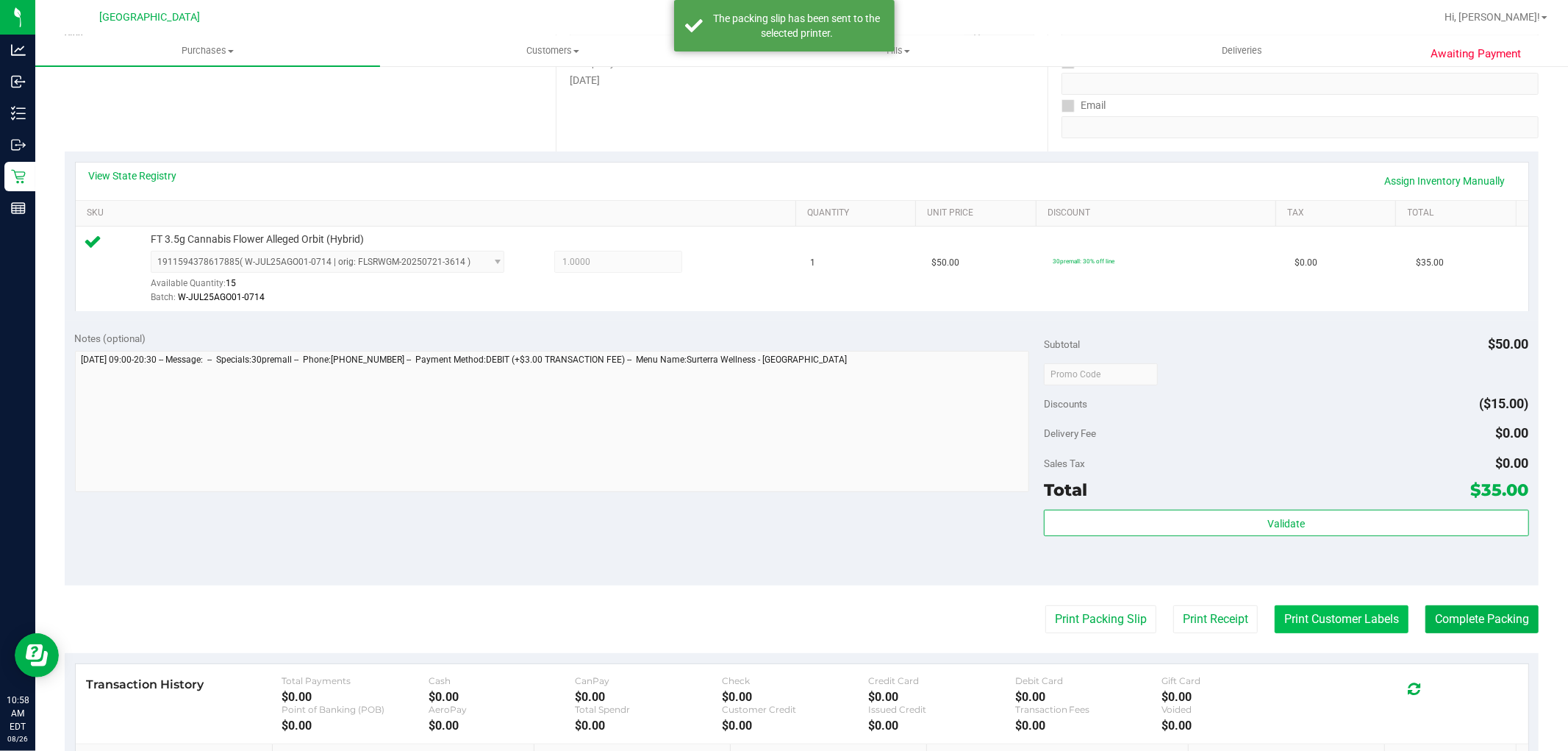
click at [1300, 613] on button "Print Customer Labels" at bounding box center [1342, 619] width 134 height 28
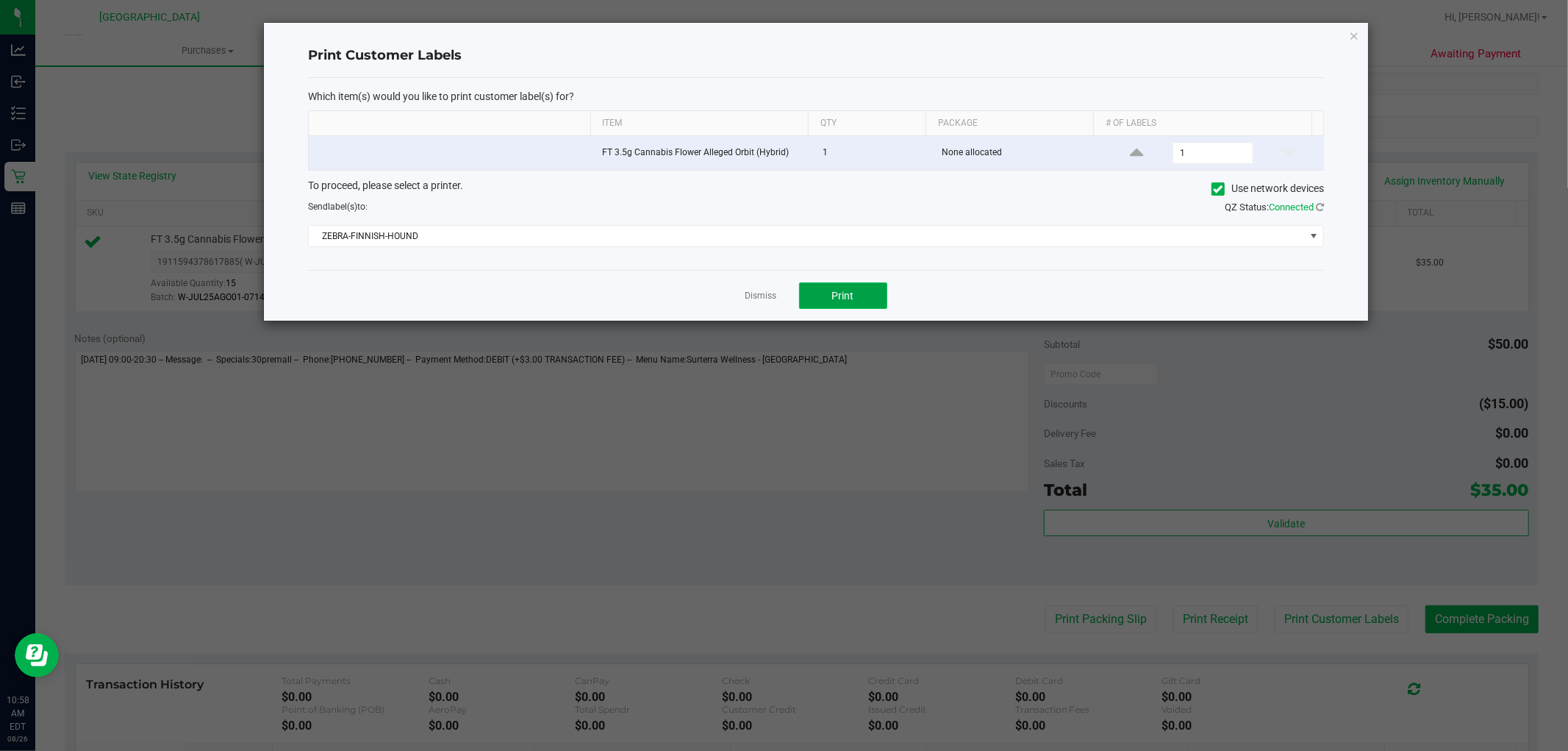
click at [853, 304] on button "Print" at bounding box center [843, 296] width 88 height 26
click at [760, 300] on link "Dismiss" at bounding box center [761, 296] width 32 height 12
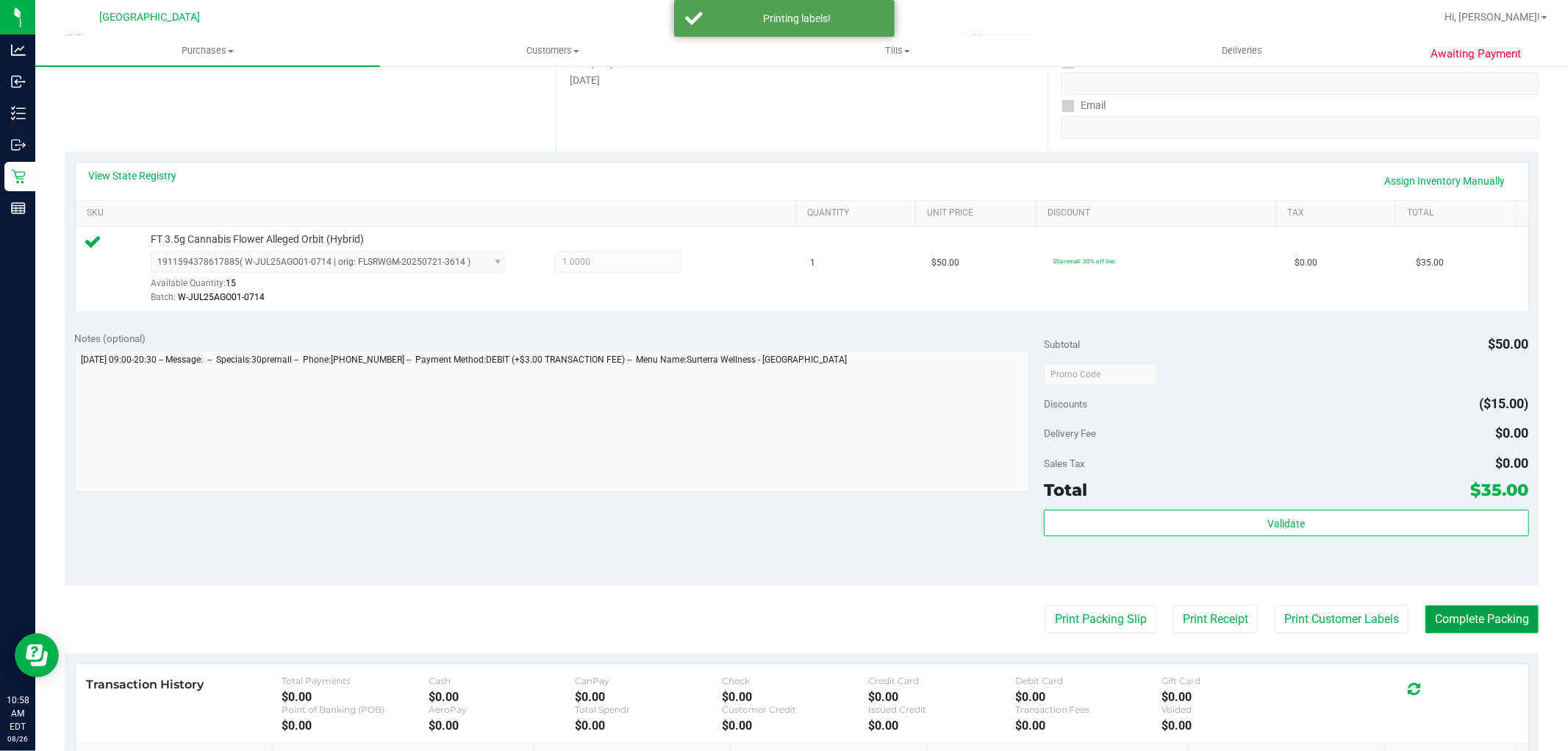
click at [1459, 614] on button "Complete Packing" at bounding box center [1482, 619] width 114 height 28
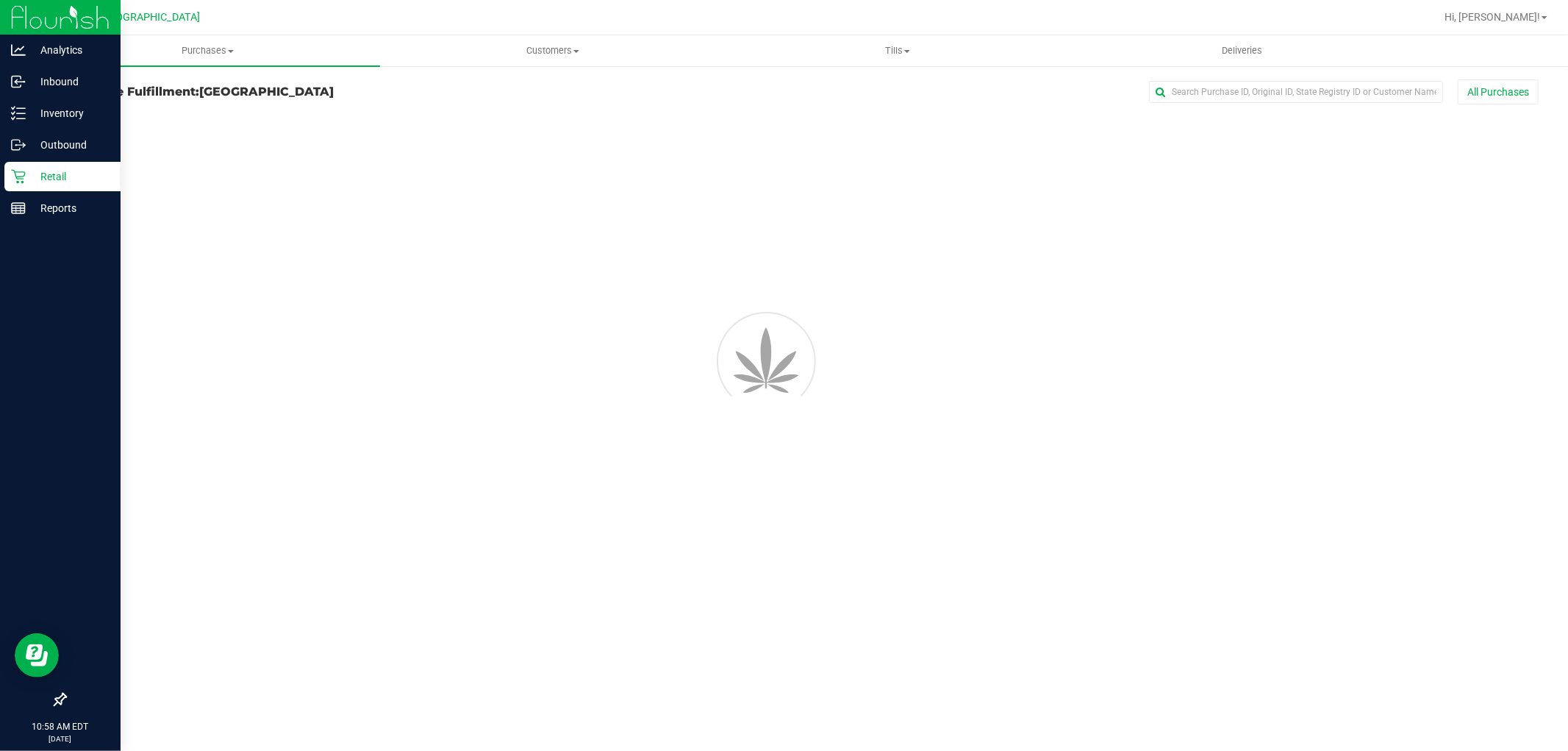
click at [37, 177] on p "Retail" at bounding box center [69, 176] width 88 height 18
